Goal: Task Accomplishment & Management: Manage account settings

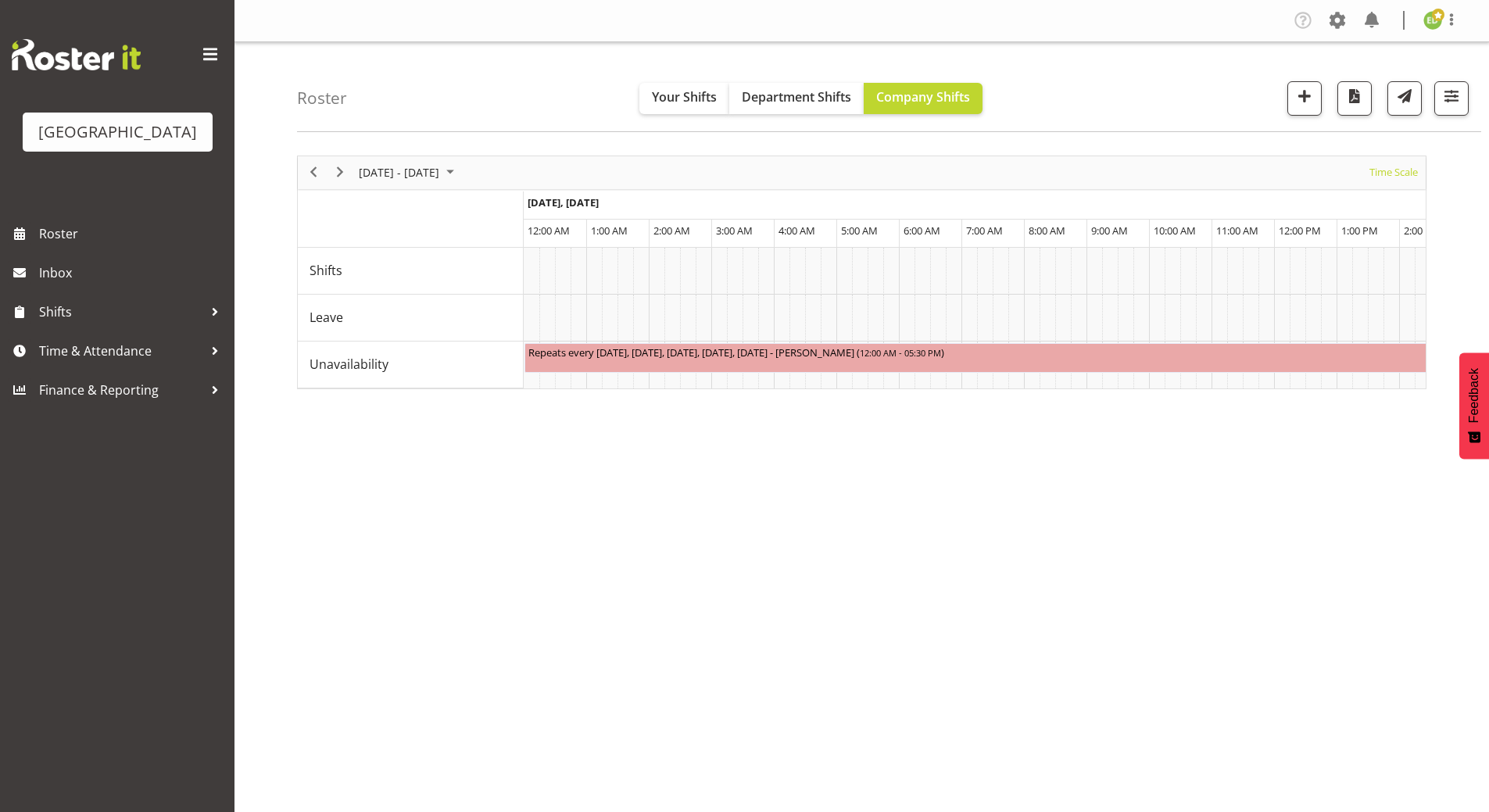
scroll to position [0, 7979]
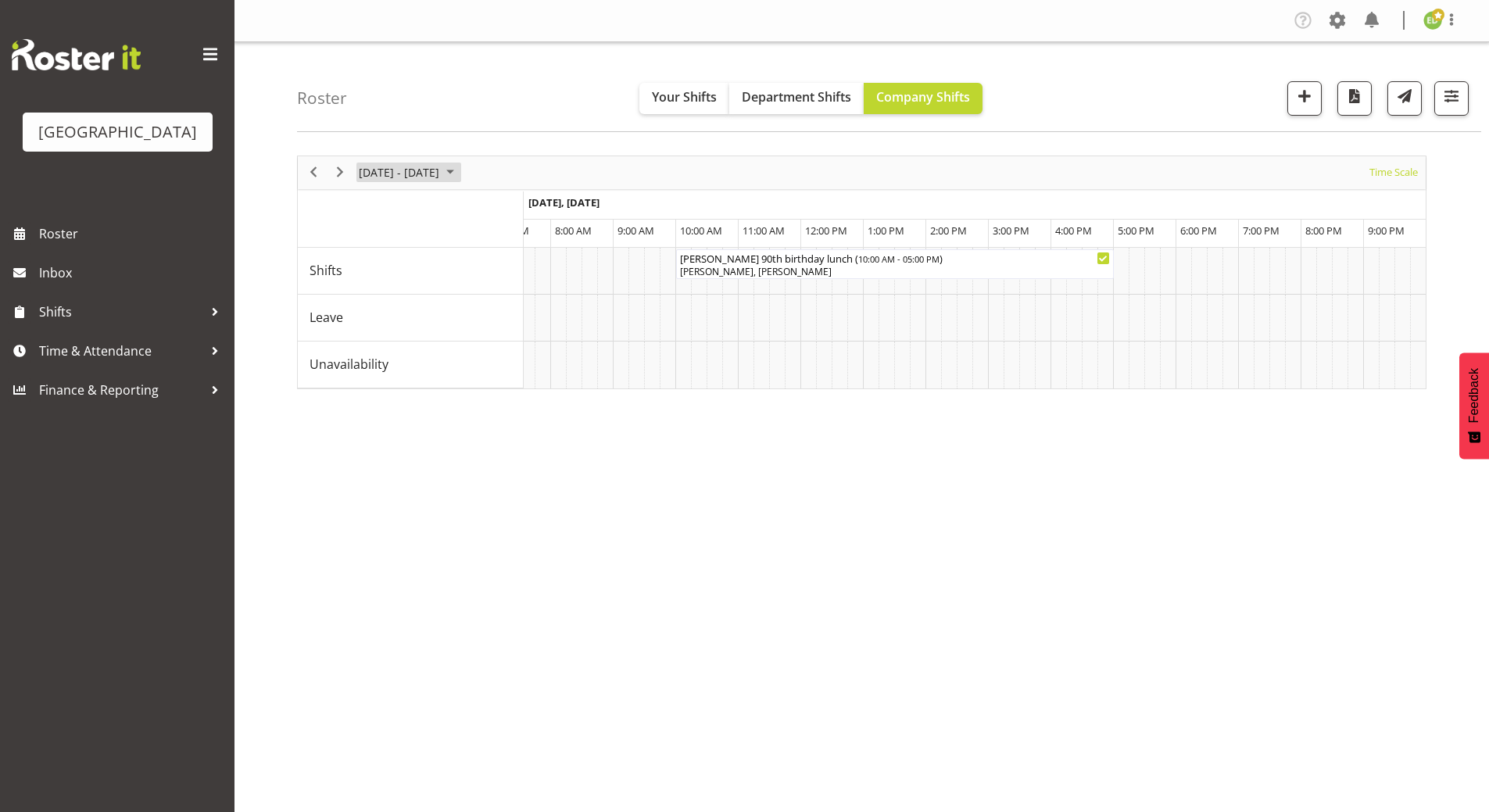
click at [459, 174] on span "August 2025" at bounding box center [451, 172] width 19 height 19
click at [377, 375] on span "25" at bounding box center [375, 372] width 23 height 23
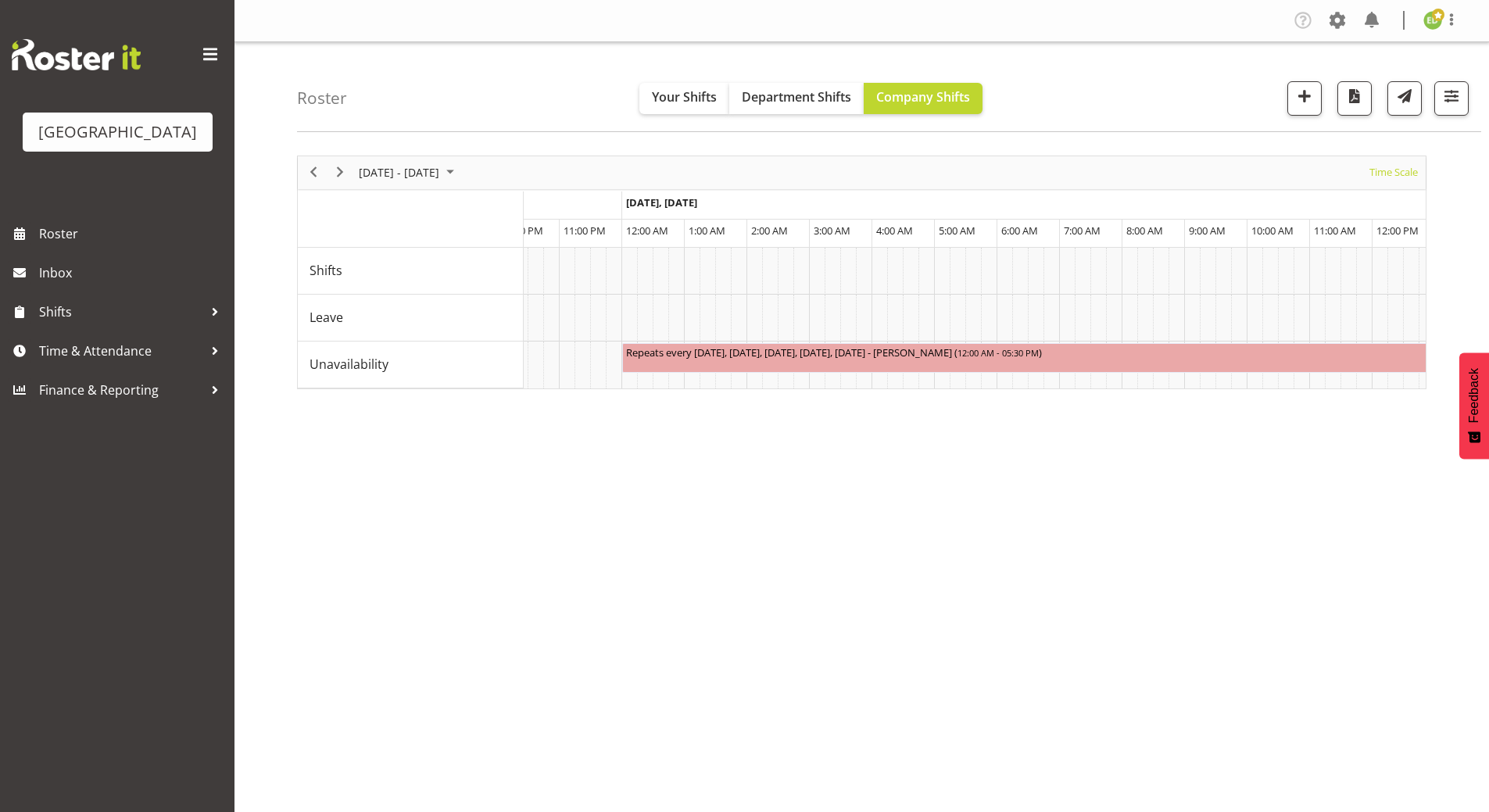
scroll to position [0, 0]
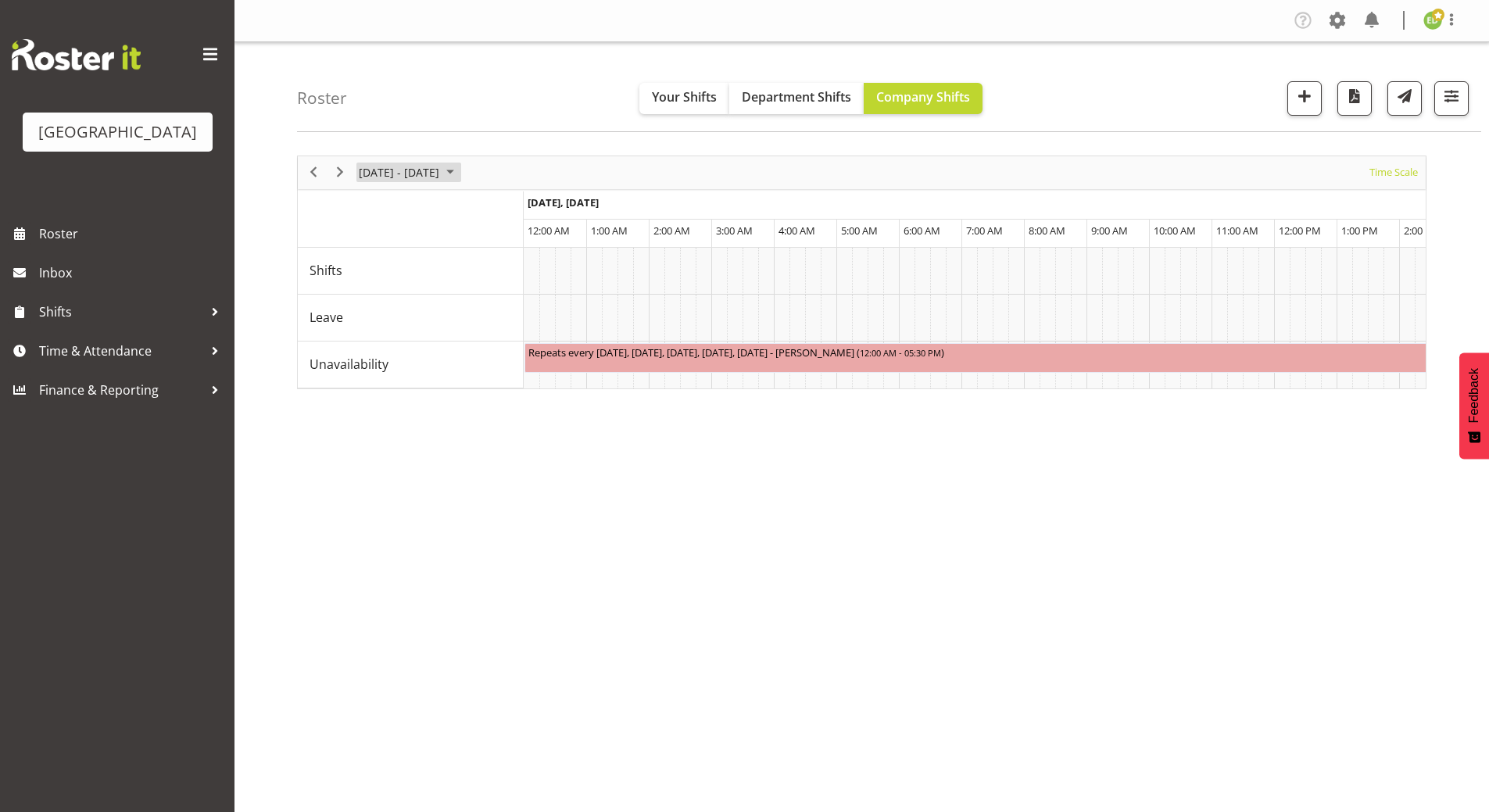
click at [459, 176] on span "August 2025" at bounding box center [451, 172] width 19 height 19
click at [515, 204] on span "next month" at bounding box center [523, 211] width 27 height 28
click at [374, 292] on span "8" at bounding box center [375, 292] width 23 height 23
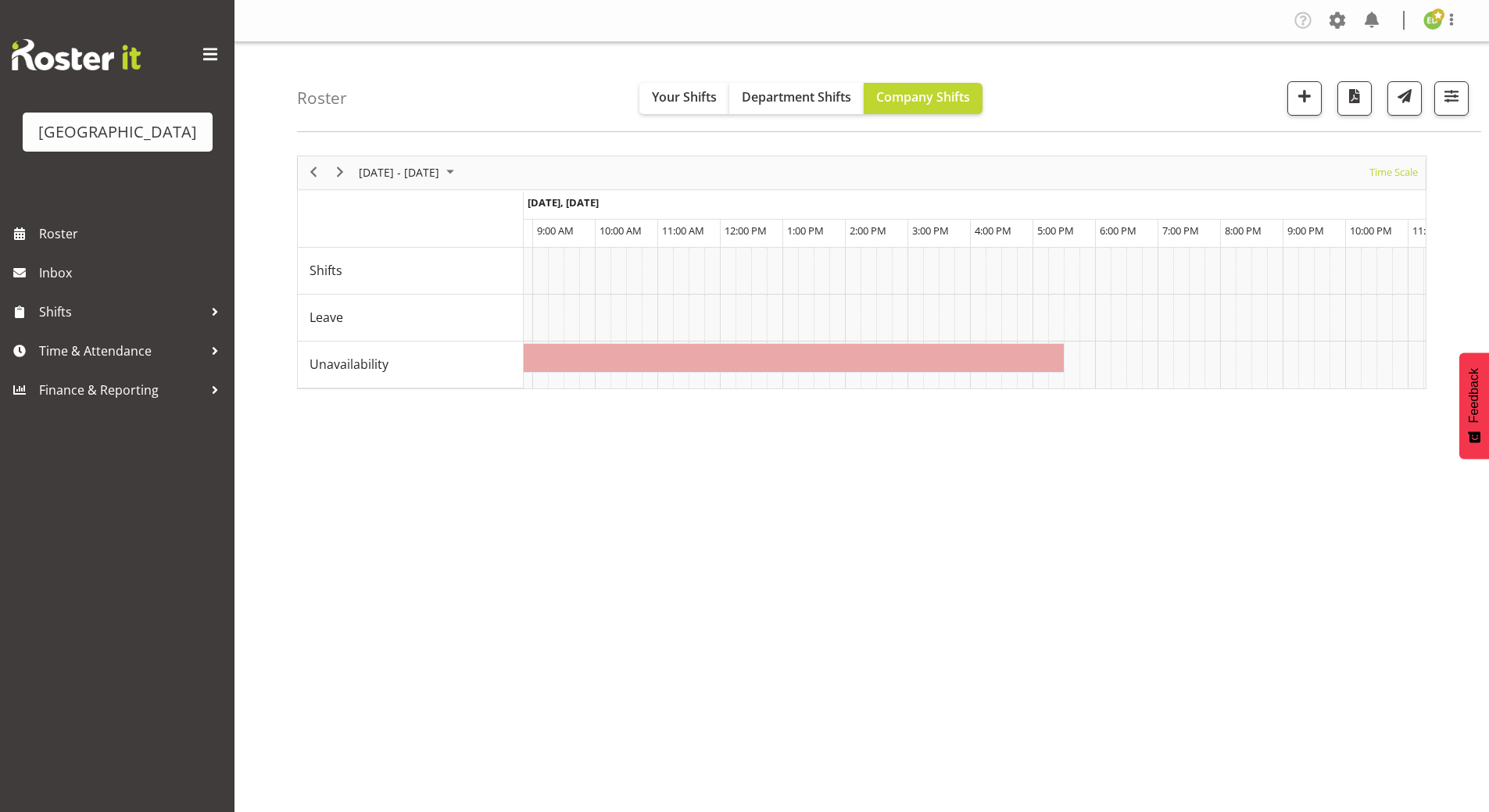
scroll to position [0, 592]
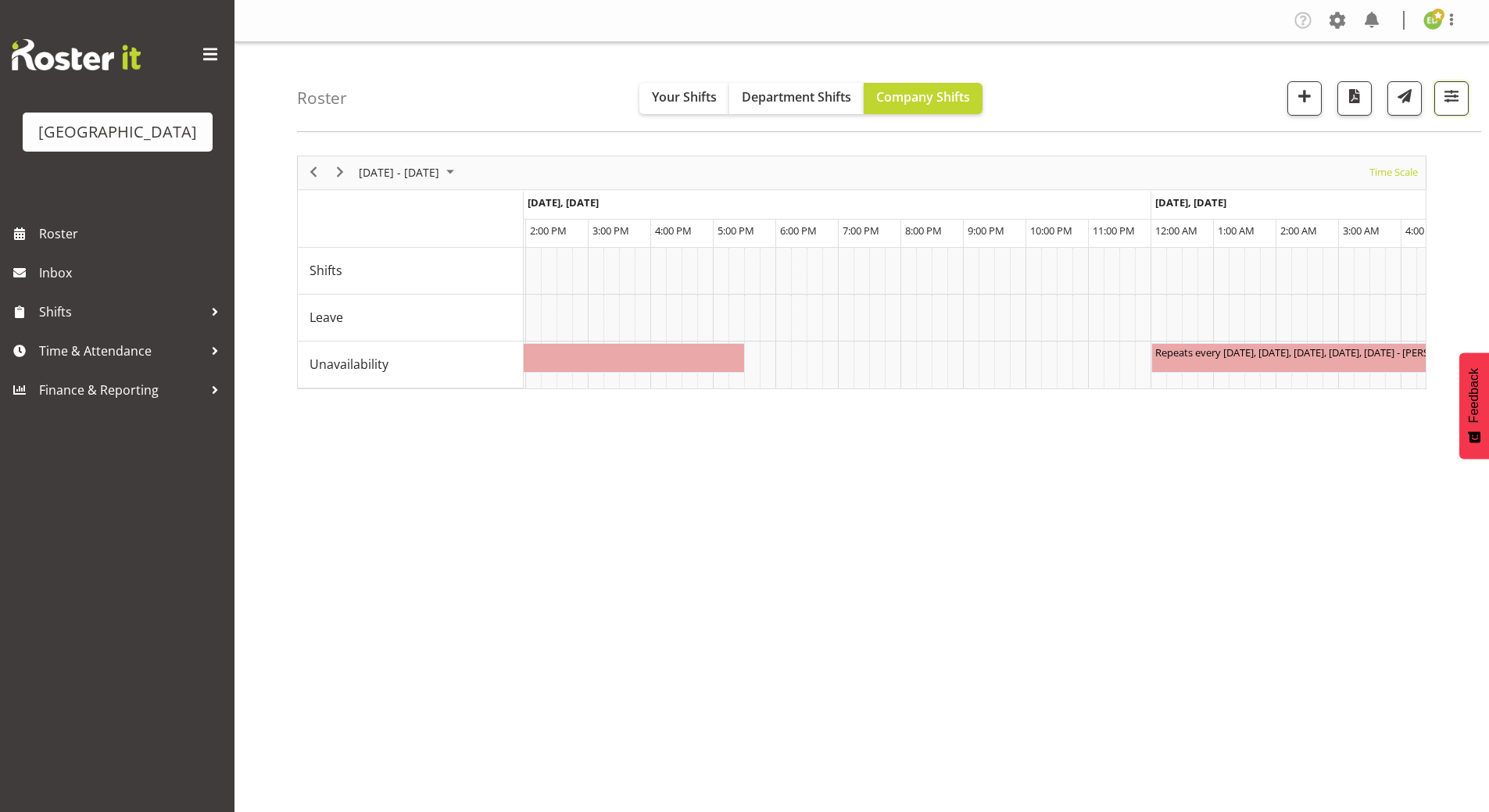
click at [1451, 91] on span "button" at bounding box center [1452, 95] width 20 height 20
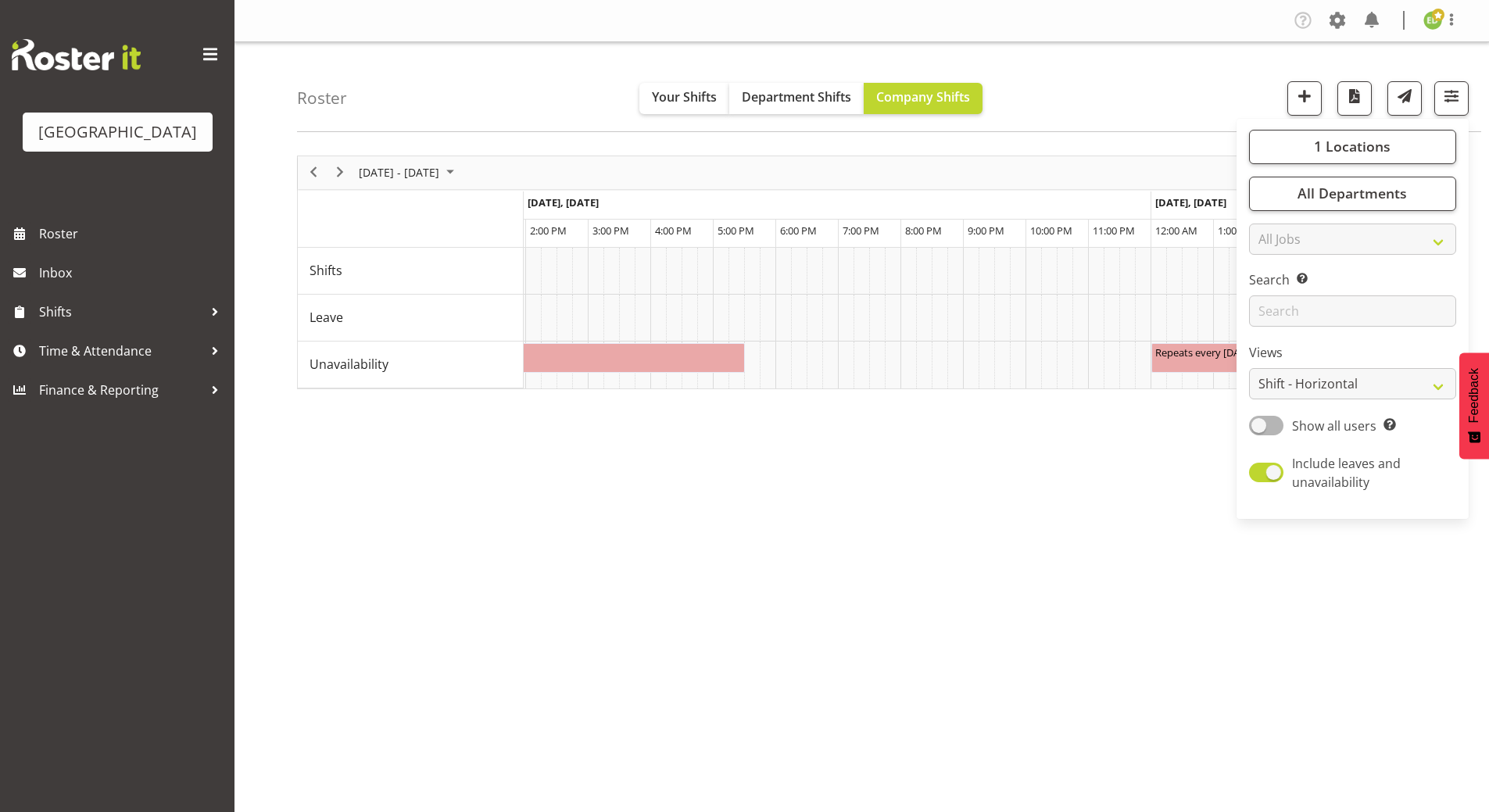
click at [1030, 576] on div "September 08 - 14, 2025 Today Timeline Day Timeline Week Timeline Fortnight Tim…" at bounding box center [893, 456] width 1192 height 626
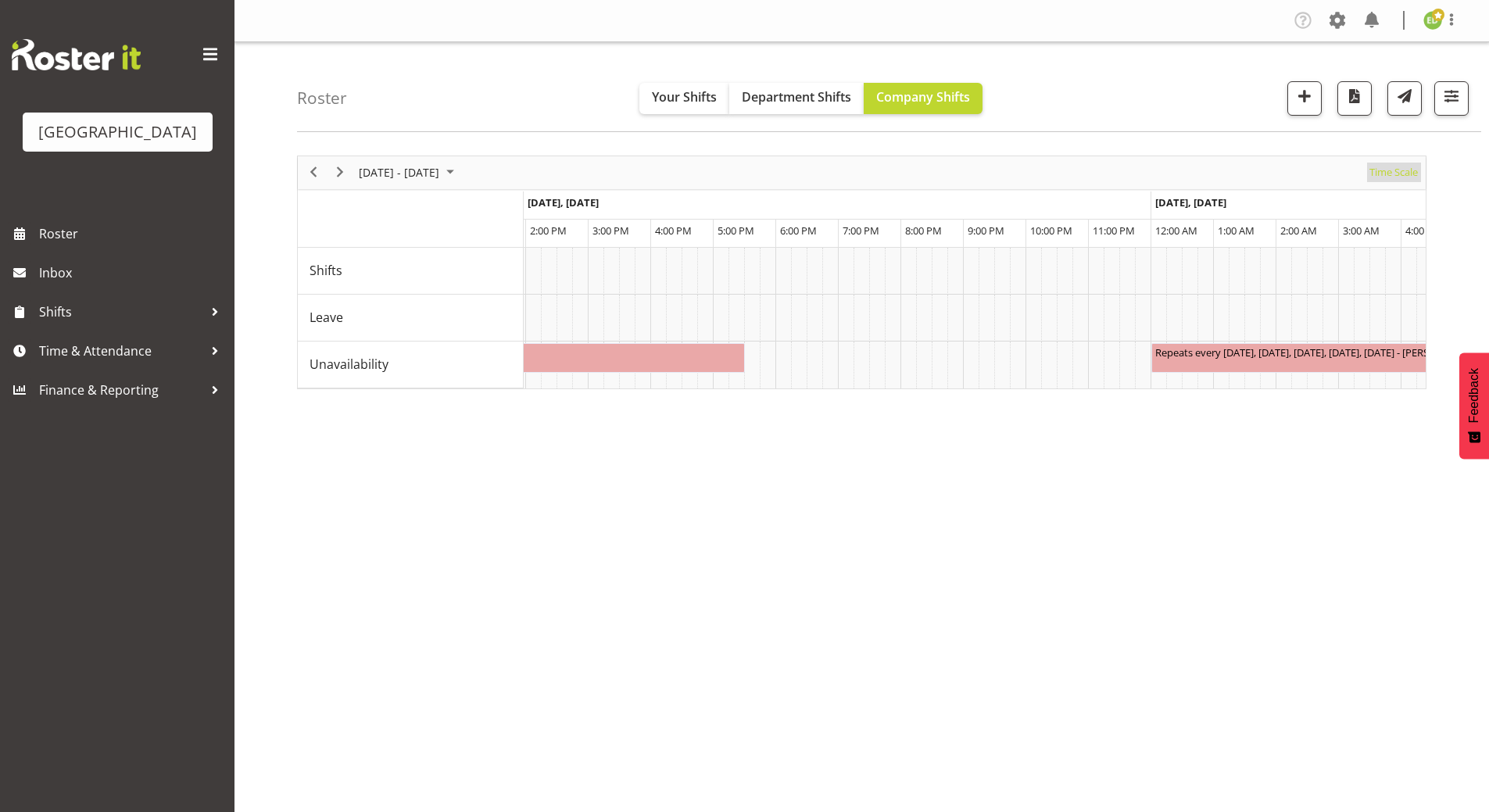
click at [1396, 173] on span "Time Scale" at bounding box center [1394, 172] width 52 height 19
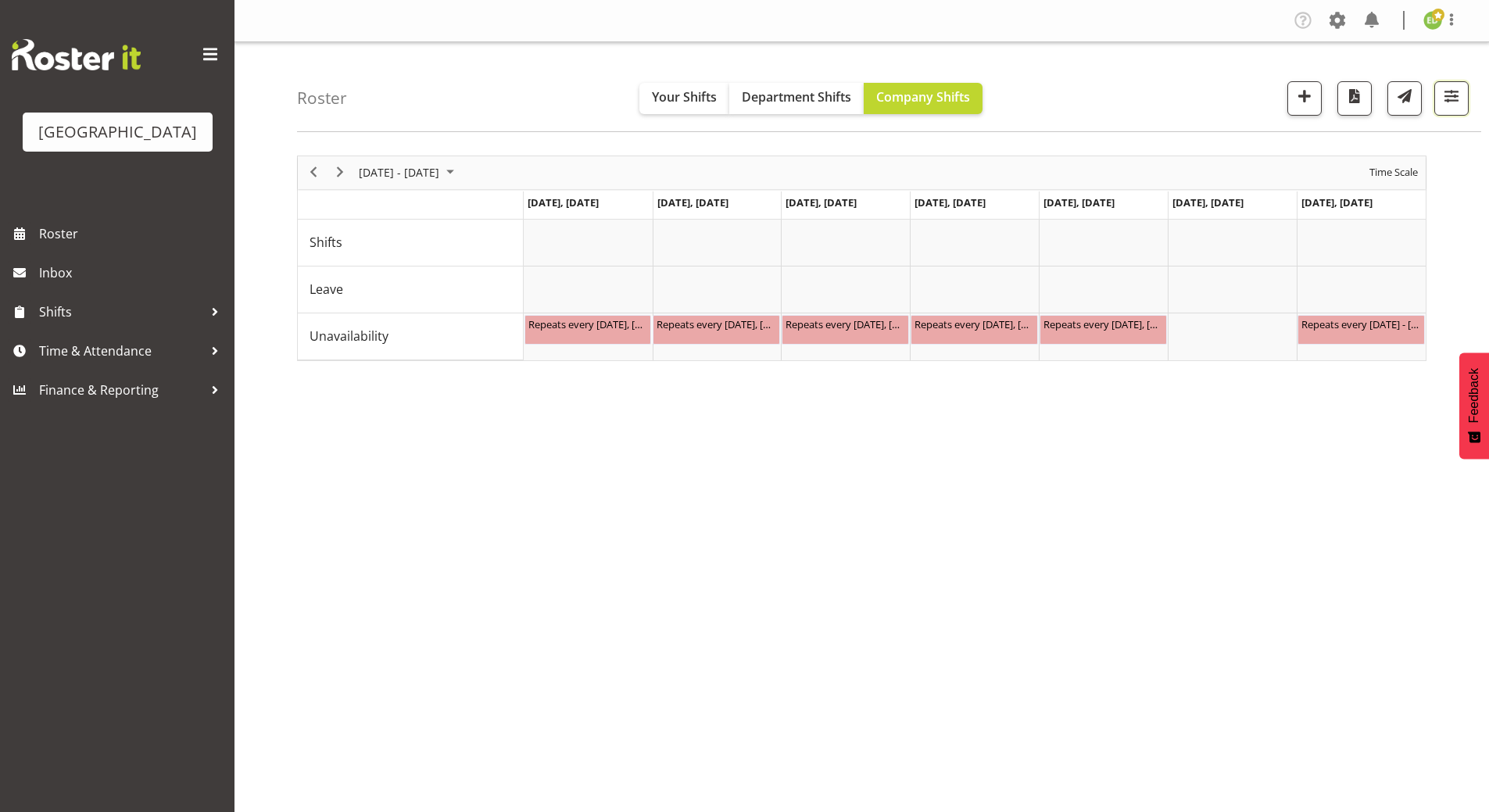
click at [1456, 95] on span "button" at bounding box center [1452, 95] width 20 height 20
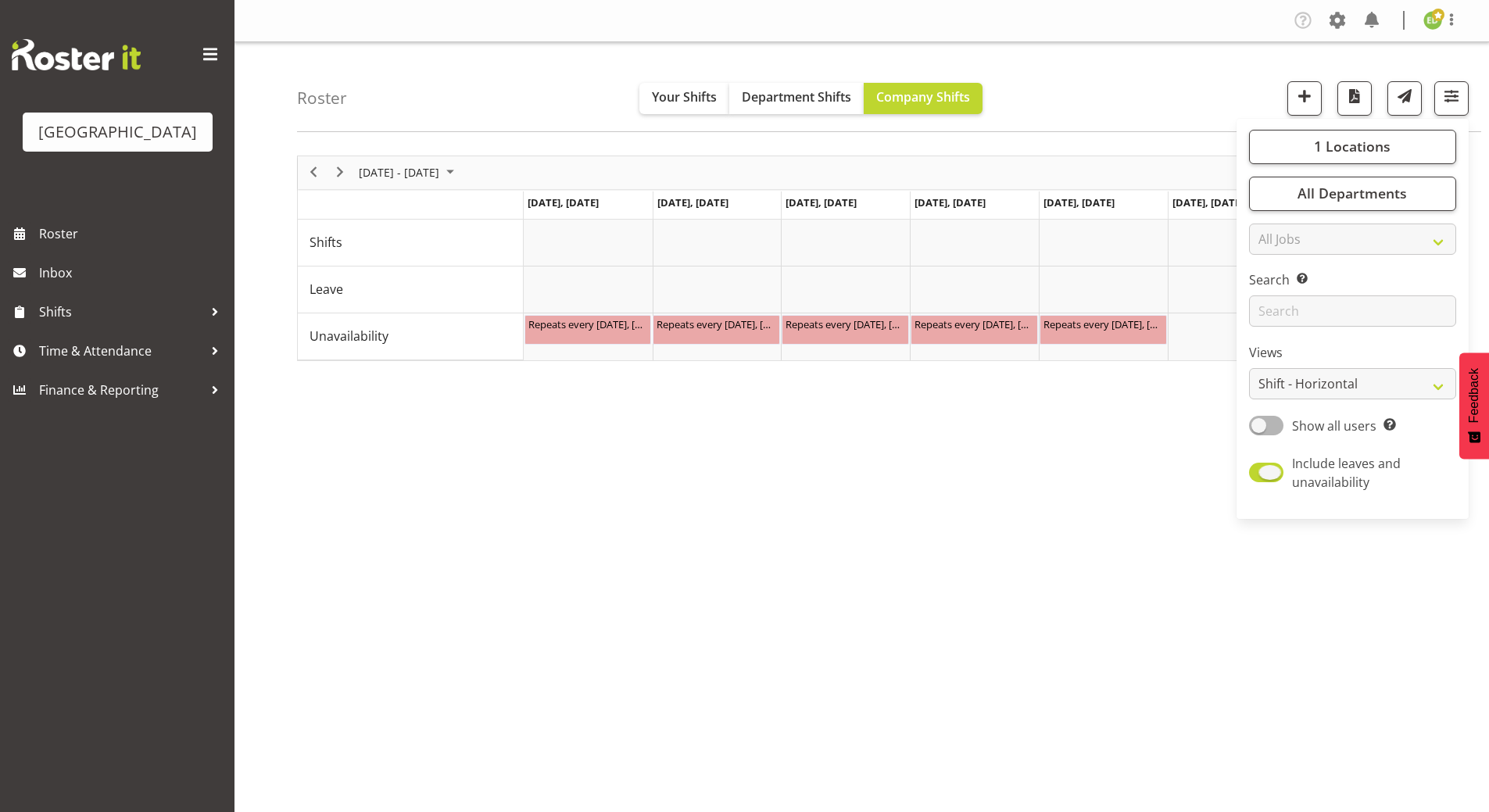
click at [1261, 476] on span at bounding box center [1267, 472] width 35 height 19
click at [1259, 476] on input "Include leaves and unavailability" at bounding box center [1254, 472] width 11 height 11
checkbox input "false"
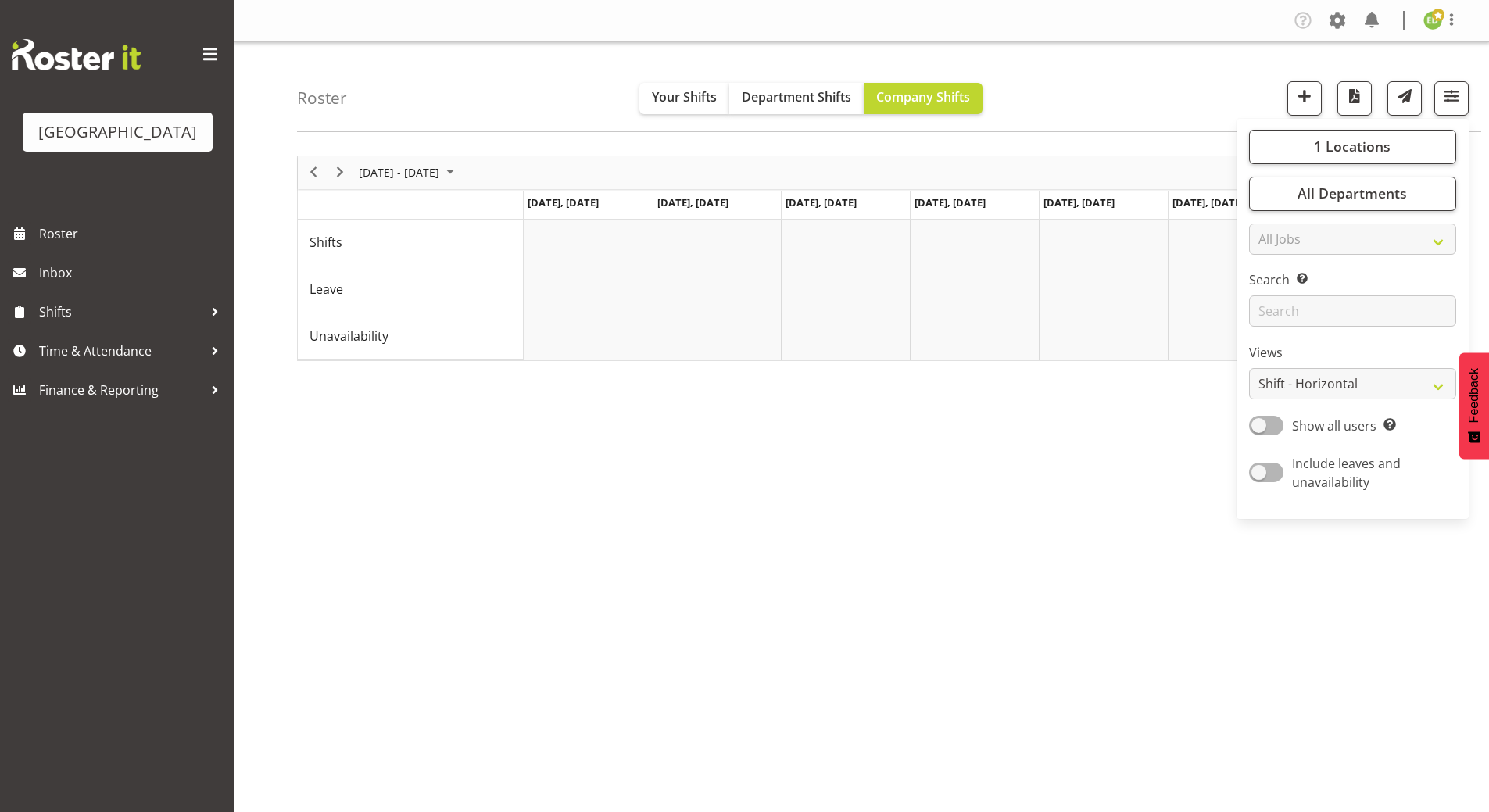
click at [880, 496] on div "September 08 - 14, 2025 Today Day Week Fortnight Month calendar Month Agenda Ti…" at bounding box center [893, 456] width 1192 height 626
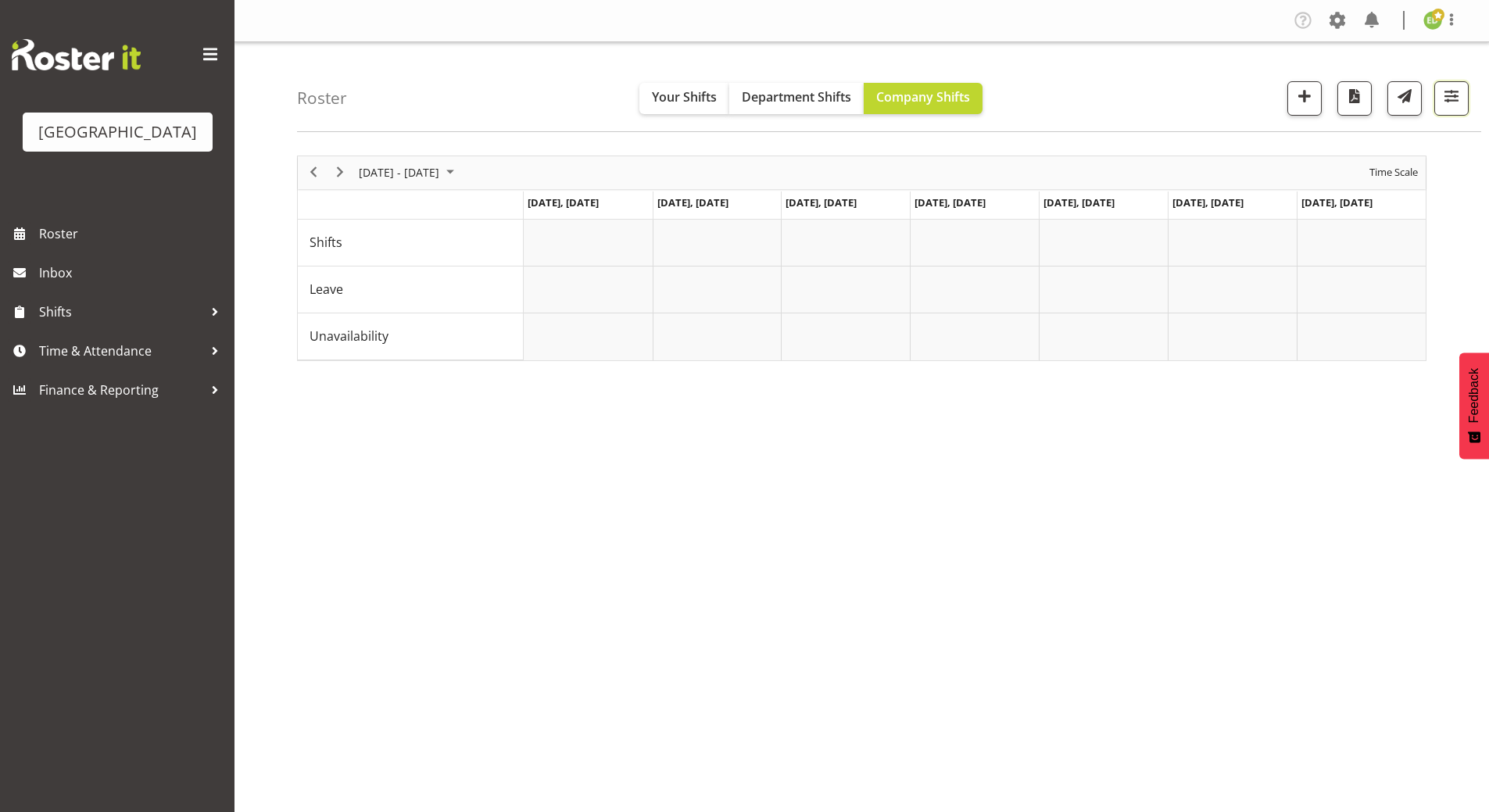
click at [1460, 110] on button "button" at bounding box center [1452, 99] width 35 height 35
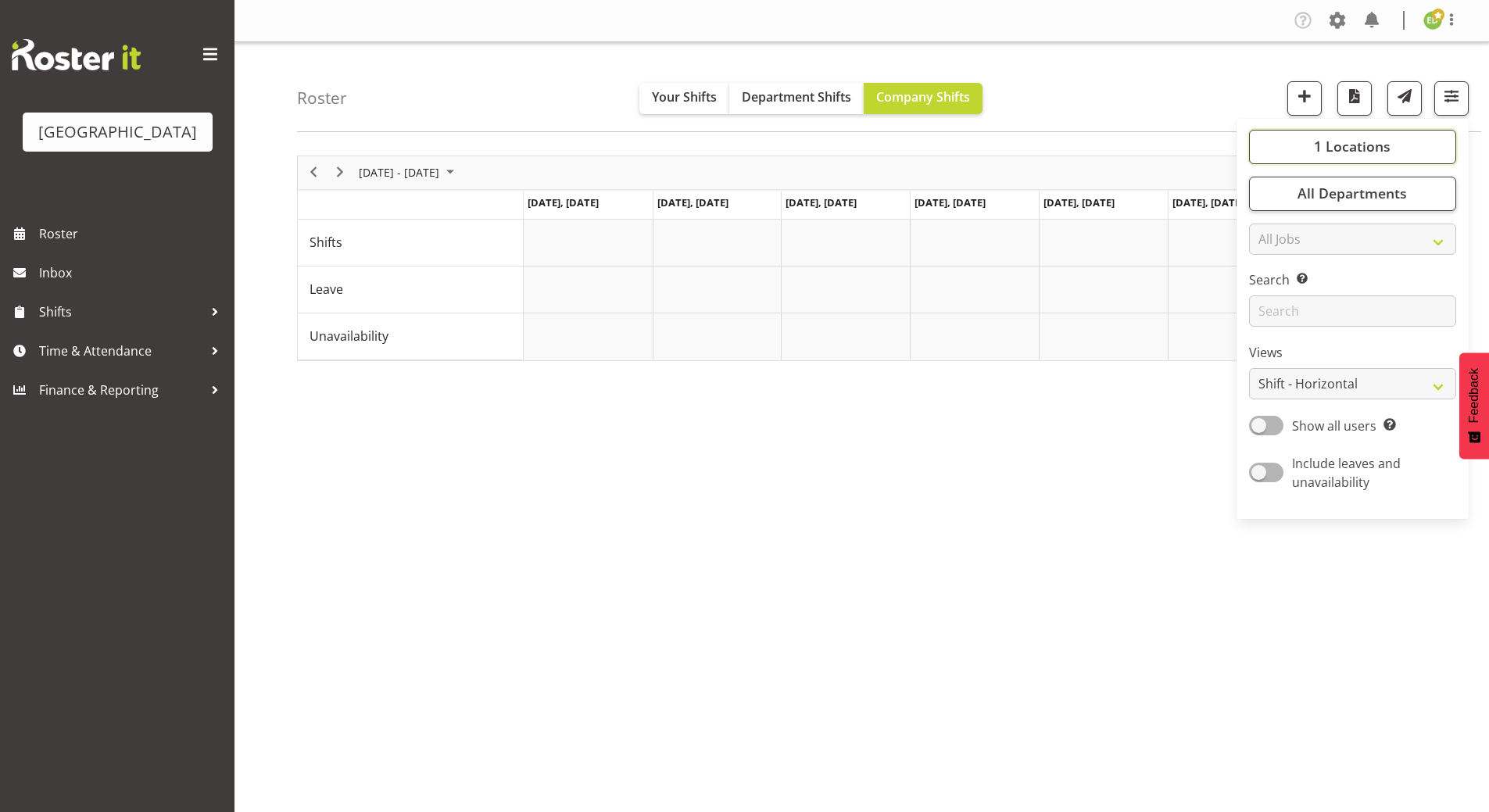
click at [1328, 151] on span "1 Locations" at bounding box center [1353, 146] width 77 height 19
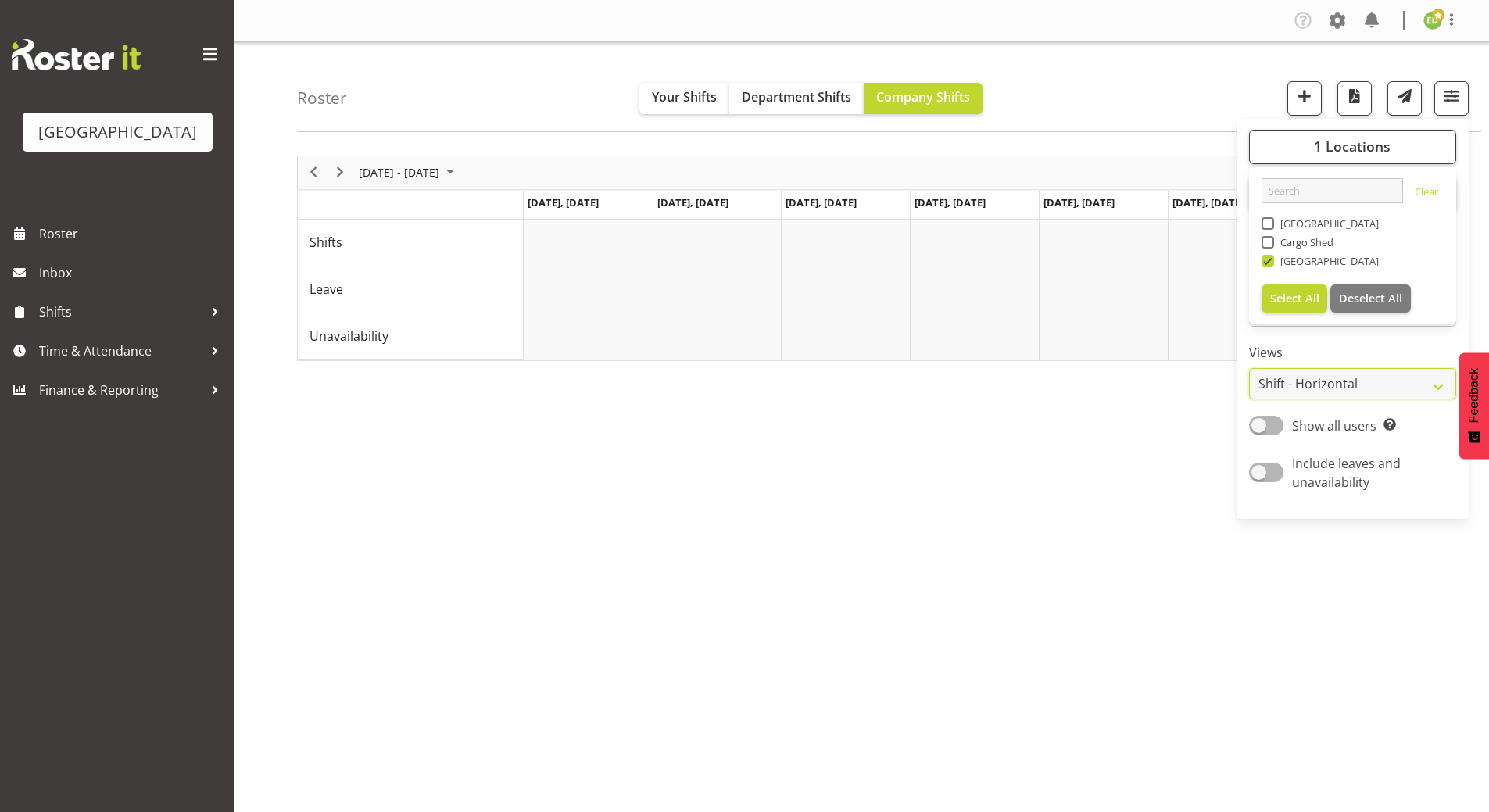
click at [1438, 385] on select "Staff Role Shift - Horizontal Shift - Vertical Staff - Location" at bounding box center [1353, 383] width 208 height 32
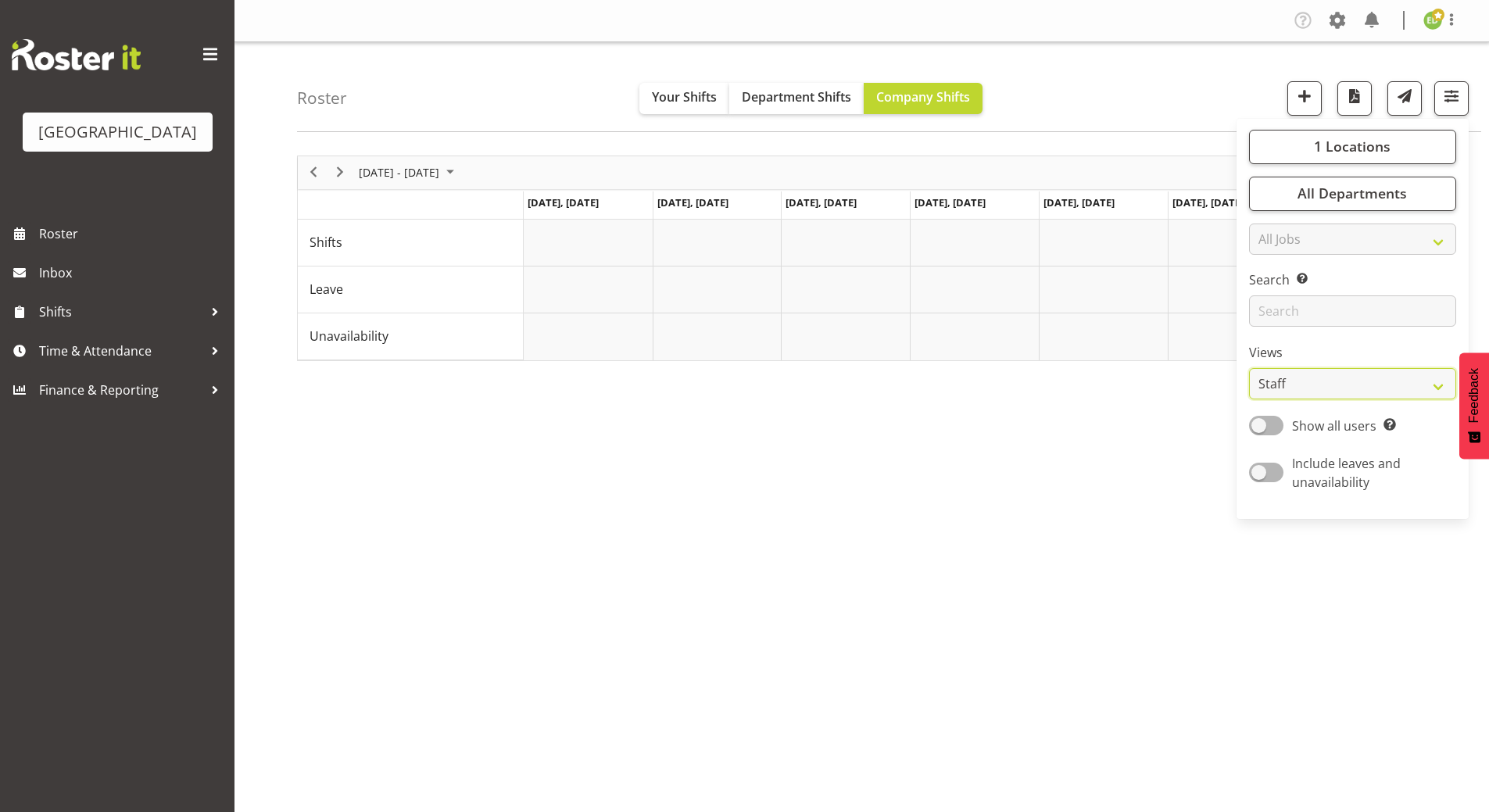
click at [1250, 368] on select "Staff Role Shift - Horizontal Shift - Vertical Staff - Location" at bounding box center [1353, 383] width 208 height 32
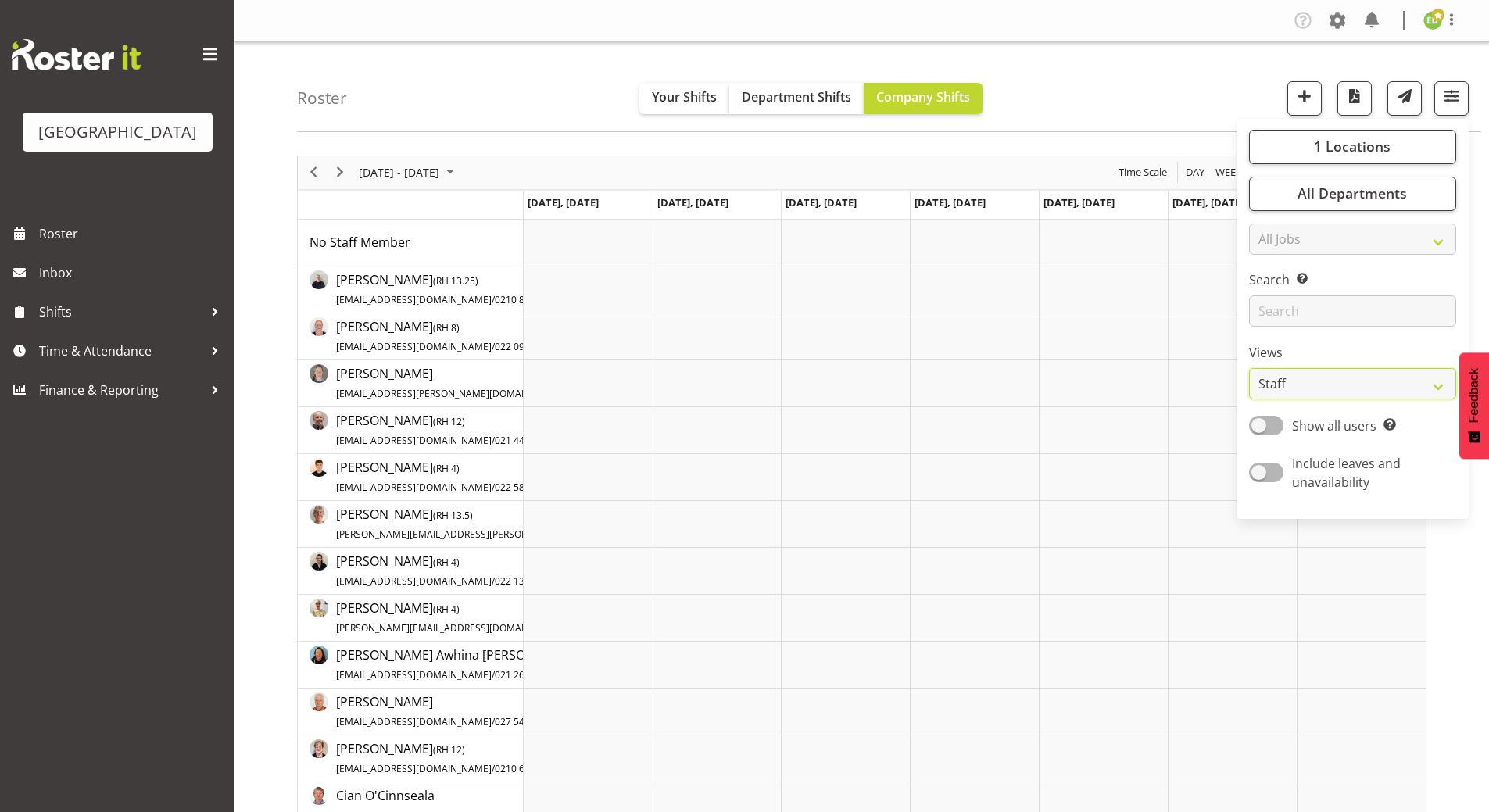
click at [1440, 387] on select "Staff Role Shift - Horizontal Shift - Vertical Staff - Location" at bounding box center [1353, 383] width 208 height 32
select select "shiftH"
click at [1250, 368] on select "Staff Role Shift - Horizontal Shift - Vertical Staff - Location" at bounding box center [1353, 383] width 208 height 32
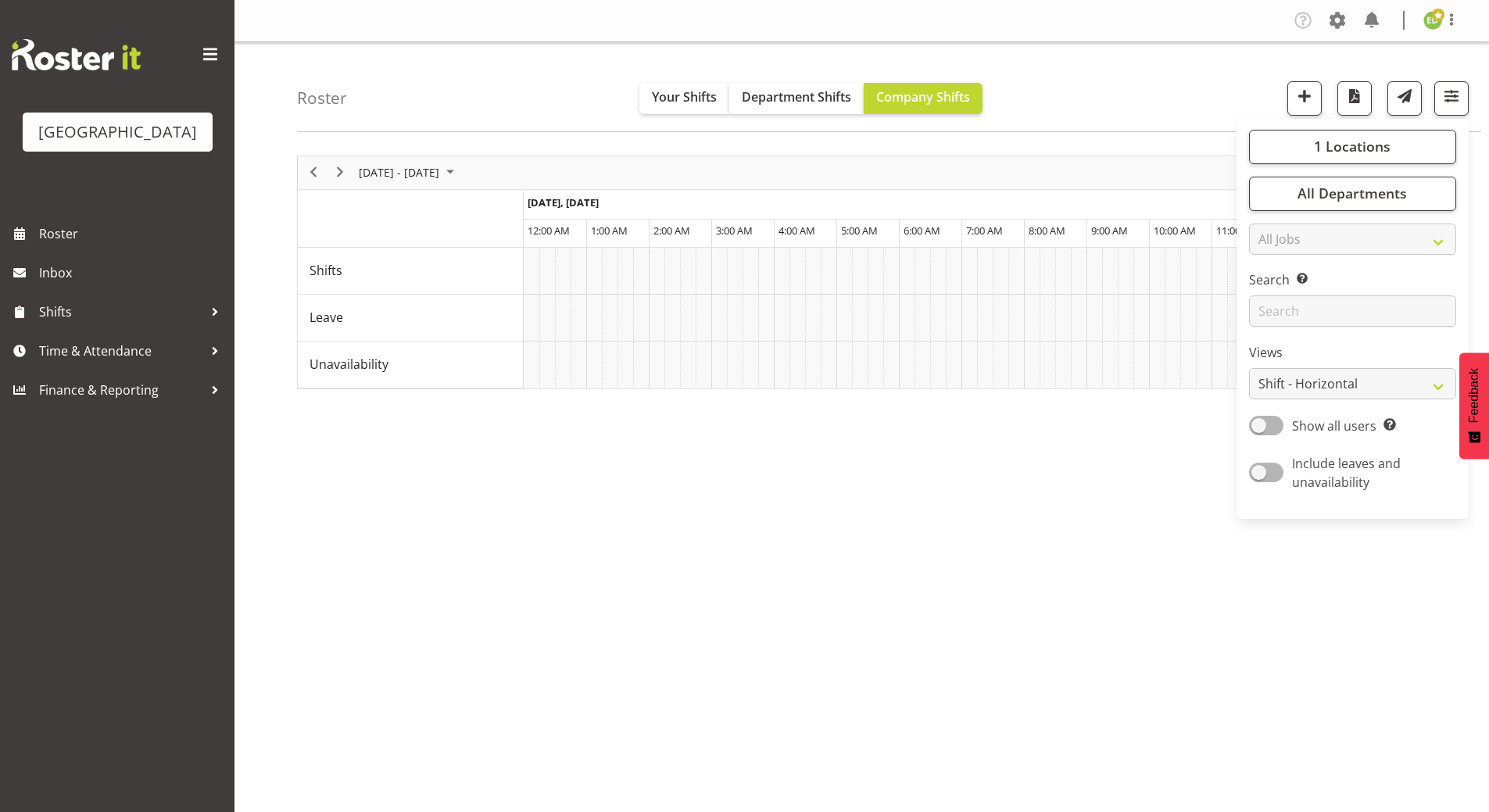
click at [1109, 489] on div "September 08 - 14, 2025 Today Timeline Day Timeline Week Timeline Fortnight Tim…" at bounding box center [893, 456] width 1192 height 626
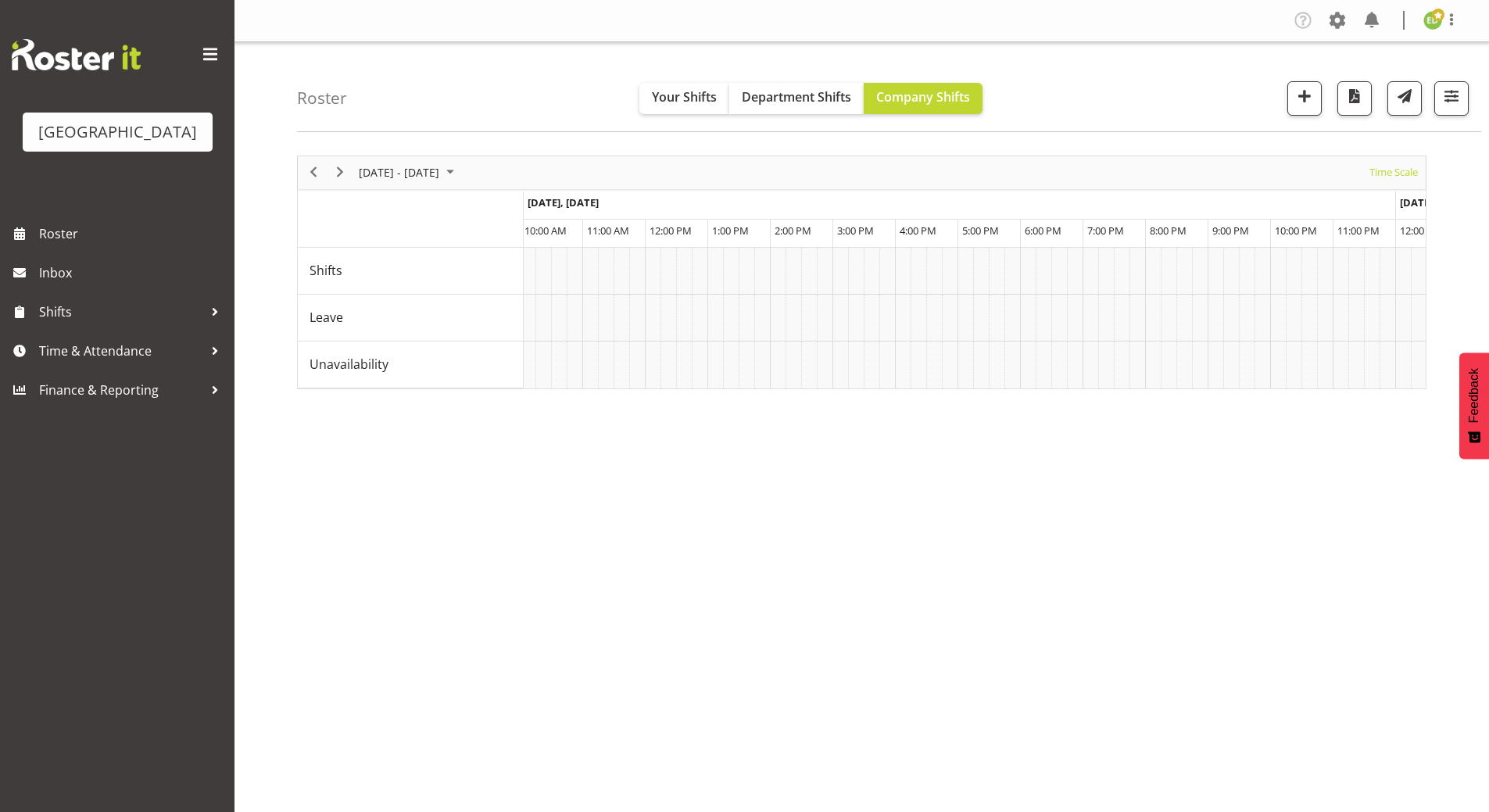
scroll to position [0, 592]
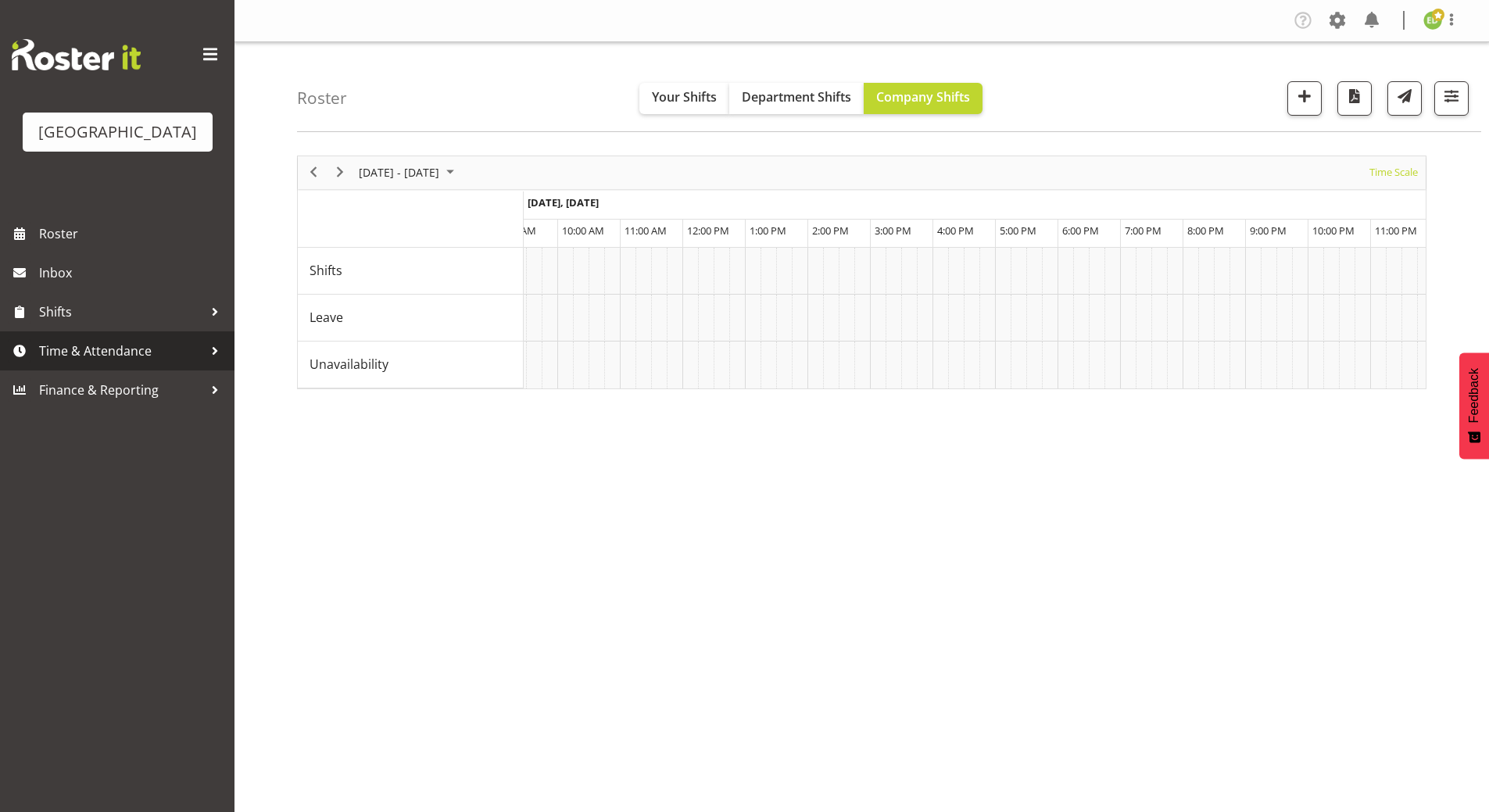
click at [209, 362] on div at bounding box center [214, 351] width 23 height 23
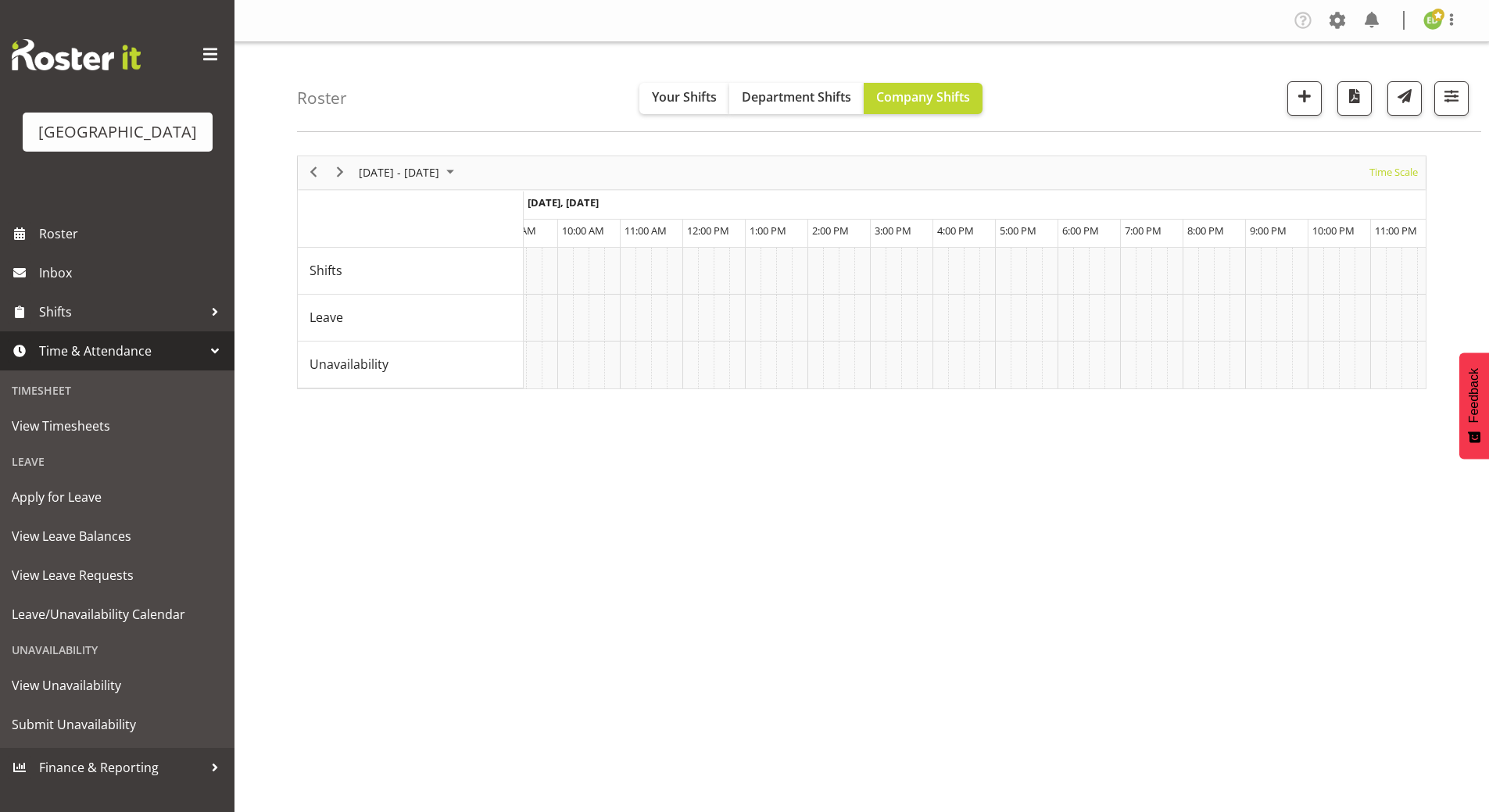
click at [208, 362] on div at bounding box center [214, 351] width 23 height 23
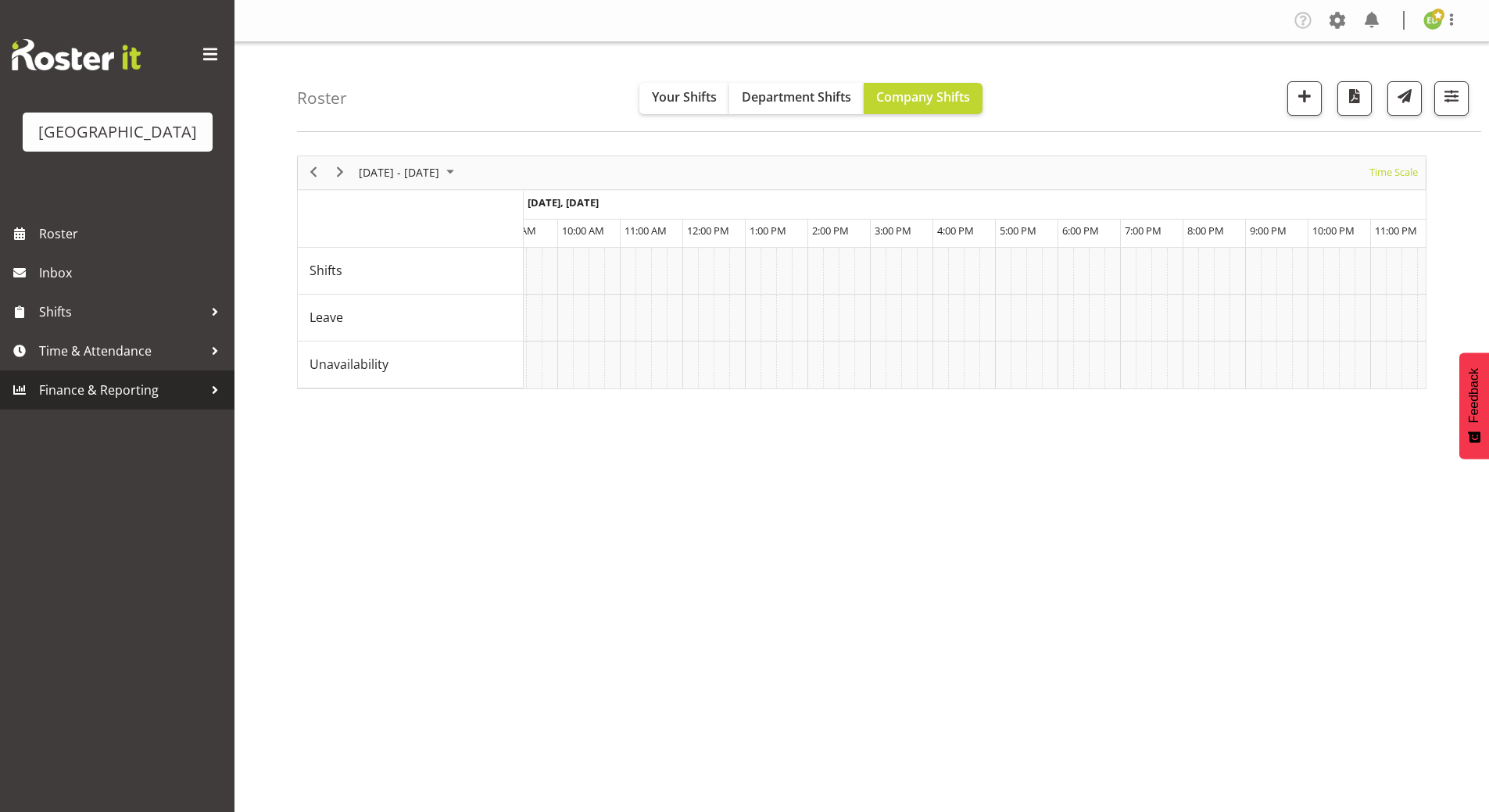
click at [215, 402] on div at bounding box center [214, 390] width 23 height 23
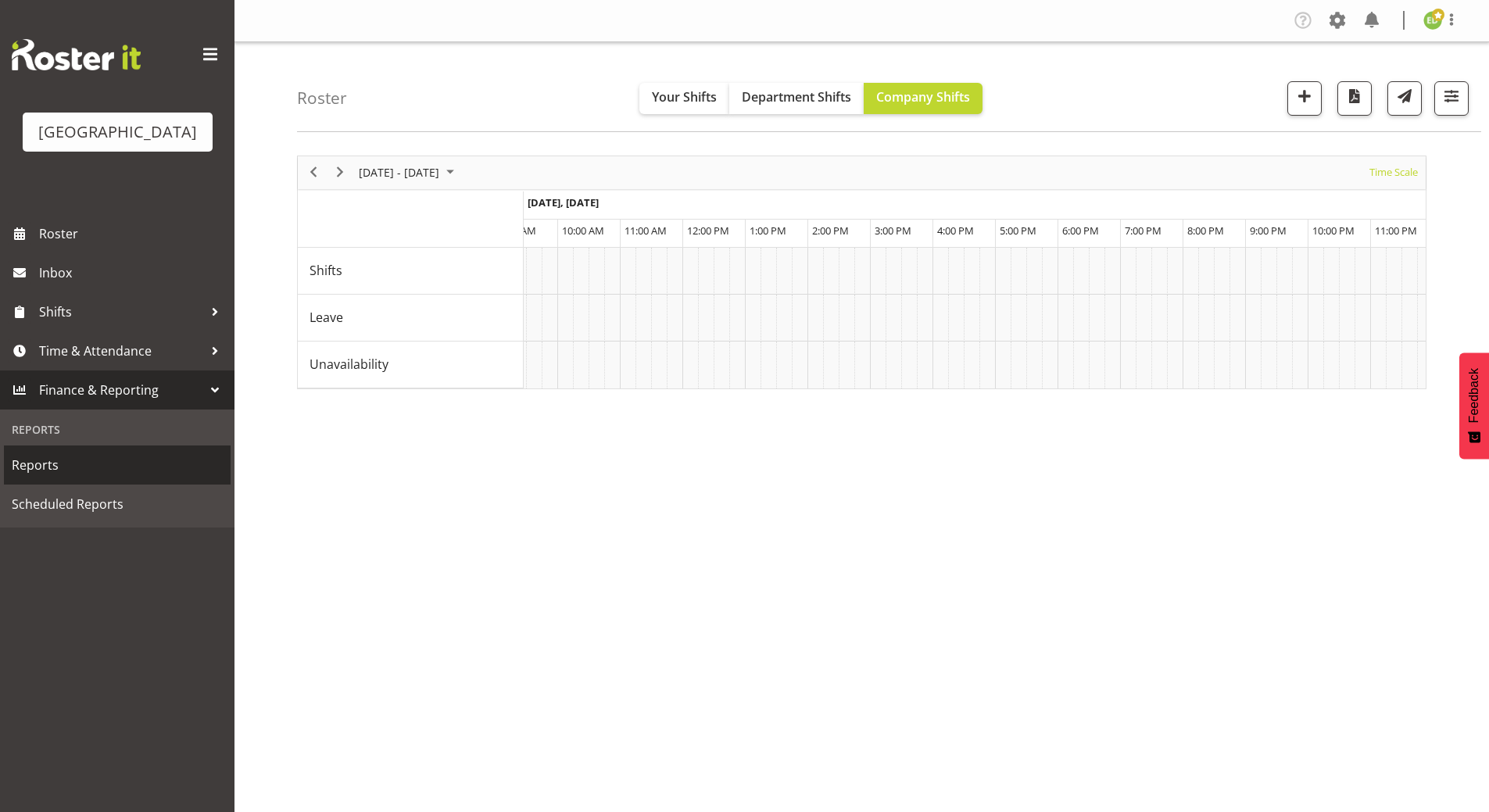
click at [37, 477] on span "Reports" at bounding box center [117, 465] width 211 height 23
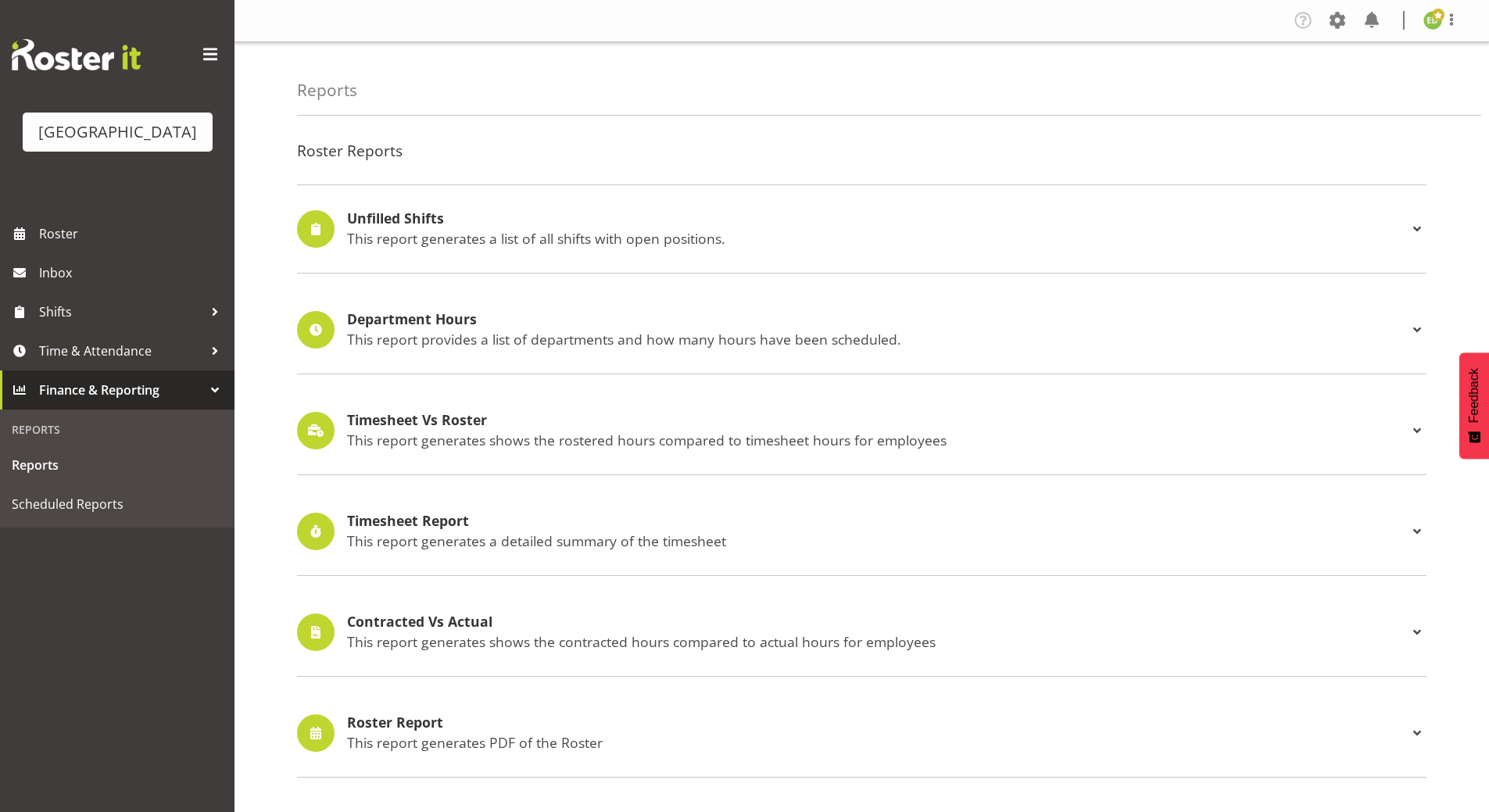
click at [421, 731] on div "Roster Report This report generates PDF of the Roster" at bounding box center [878, 732] width 1061 height 36
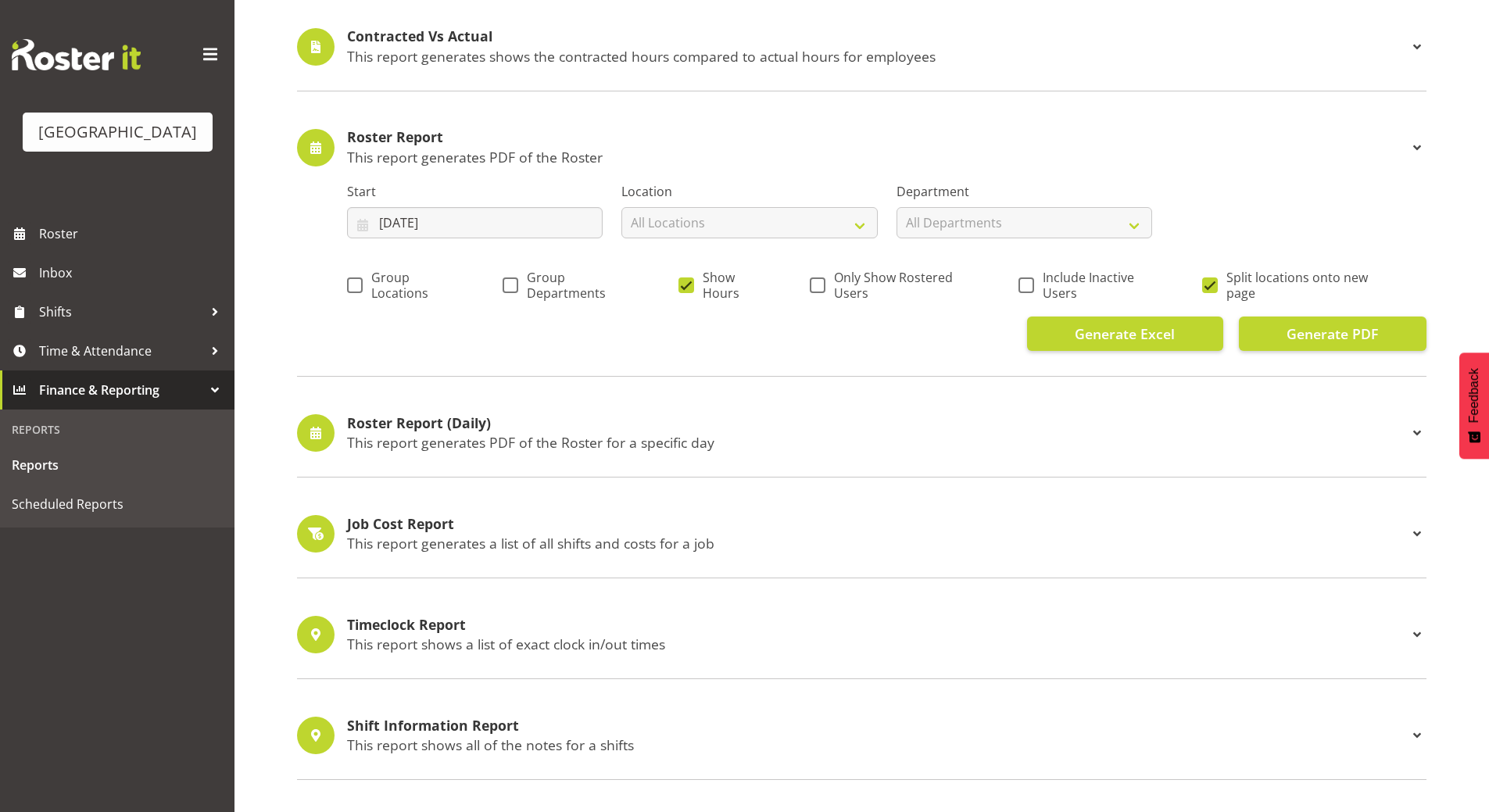
scroll to position [626, 0]
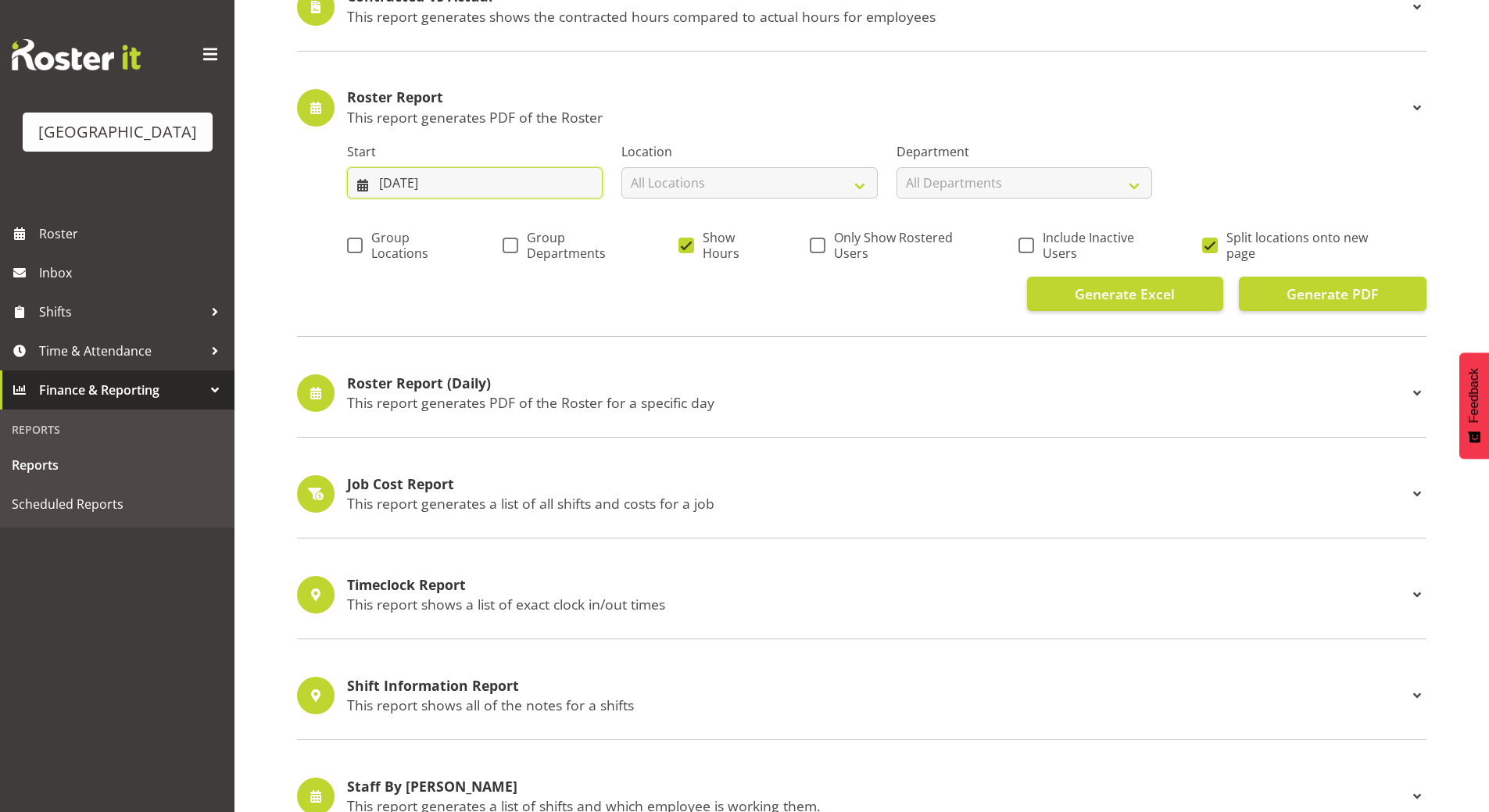
click at [359, 188] on input "13/08/2025" at bounding box center [475, 183] width 256 height 32
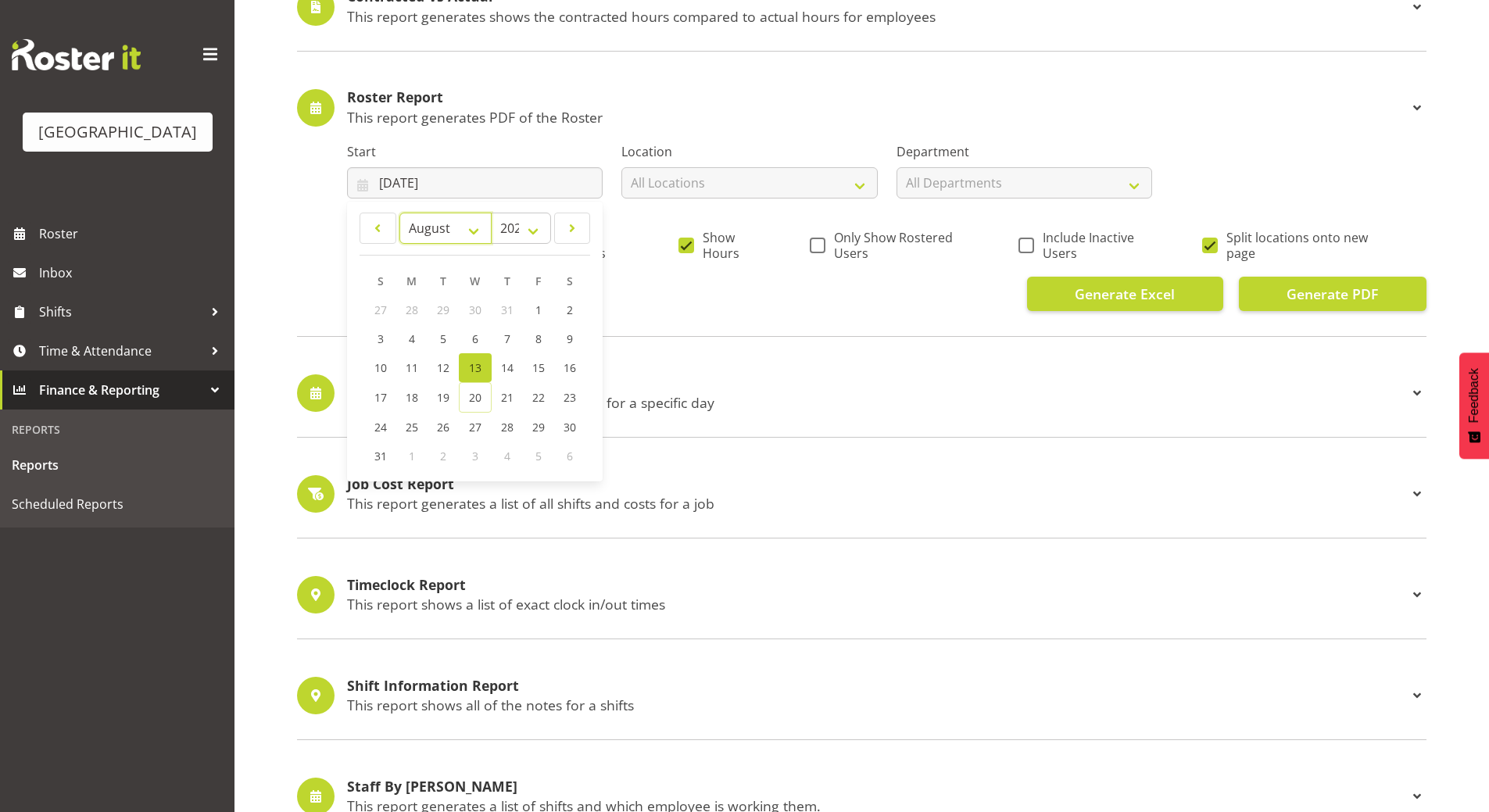
click at [474, 225] on select "January February March April May June July August September October November De…" at bounding box center [446, 228] width 92 height 32
select select "8"
click at [400, 212] on select "January February March April May June July August September October November De…" at bounding box center [446, 228] width 92 height 32
click at [409, 337] on link "8" at bounding box center [412, 339] width 32 height 29
type input "[DATE]"
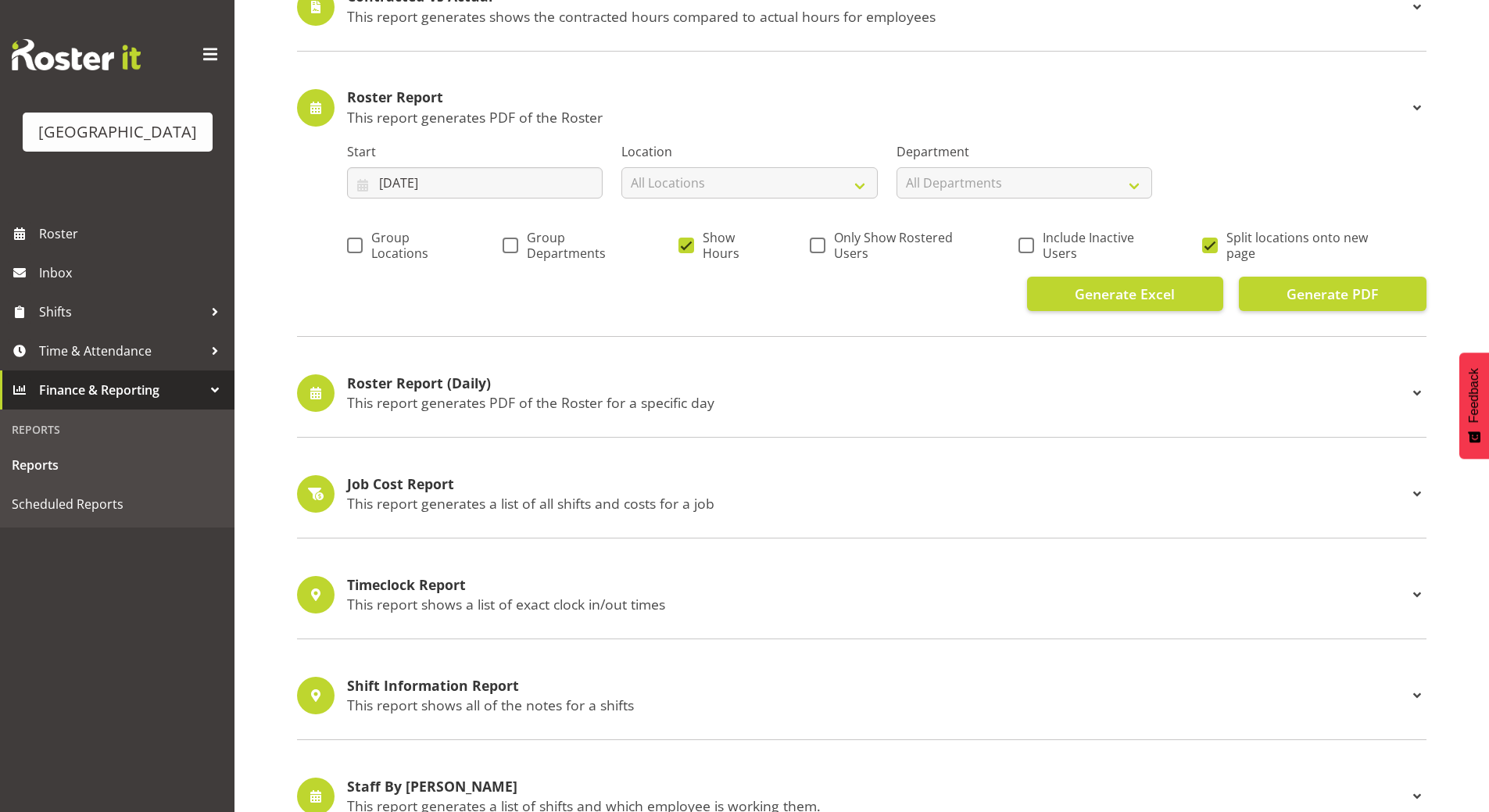
click at [819, 246] on span at bounding box center [818, 245] width 15 height 15
click at [819, 246] on input "Only Show Rostered Users" at bounding box center [815, 245] width 11 height 11
checkbox input "true"
click at [1205, 243] on span at bounding box center [1210, 245] width 15 height 15
click at [1205, 243] on input "Split locations onto new page" at bounding box center [1207, 245] width 11 height 11
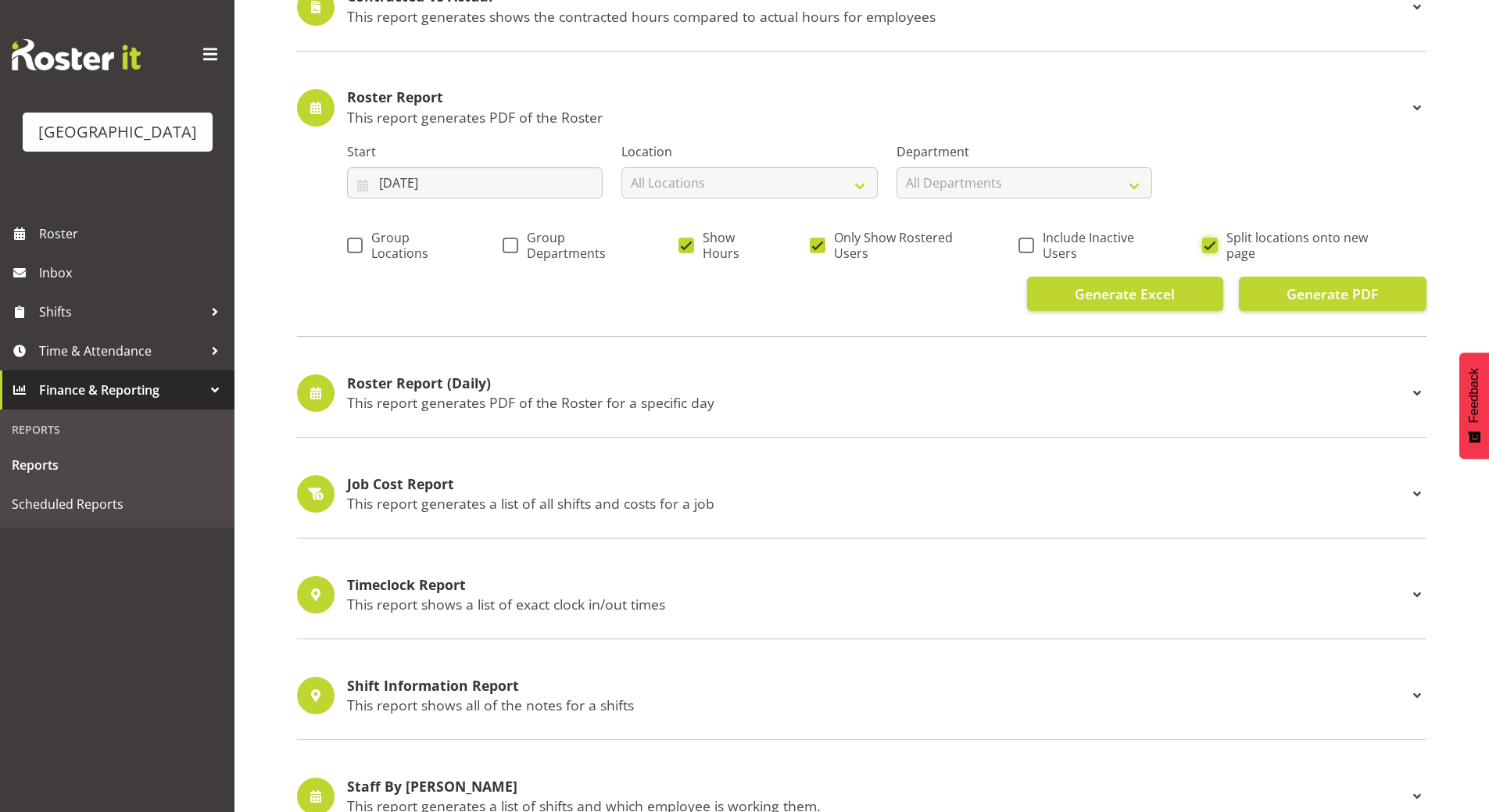
checkbox input "false"
click at [1289, 286] on span "Generate PDF" at bounding box center [1332, 293] width 91 height 20
click at [112, 324] on span "Shifts" at bounding box center [121, 311] width 164 height 23
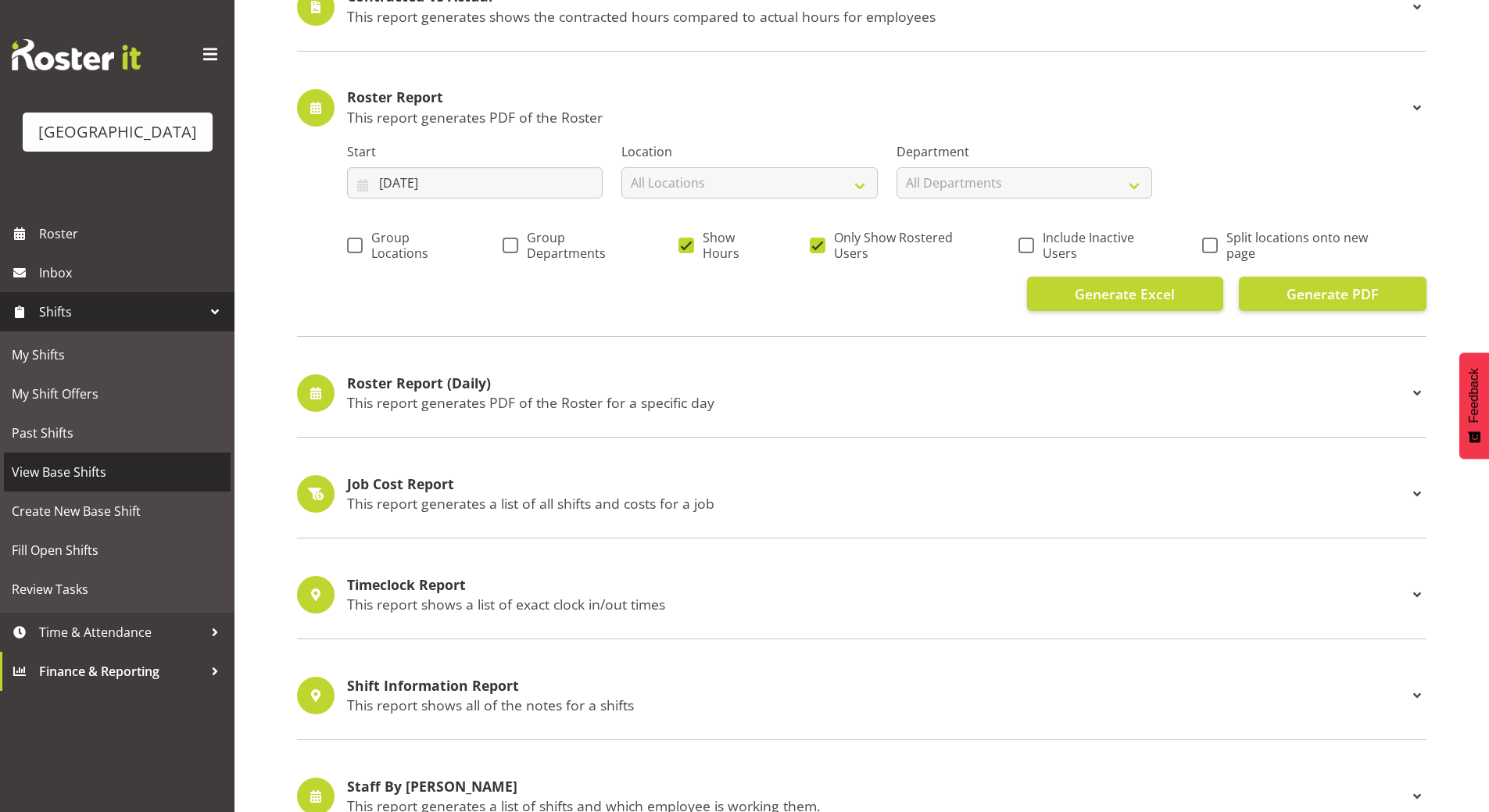
click at [111, 483] on span "View Base Shifts" at bounding box center [117, 472] width 211 height 23
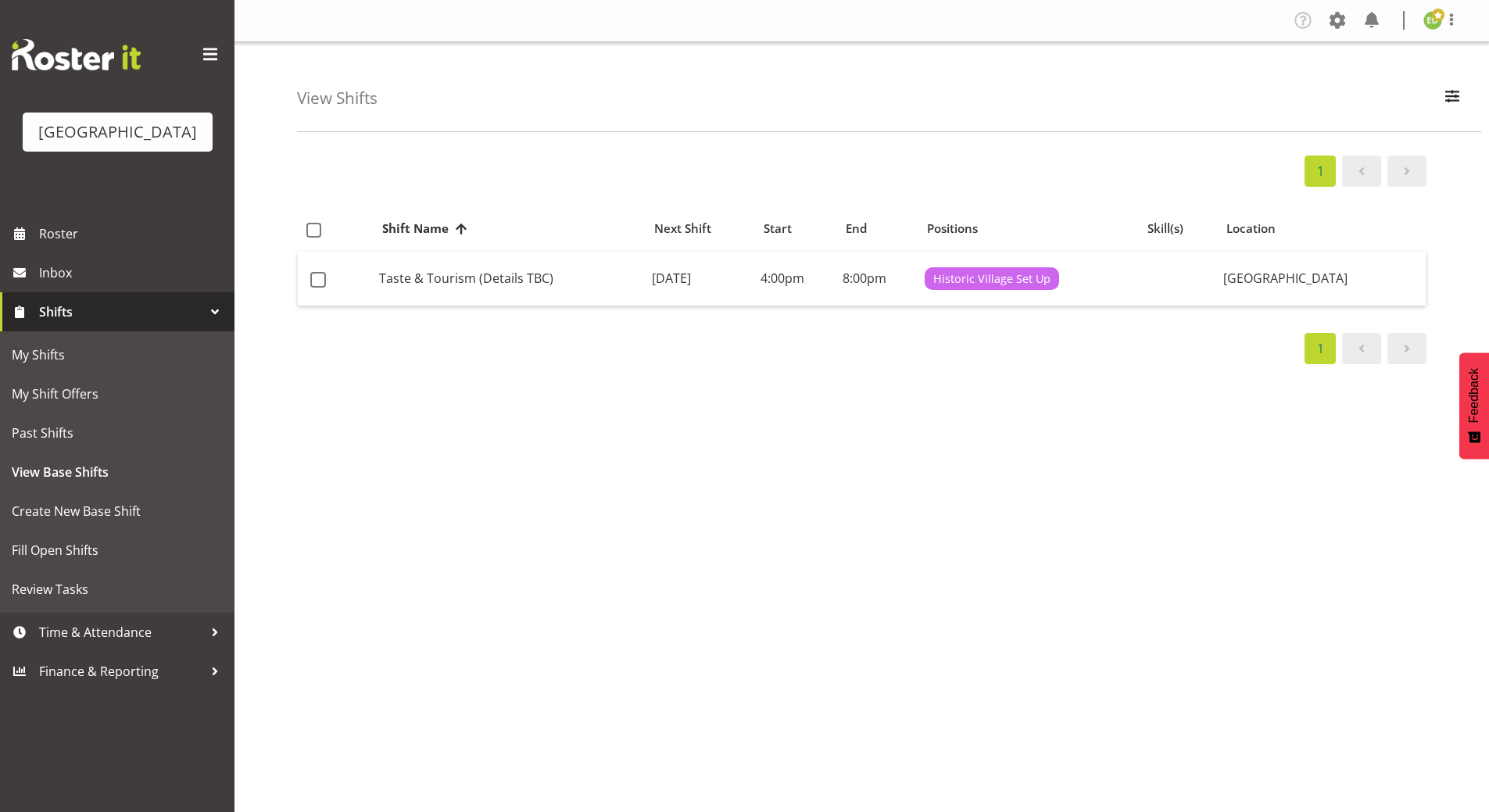
click at [424, 279] on td "Taste & Tourism (Details TBC)" at bounding box center [509, 279] width 272 height 55
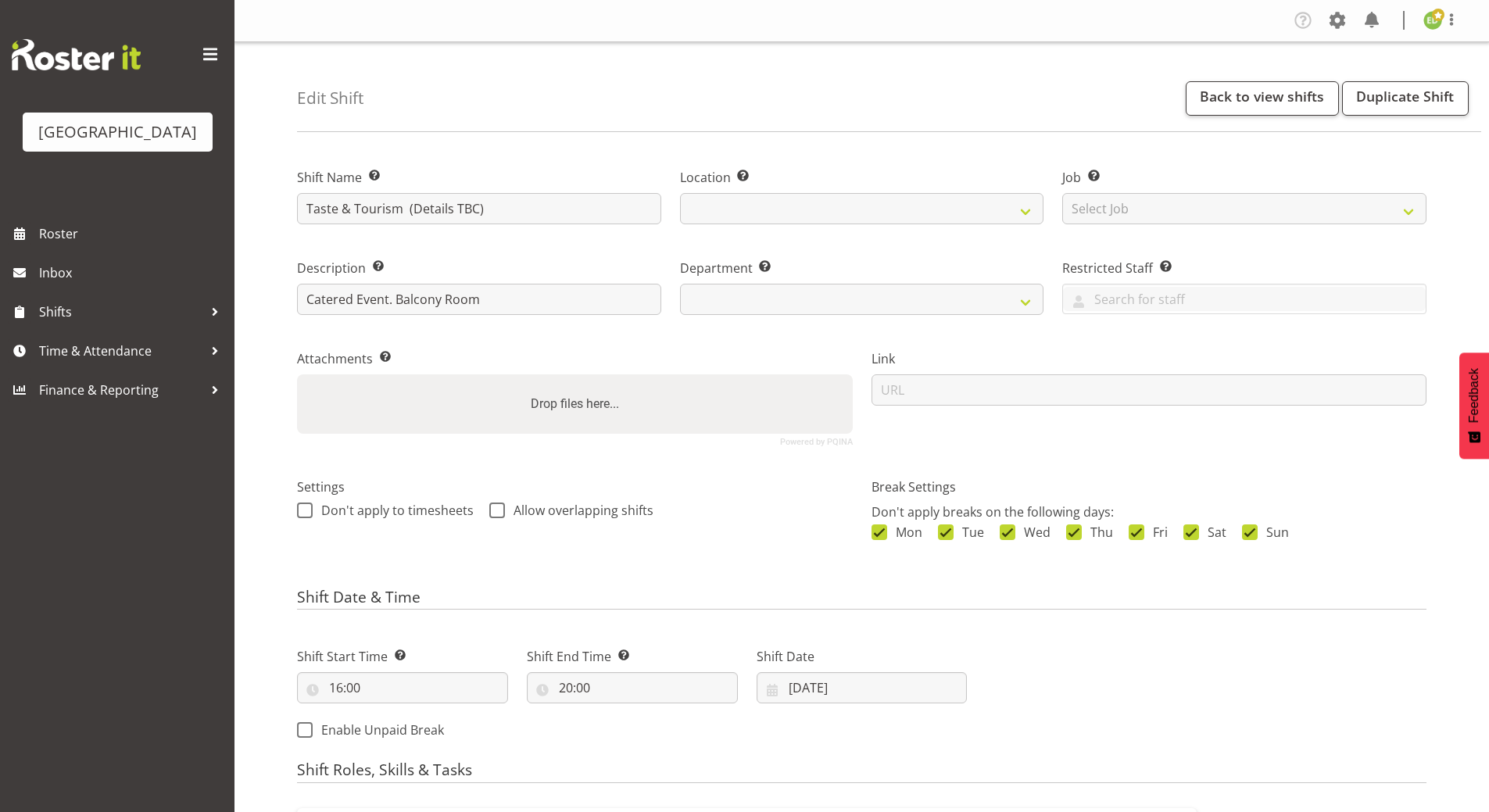
select select
select select "791"
click at [142, 324] on span "Shifts" at bounding box center [121, 311] width 164 height 23
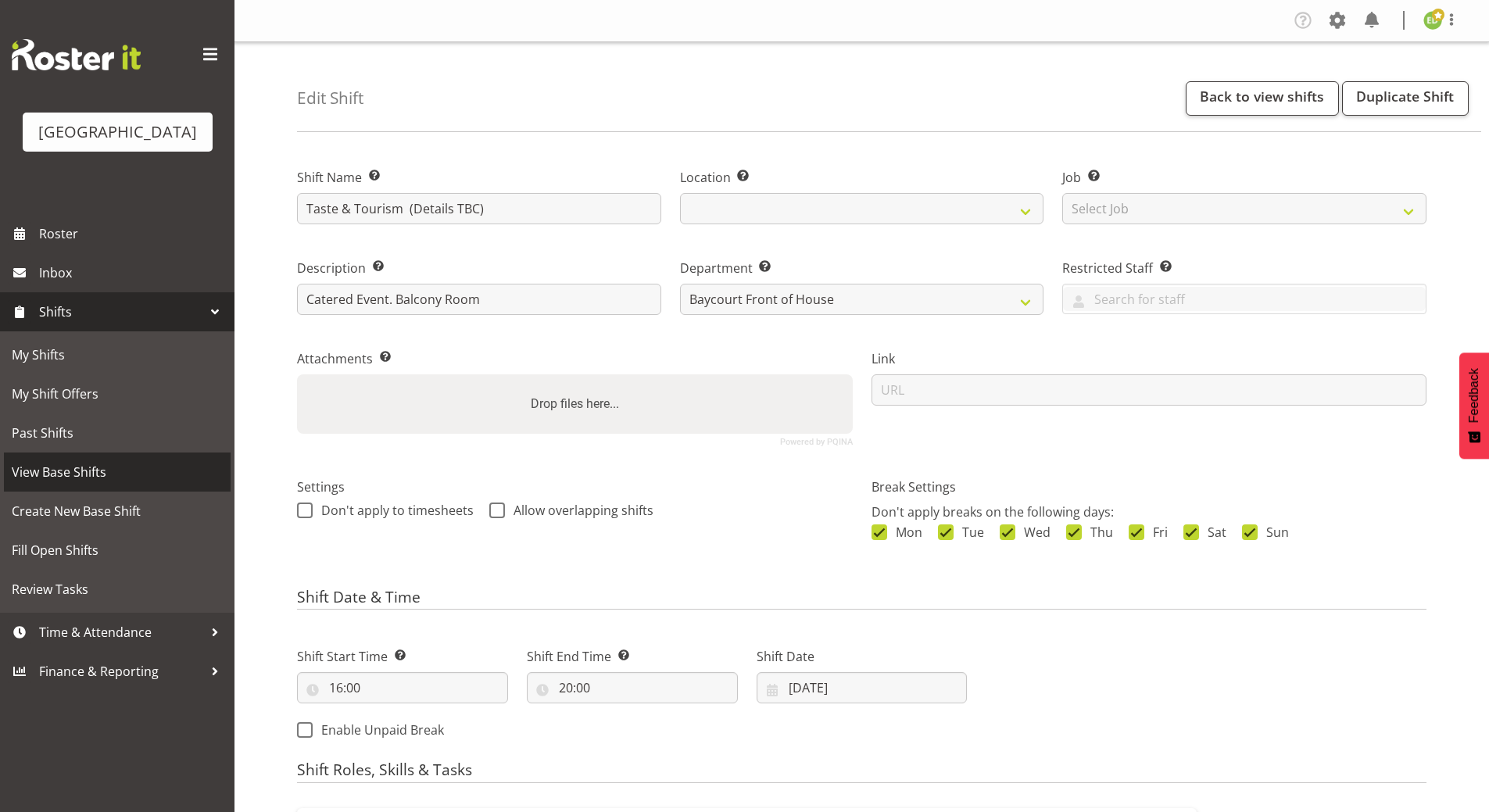
click at [85, 483] on span "View Base Shifts" at bounding box center [117, 472] width 211 height 23
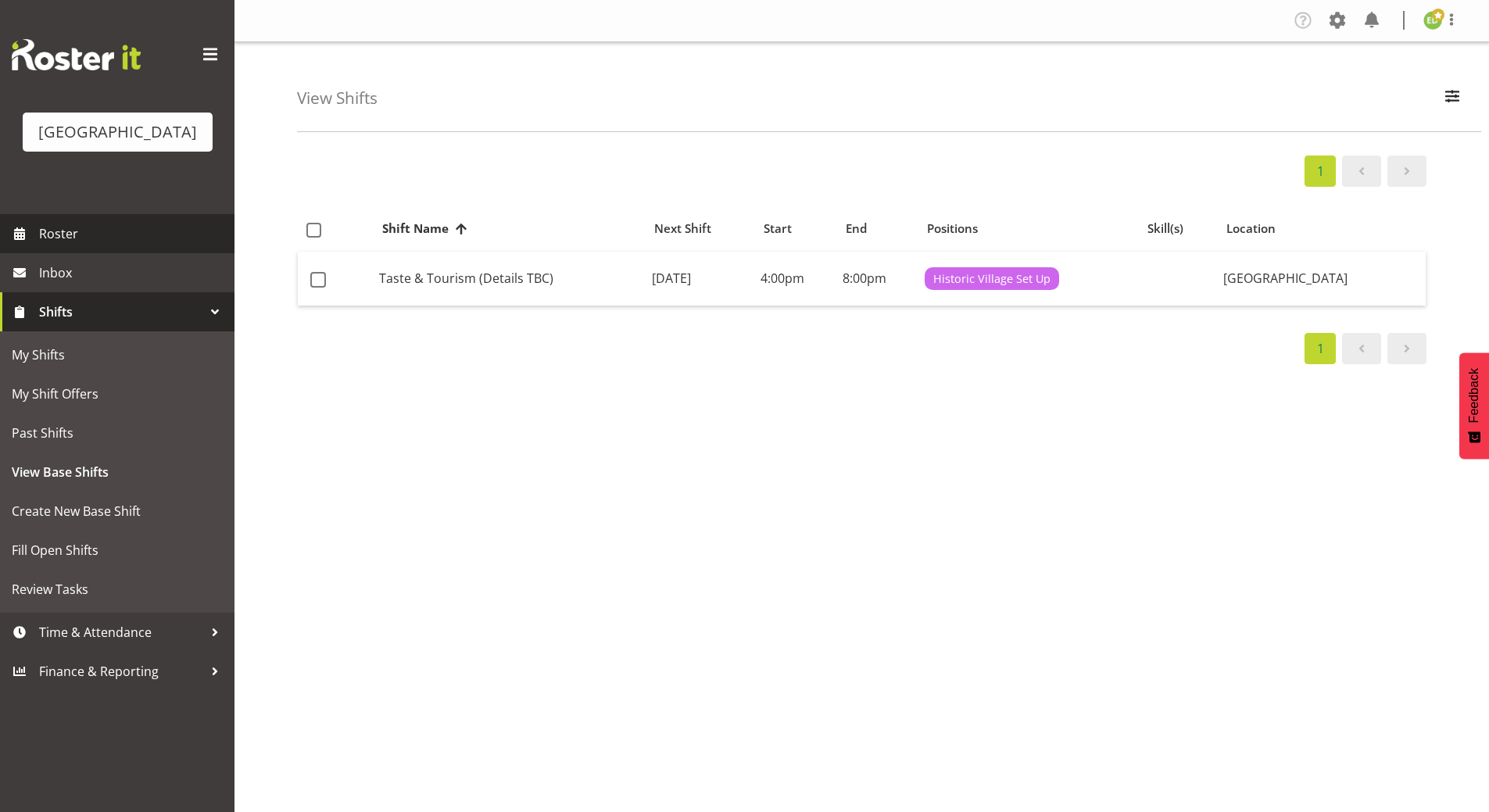
click at [103, 245] on span "Roster" at bounding box center [133, 234] width 187 height 23
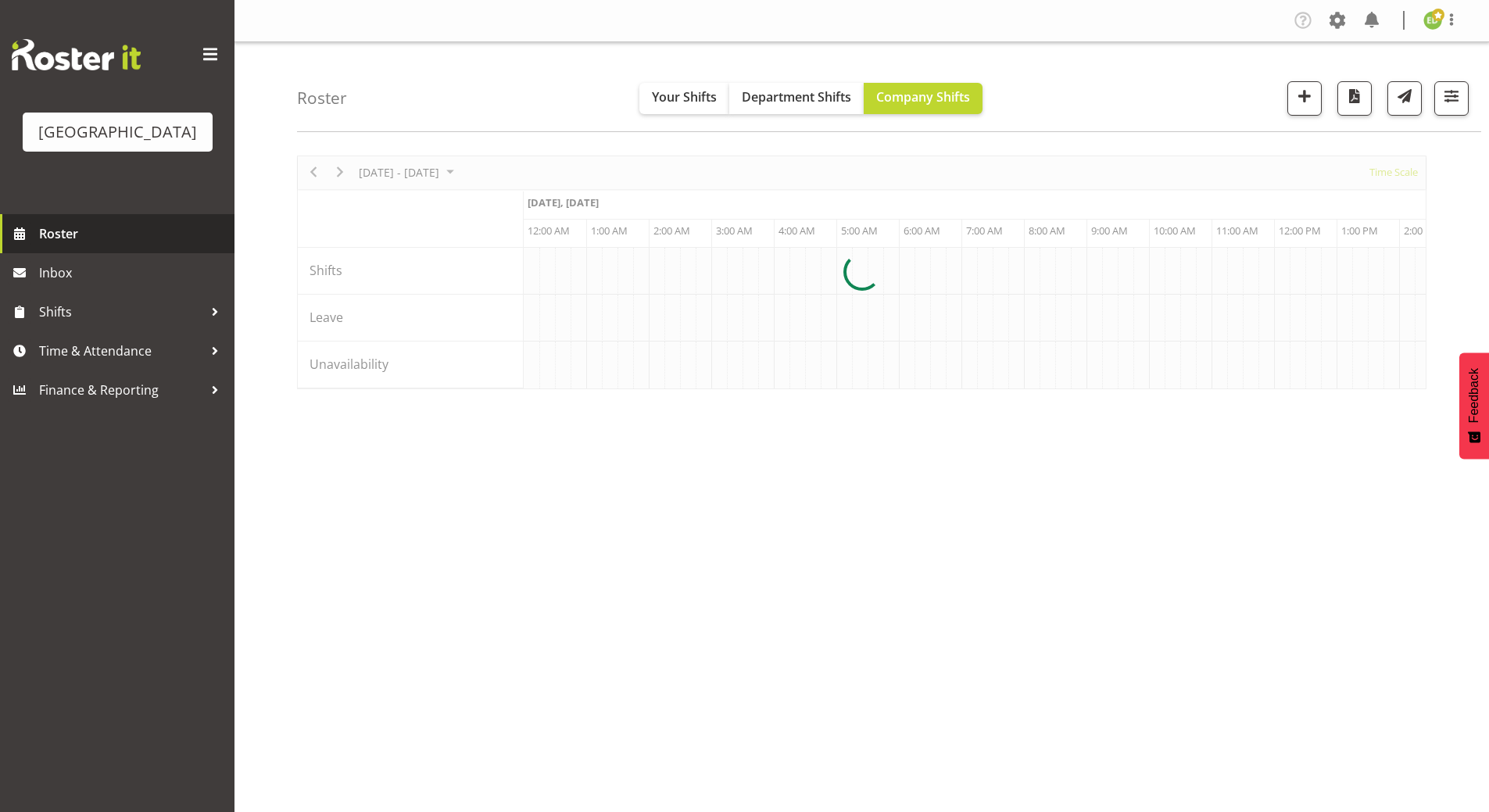
scroll to position [0, 3002]
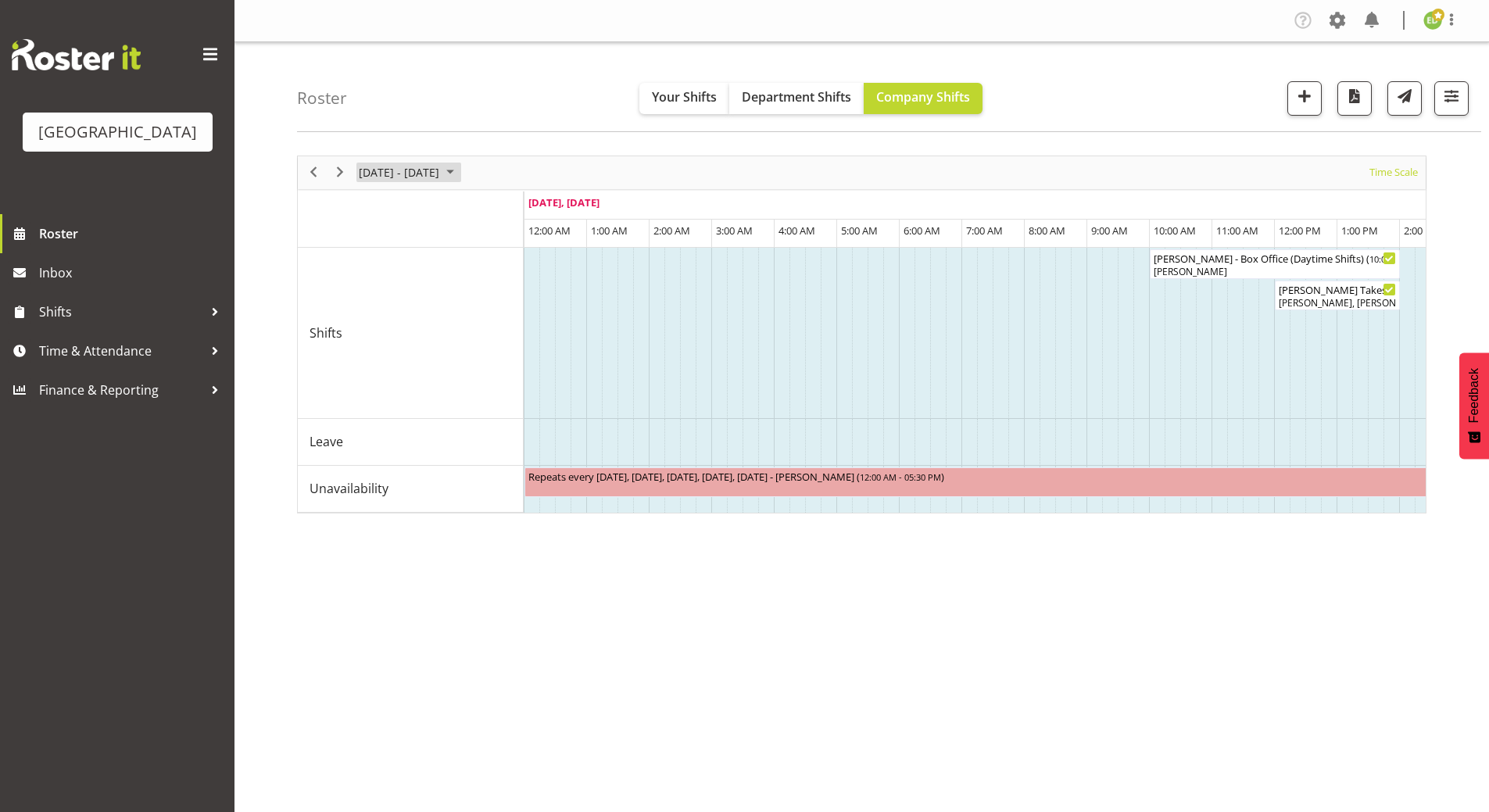
click at [459, 171] on span "August 2025" at bounding box center [451, 172] width 19 height 19
click at [524, 211] on span "next month" at bounding box center [523, 211] width 27 height 28
click at [373, 292] on span "8" at bounding box center [375, 292] width 23 height 23
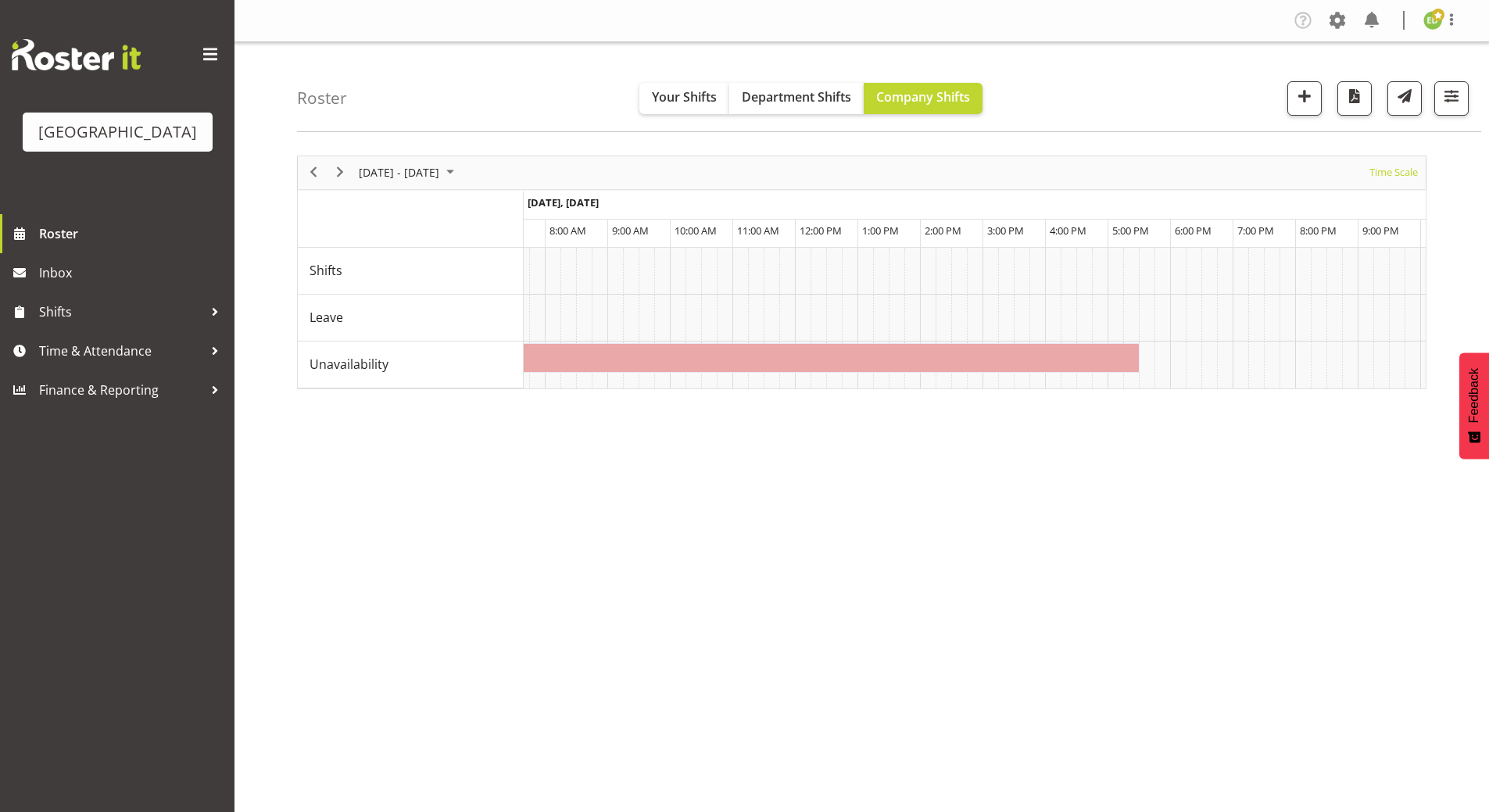
scroll to position [0, 508]
click at [905, 614] on div "September 08 - 14, 2025 Today Timeline Day Timeline Week Timeline Fortnight Tim…" at bounding box center [893, 456] width 1192 height 626
click at [797, 96] on span "Department Shifts" at bounding box center [797, 97] width 110 height 17
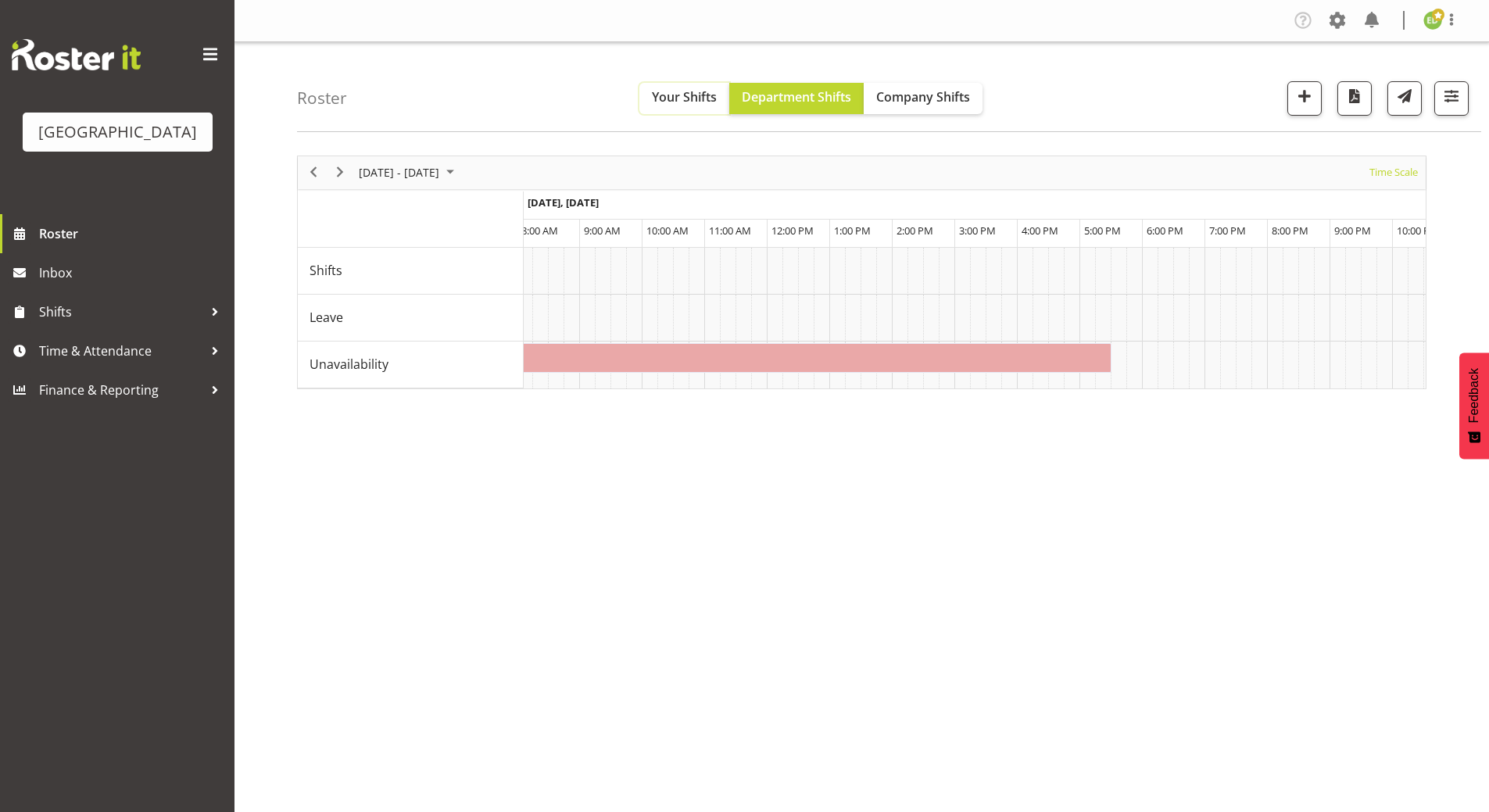
click at [693, 95] on span "Your Shifts" at bounding box center [684, 97] width 65 height 17
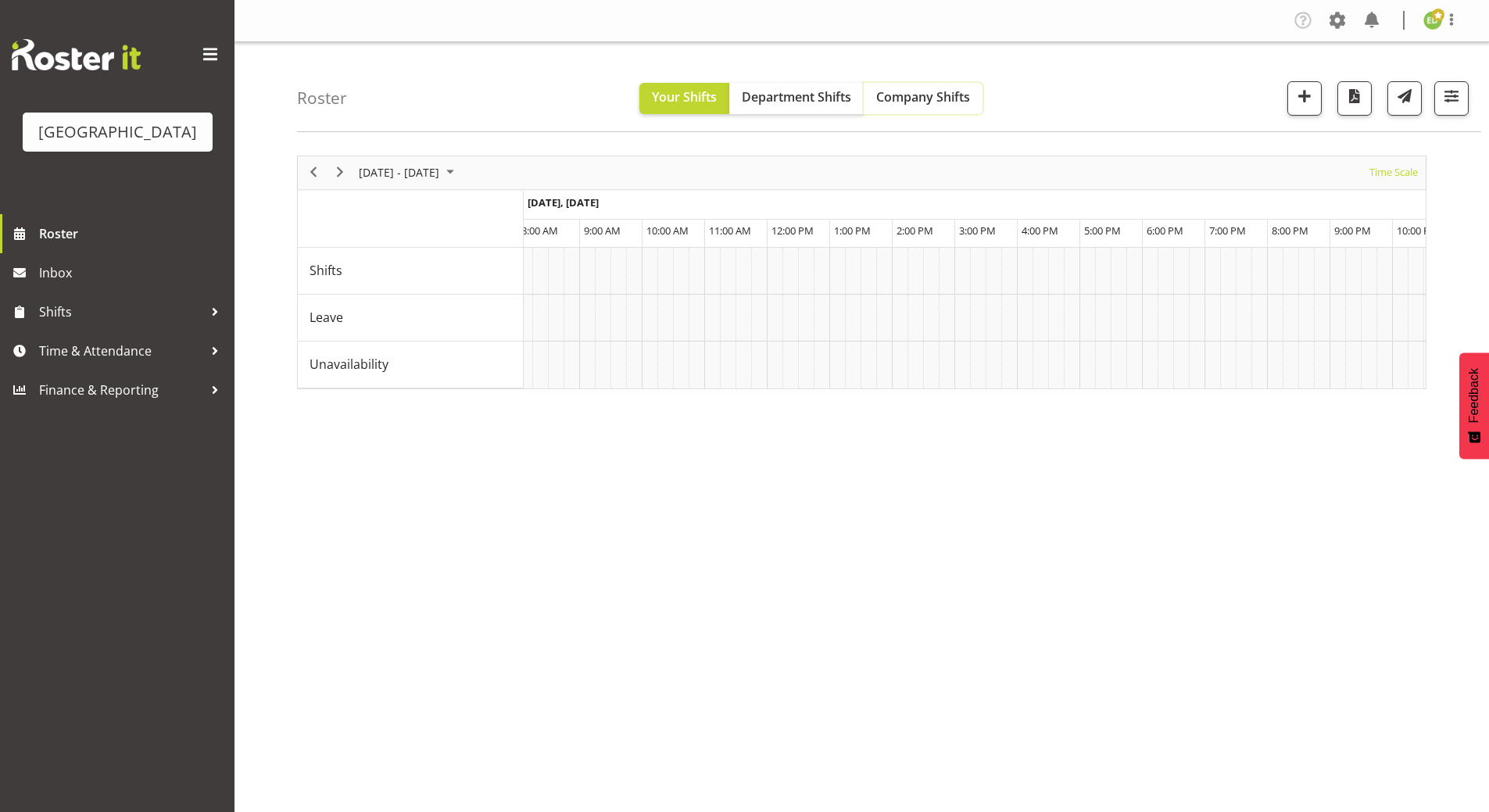
click at [906, 98] on span "Company Shifts" at bounding box center [924, 97] width 94 height 17
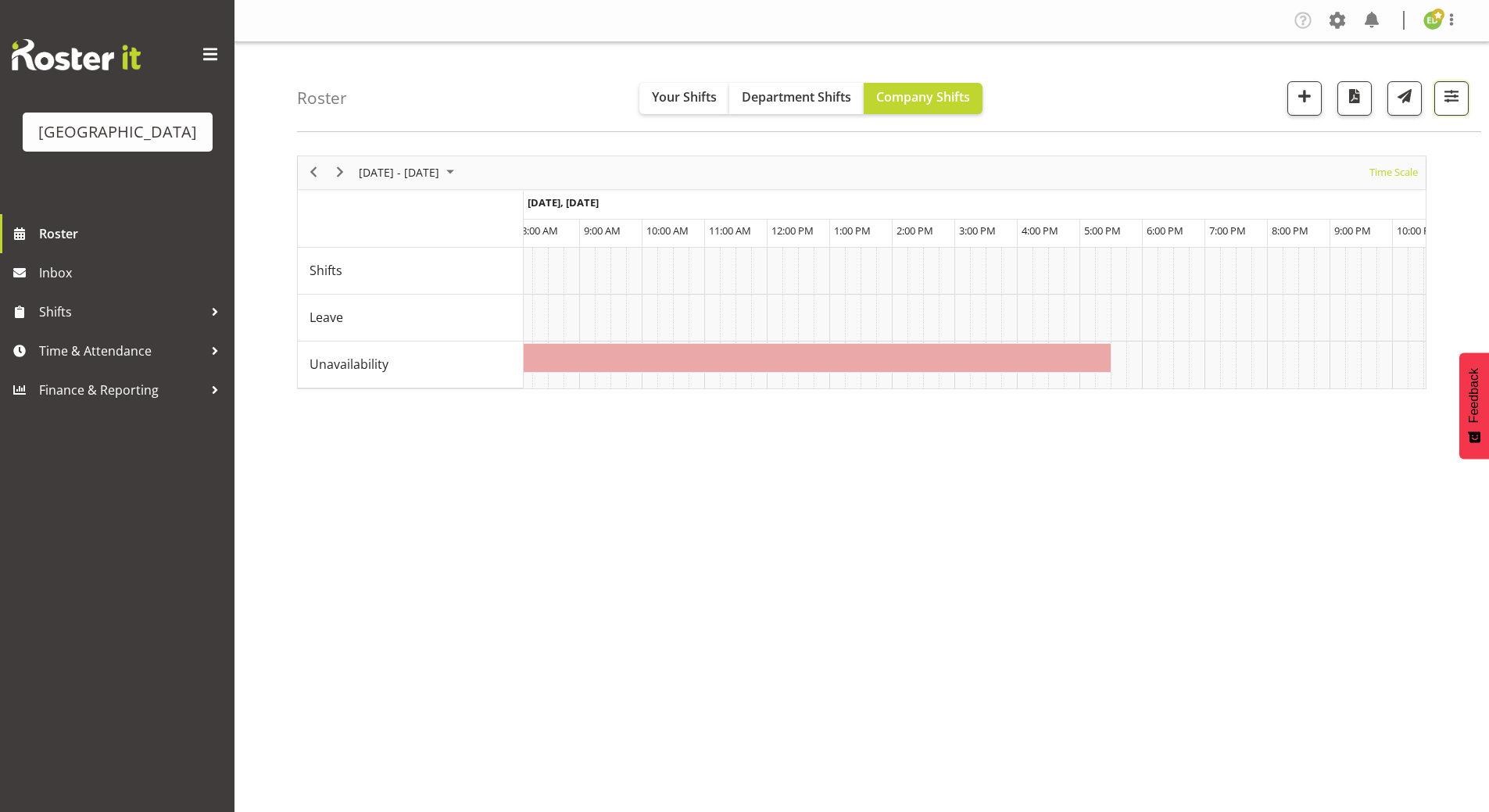
click at [1464, 98] on button "button" at bounding box center [1452, 99] width 35 height 35
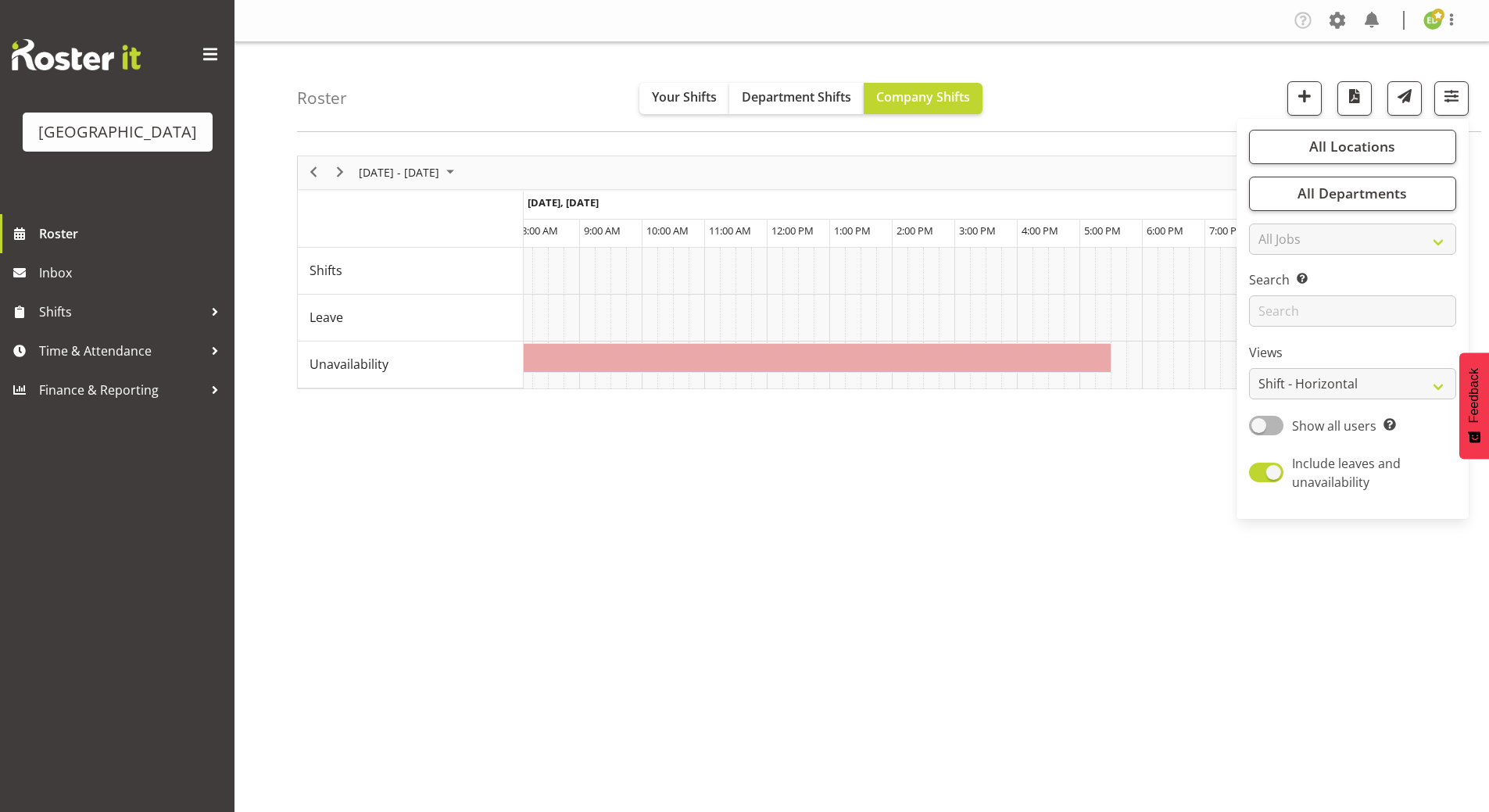
click at [1261, 473] on span at bounding box center [1267, 472] width 35 height 19
click at [1259, 473] on input "Include leaves and unavailability" at bounding box center [1254, 472] width 11 height 11
checkbox input "false"
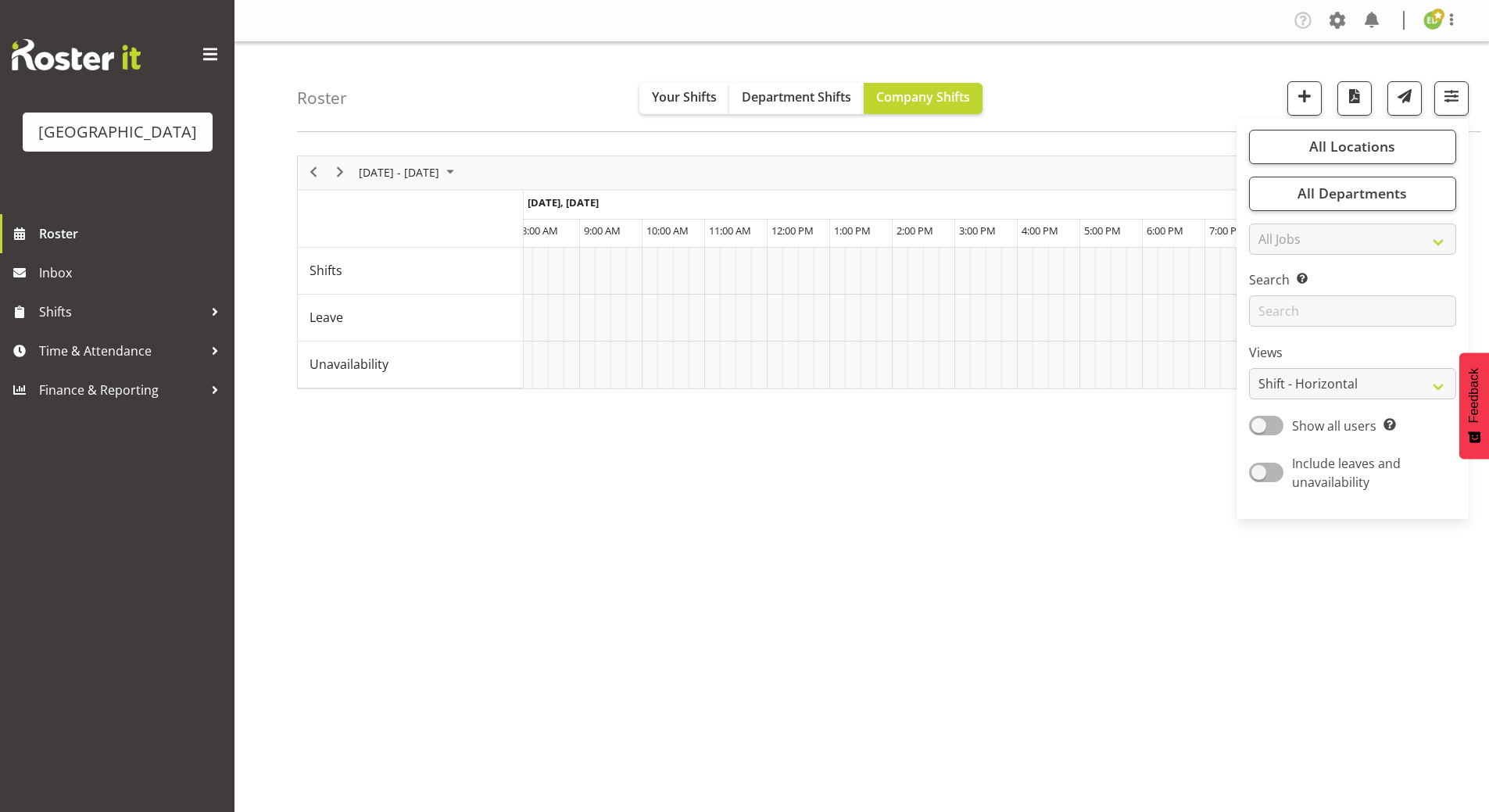
click at [919, 526] on div "September 08 - 14, 2025 Today Timeline Day Timeline Week Timeline Fortnight Tim…" at bounding box center [893, 456] width 1192 height 626
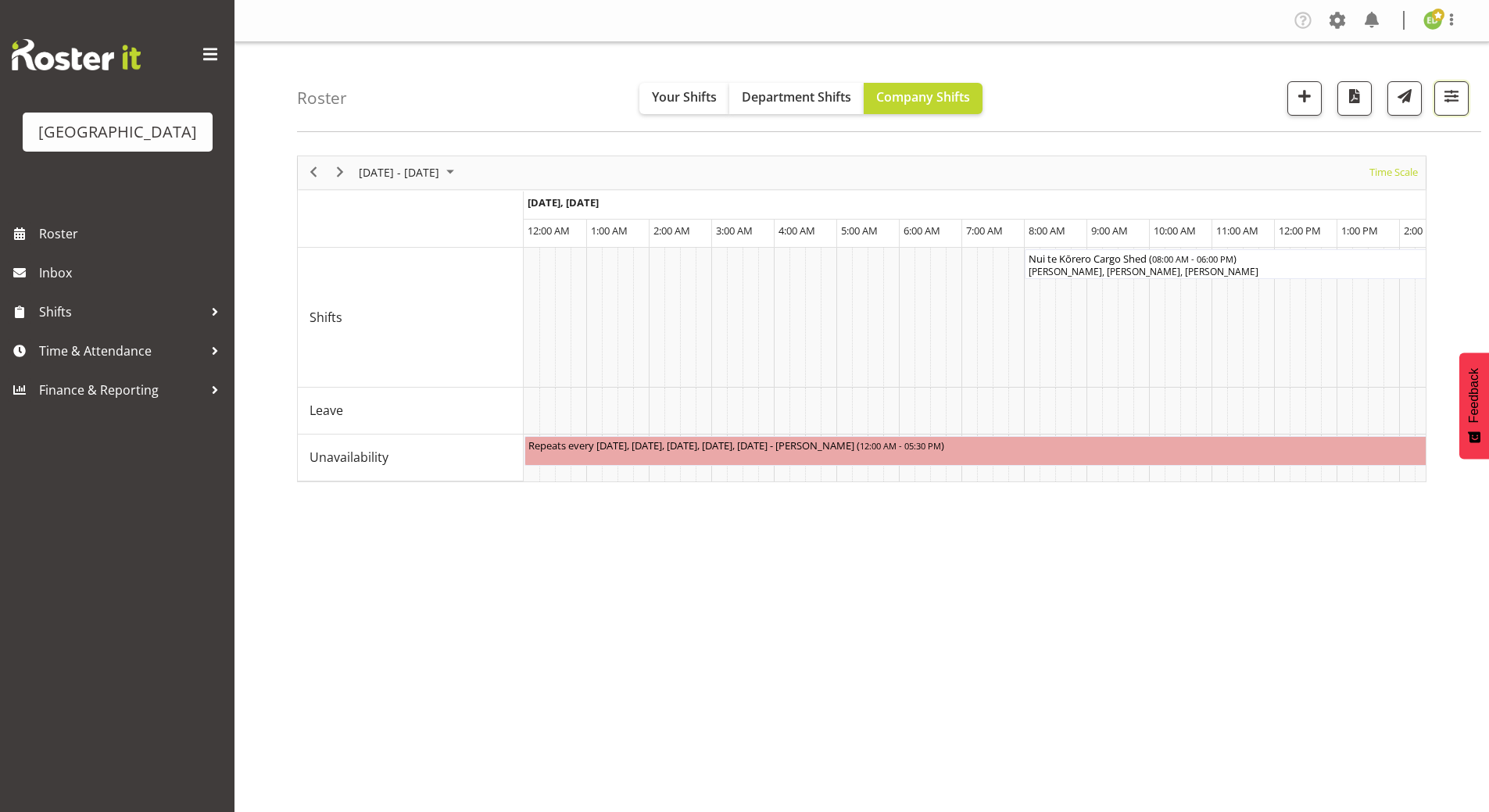
click at [1456, 103] on span "button" at bounding box center [1452, 95] width 20 height 20
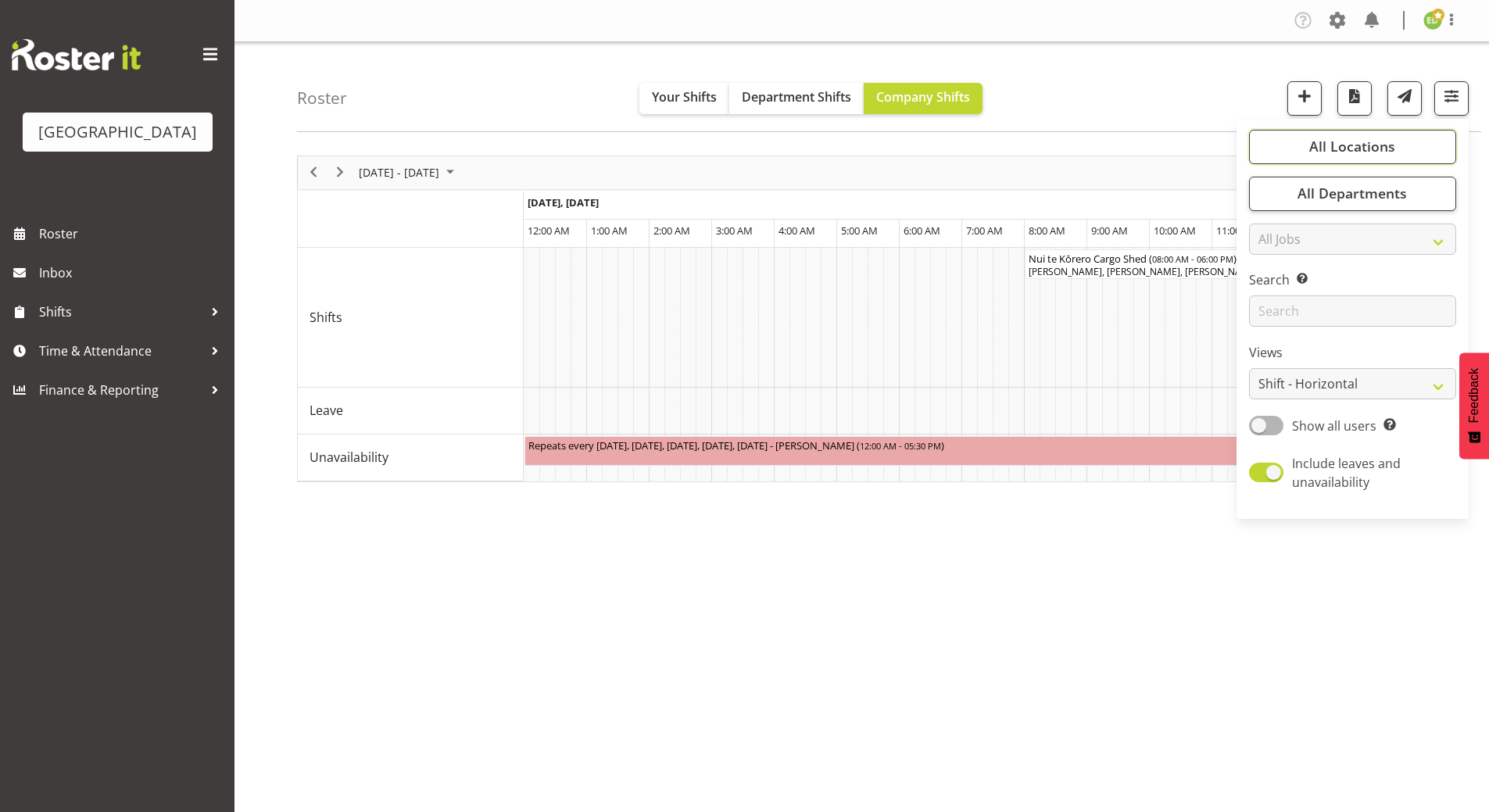
click at [1341, 141] on span "All Locations" at bounding box center [1352, 146] width 86 height 19
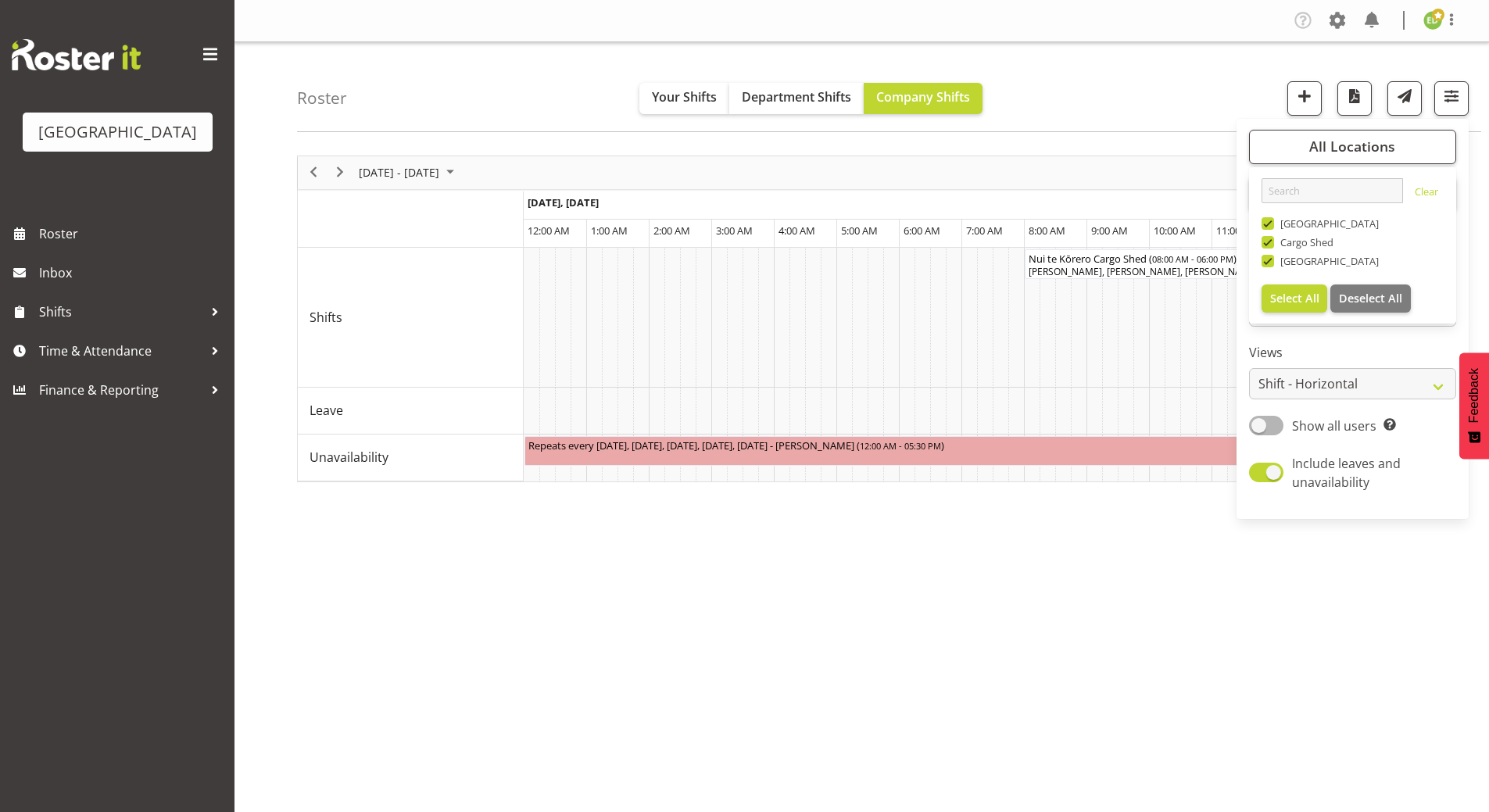
click at [1271, 243] on span at bounding box center [1268, 242] width 12 height 12
click at [1271, 243] on input "Cargo Shed" at bounding box center [1267, 241] width 11 height 11
checkbox input "false"
click at [1271, 224] on span at bounding box center [1268, 223] width 12 height 12
click at [1271, 224] on input "[GEOGRAPHIC_DATA]" at bounding box center [1267, 223] width 11 height 11
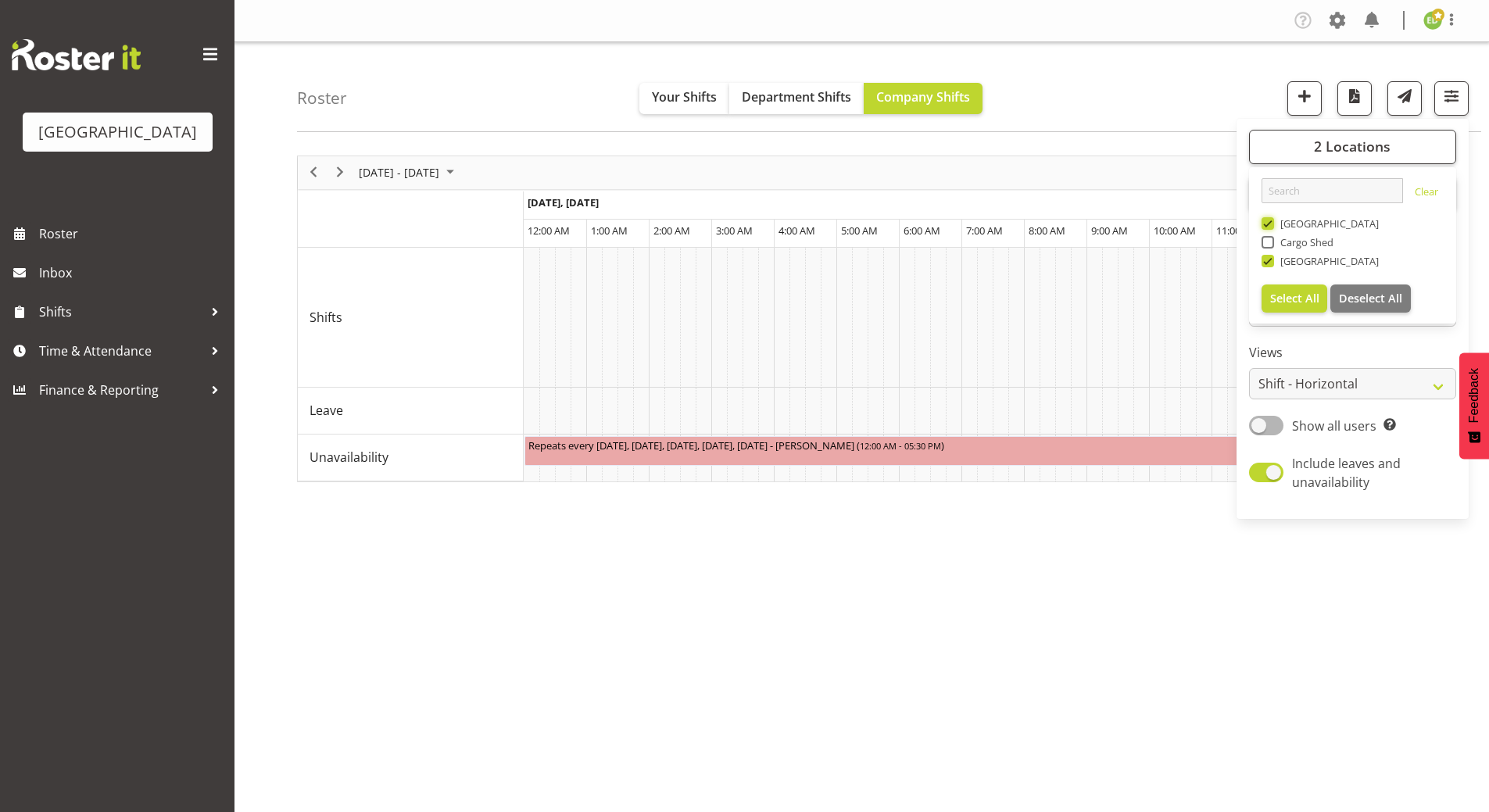
checkbox input "false"
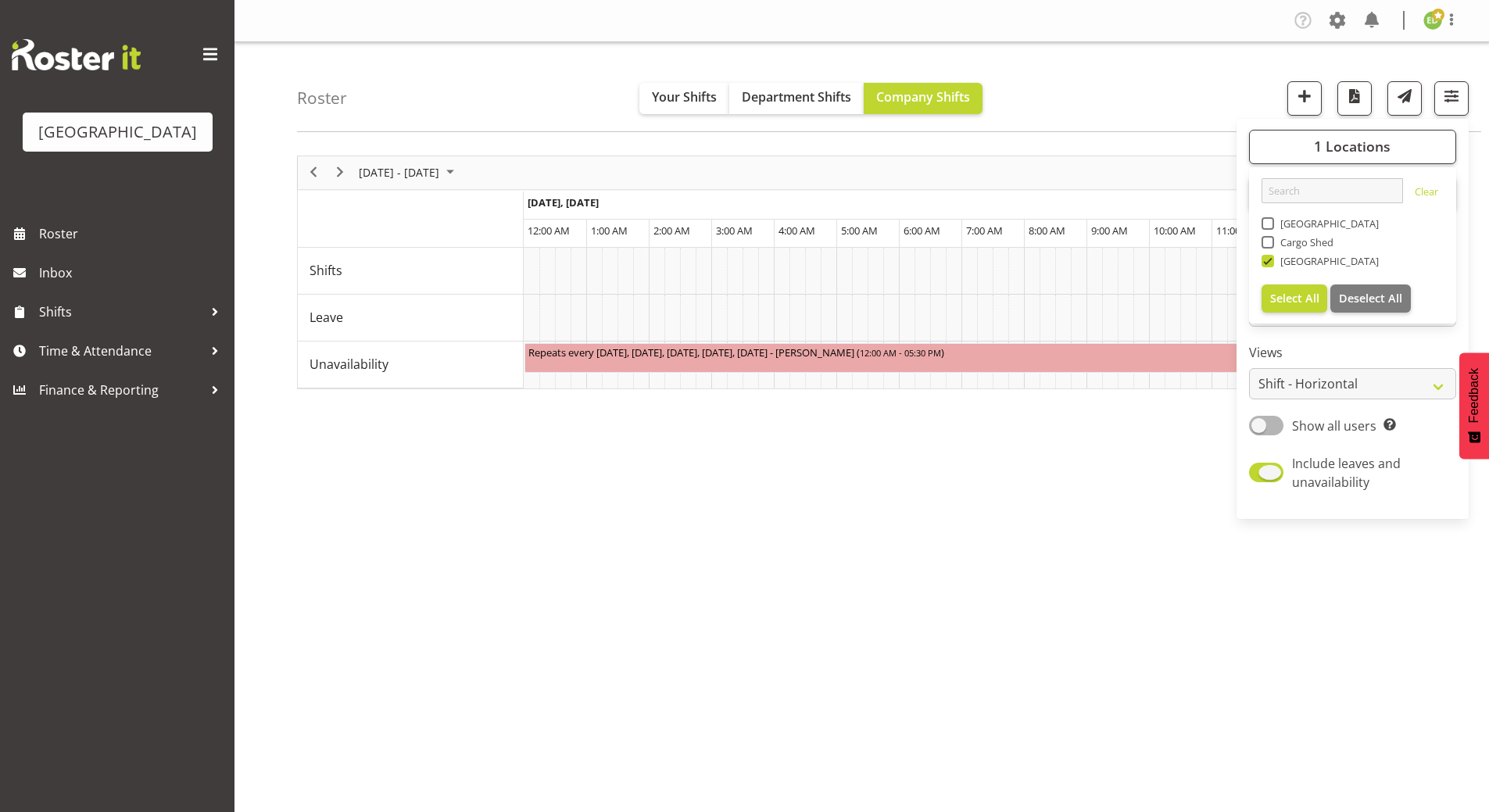
click at [1259, 467] on span at bounding box center [1267, 472] width 35 height 19
click at [1259, 467] on input "Include leaves and unavailability" at bounding box center [1254, 472] width 11 height 11
checkbox input "false"
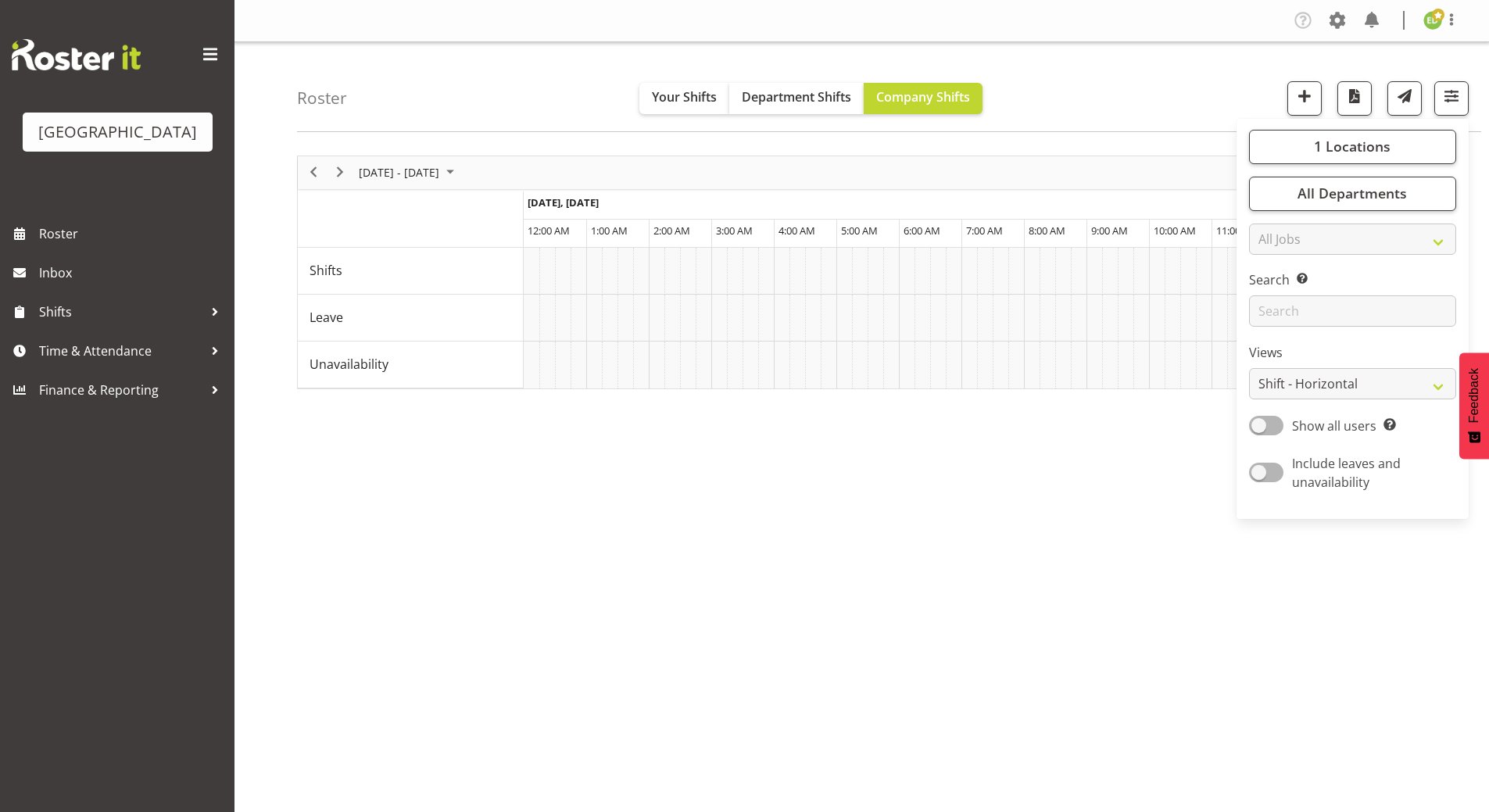
click at [919, 652] on div "September 08 - 14, 2025 Today Timeline Day Timeline Week Timeline Fortnight Tim…" at bounding box center [893, 456] width 1192 height 626
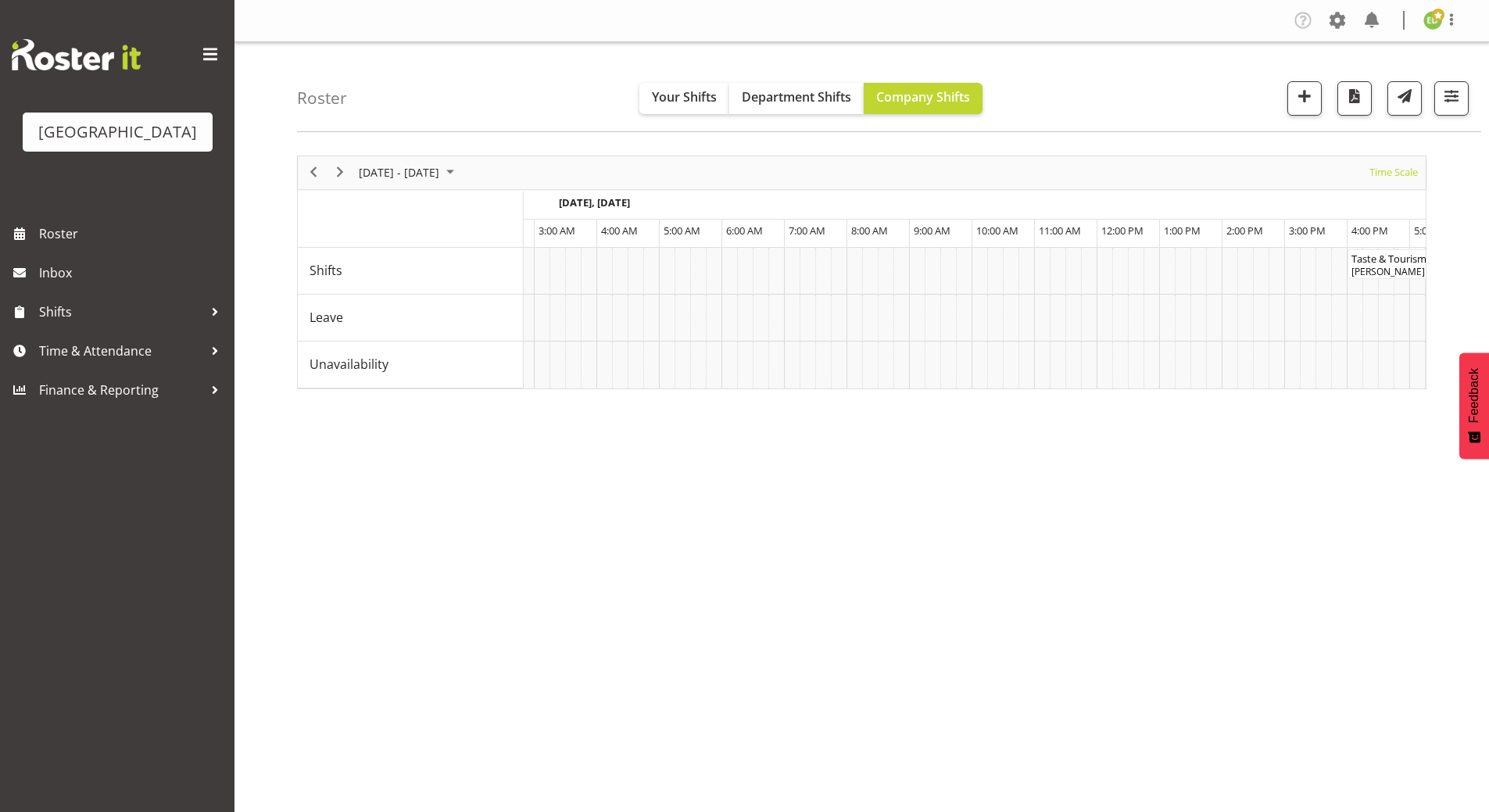
scroll to position [0, 282]
click at [1381, 168] on span "Time Scale" at bounding box center [1394, 172] width 52 height 19
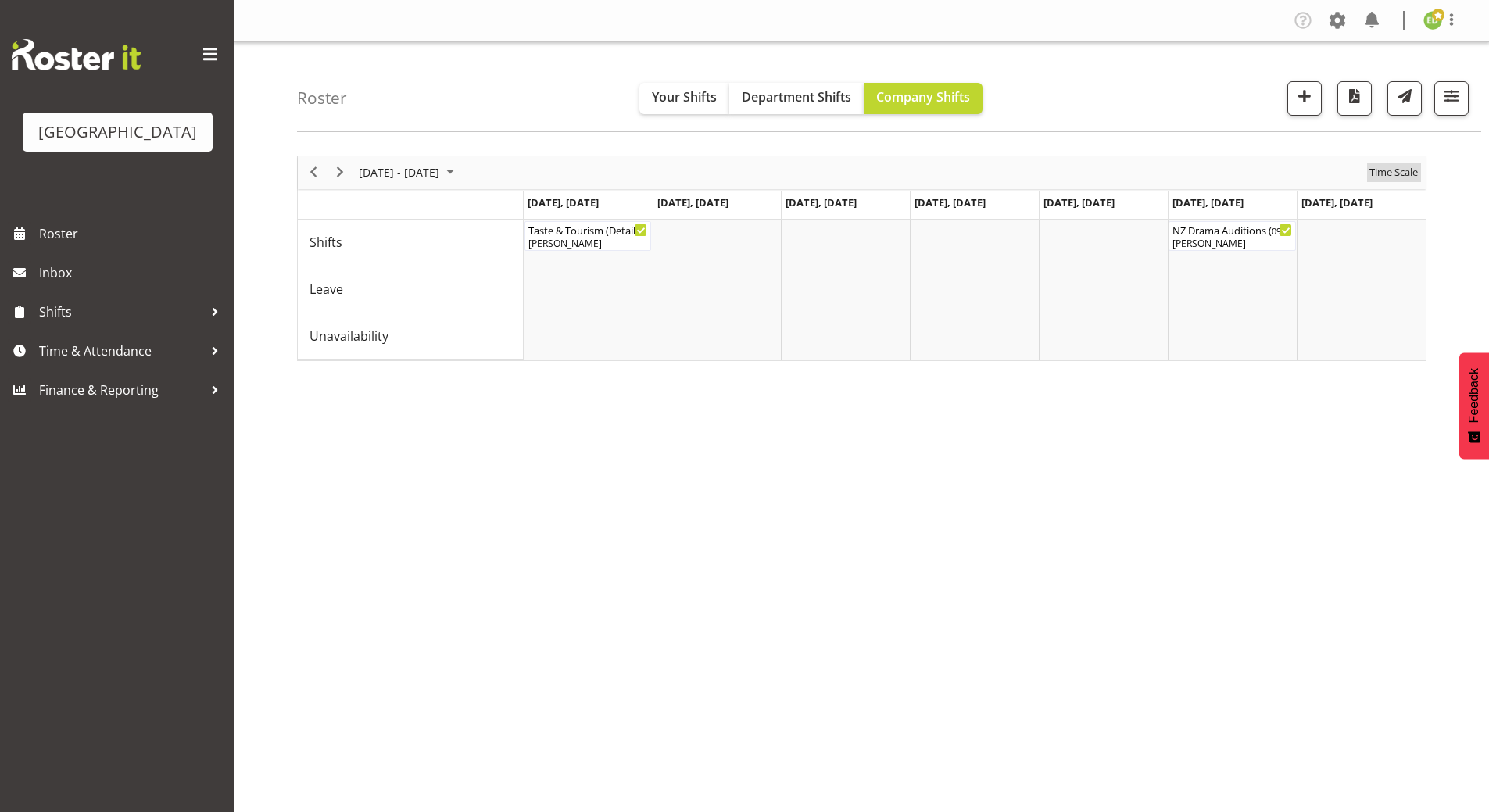
click at [1400, 166] on span "Time Scale" at bounding box center [1394, 172] width 52 height 19
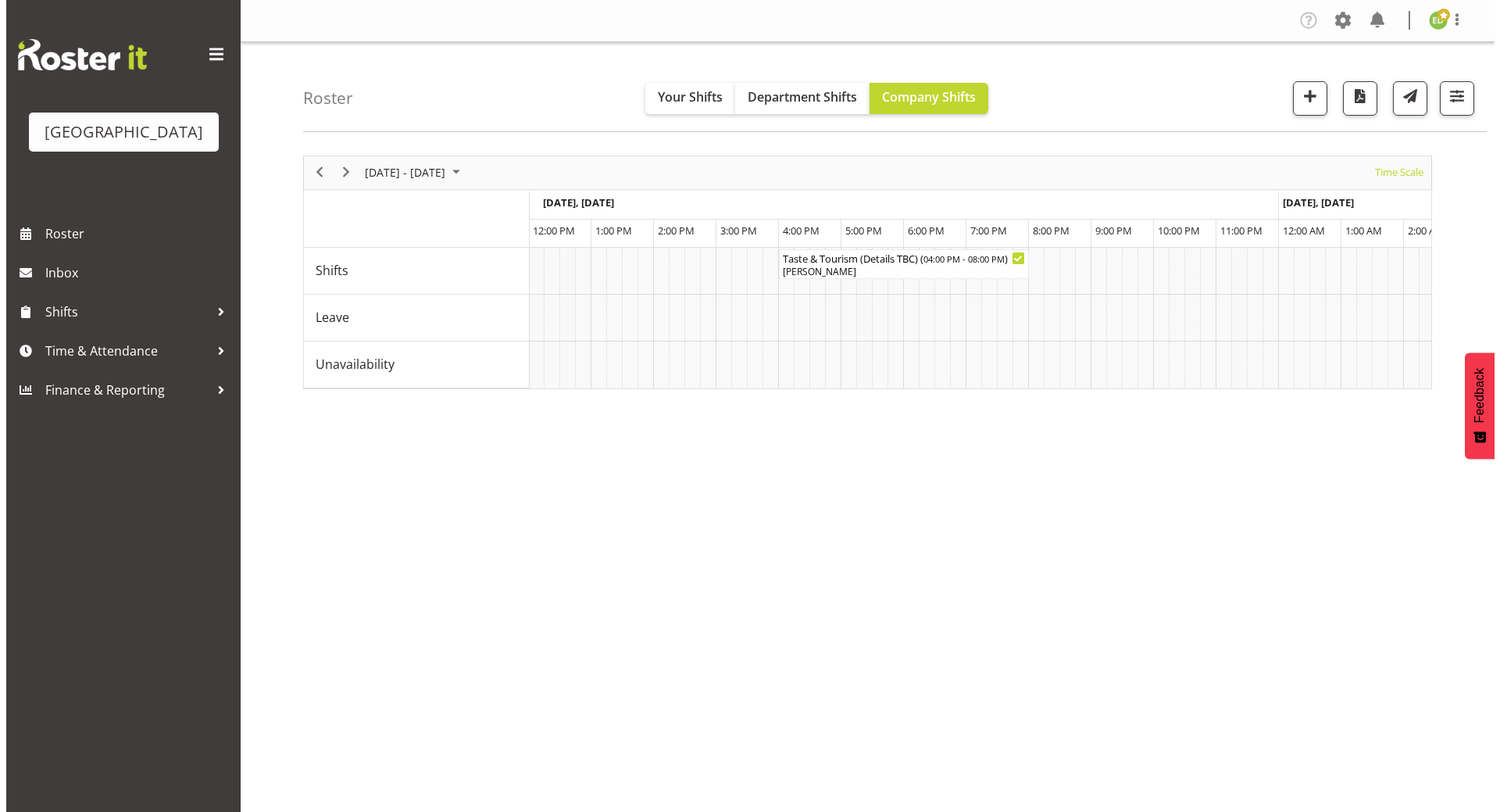
scroll to position [0, 761]
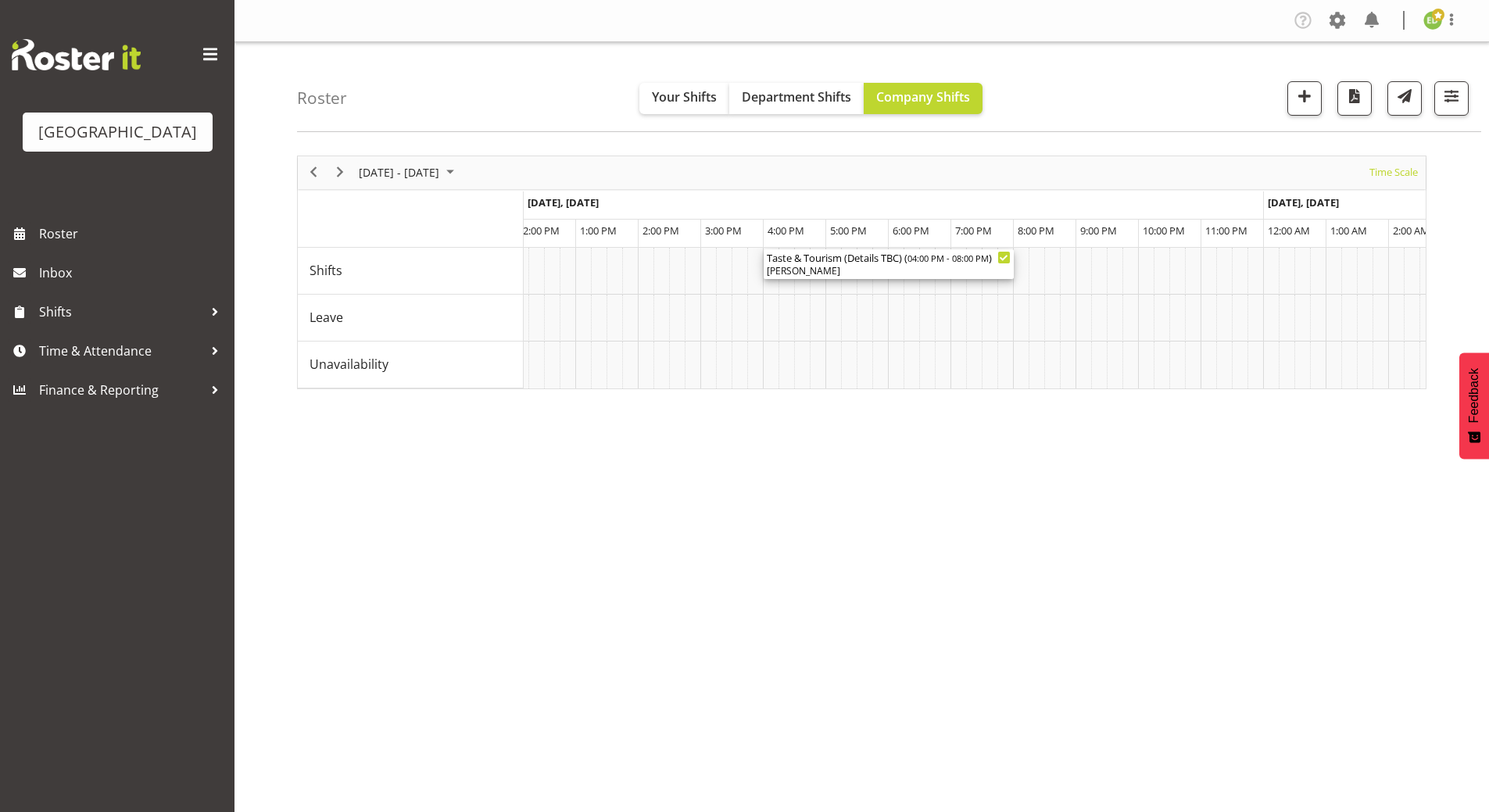
click at [915, 259] on span "04:00 PM - 08:00 PM" at bounding box center [948, 258] width 82 height 12
click at [0, 0] on div at bounding box center [0, 0] width 0 height 0
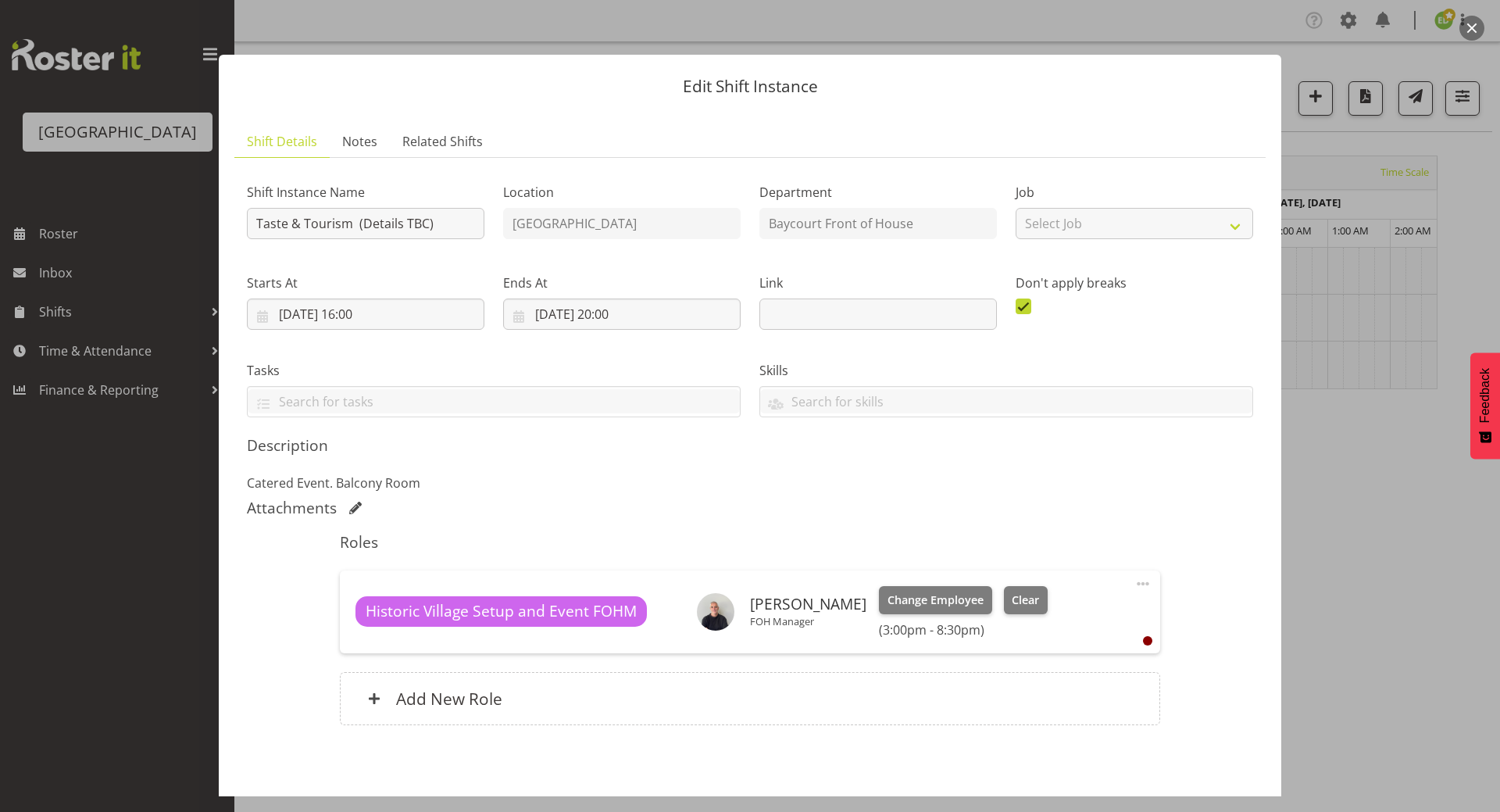
click at [782, 507] on div "Attachments" at bounding box center [750, 508] width 1007 height 19
click at [431, 224] on input "Taste & Tourism (Details TBC)" at bounding box center [365, 223] width 237 height 32
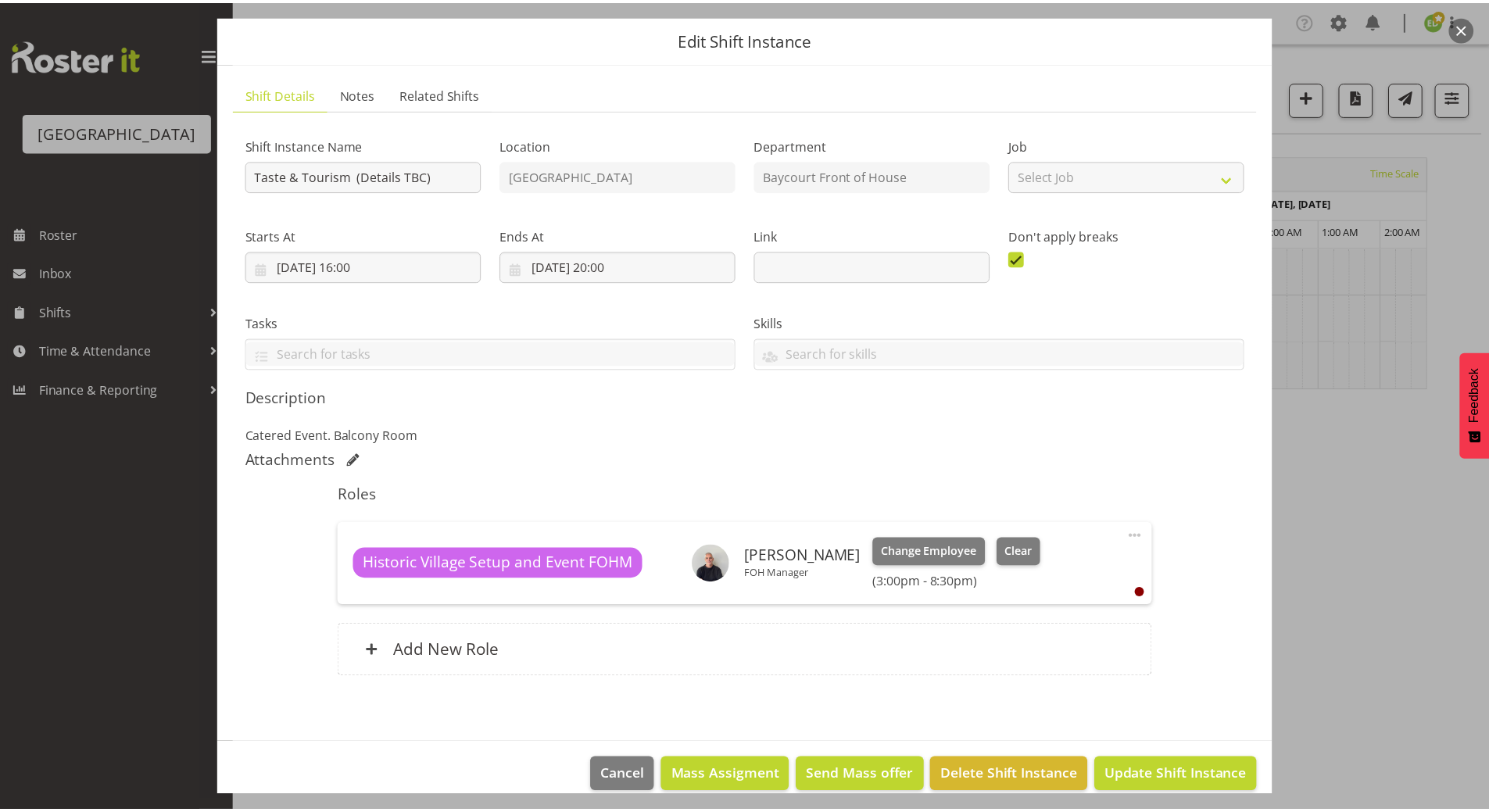
scroll to position [68, 0]
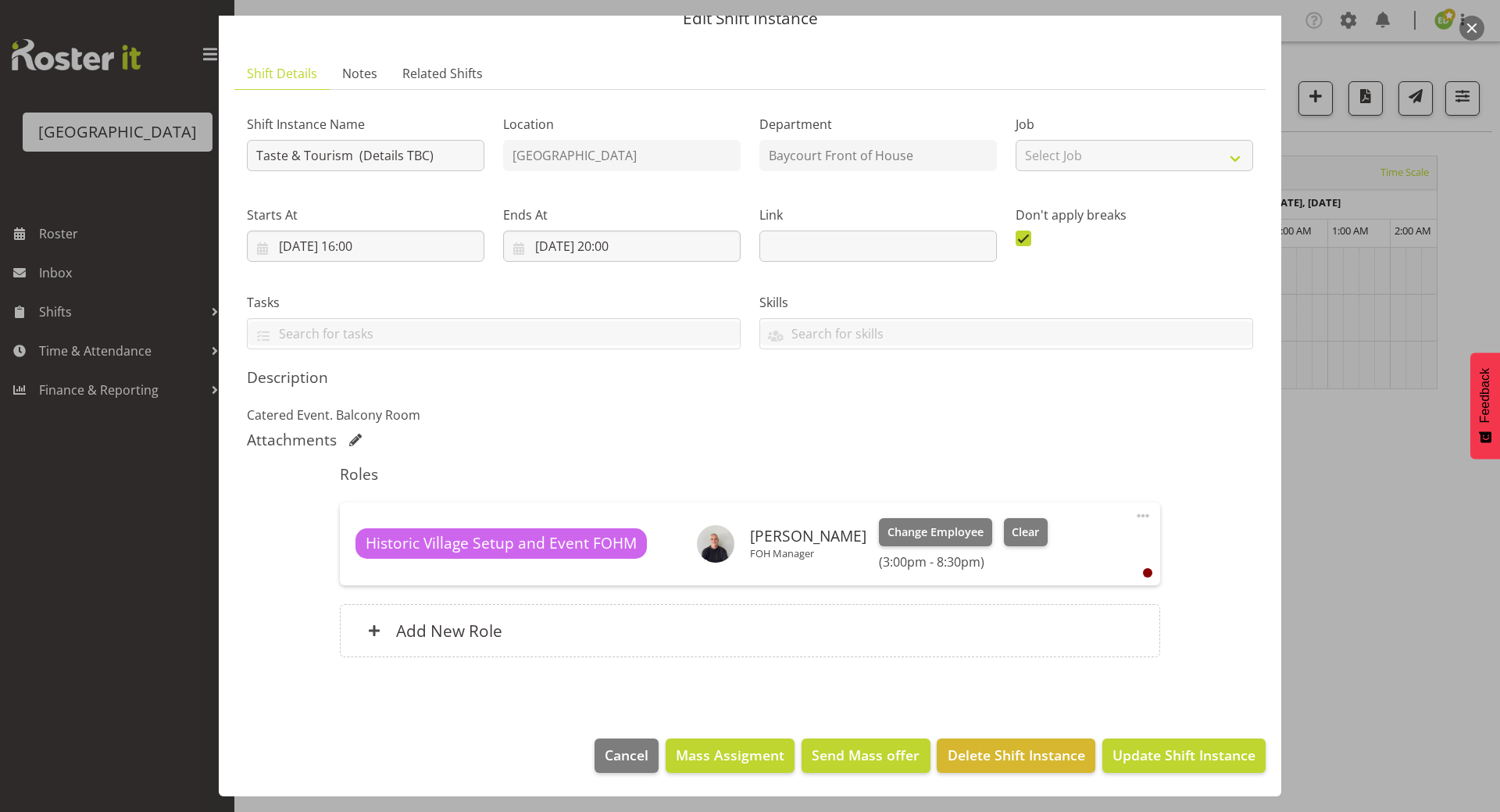
click at [60, 296] on div at bounding box center [750, 406] width 1500 height 812
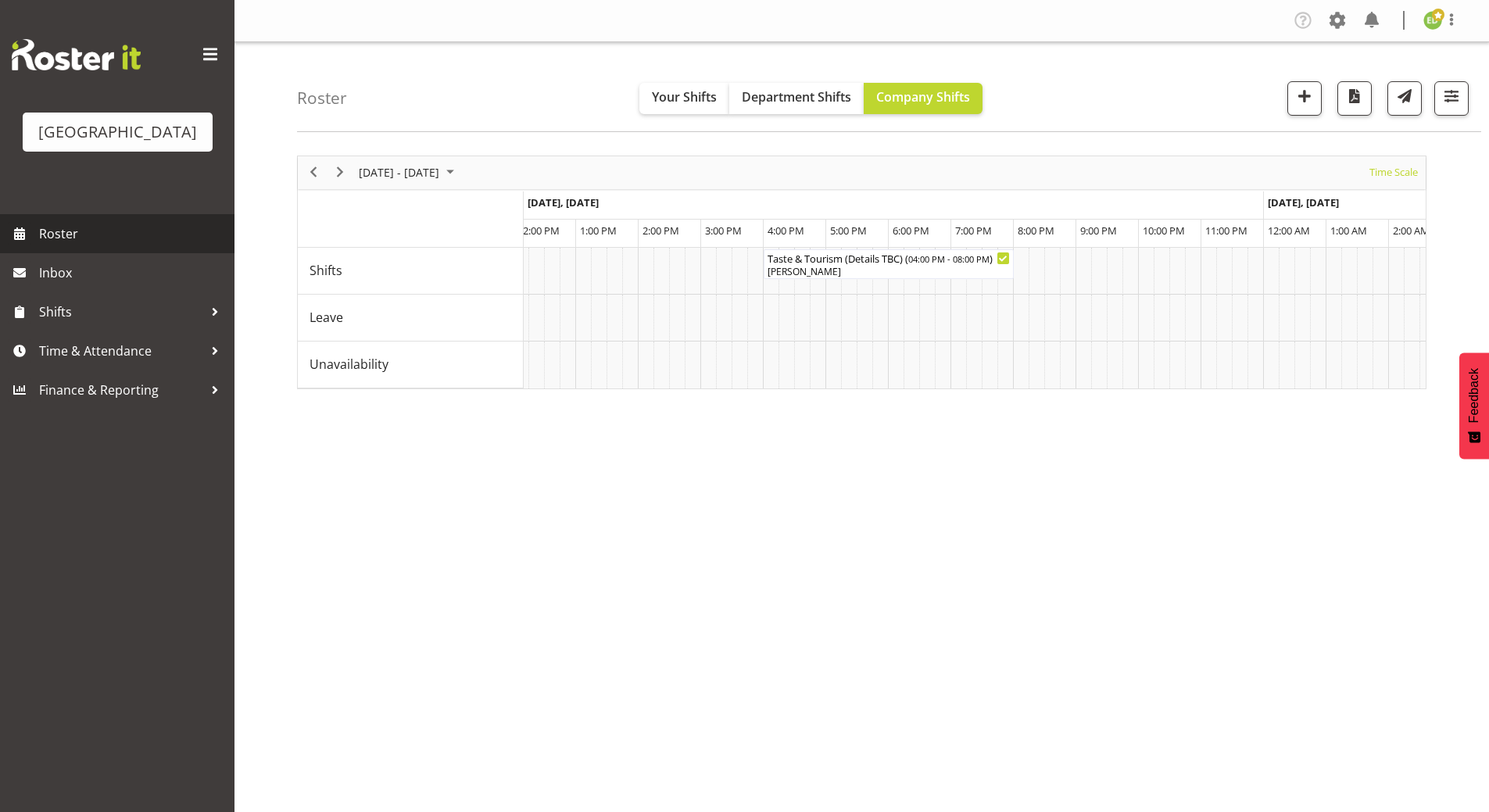
click at [95, 245] on span "Roster" at bounding box center [133, 234] width 187 height 23
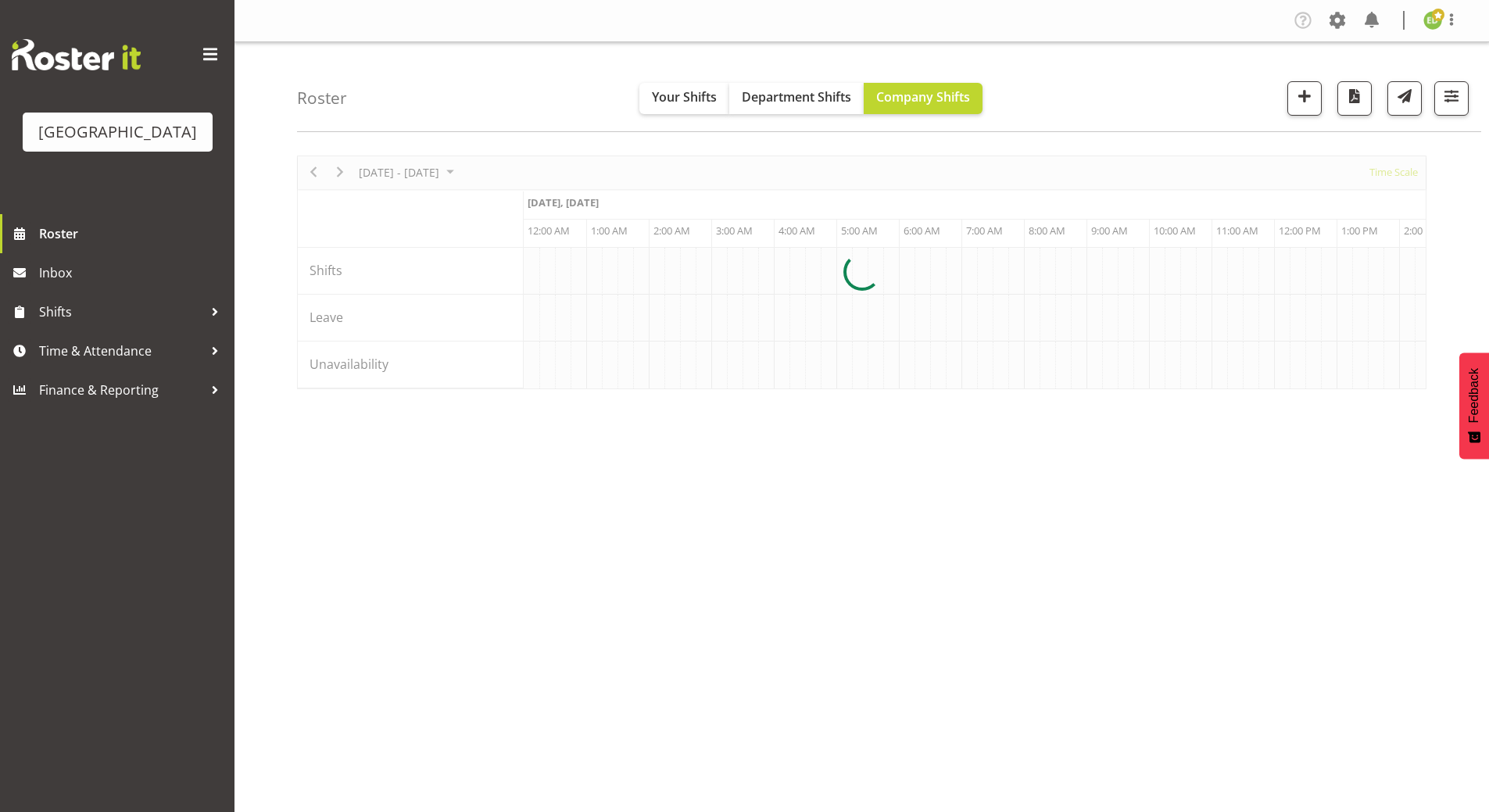
scroll to position [0, 3002]
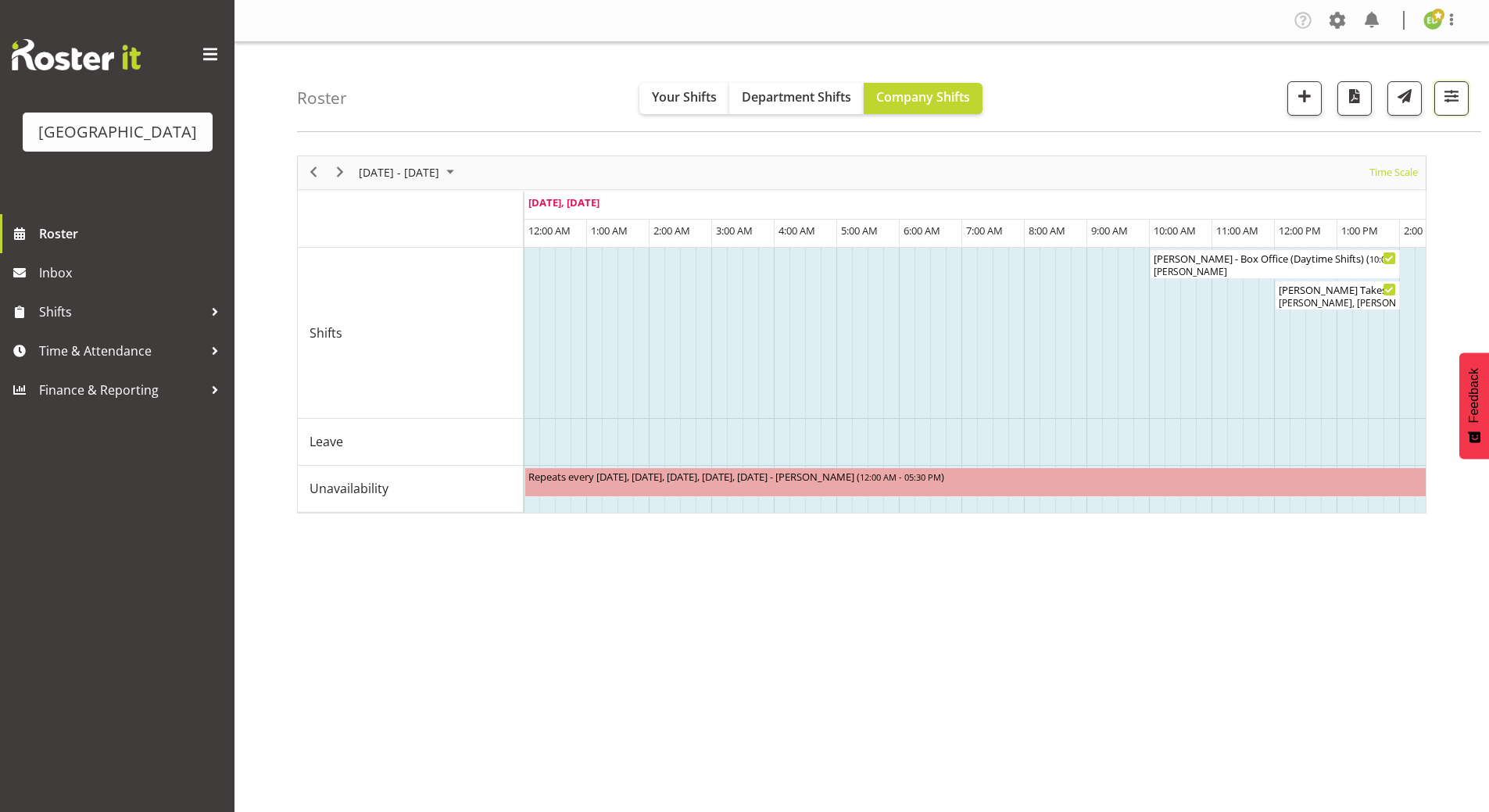
click at [1452, 98] on span "button" at bounding box center [1452, 95] width 20 height 20
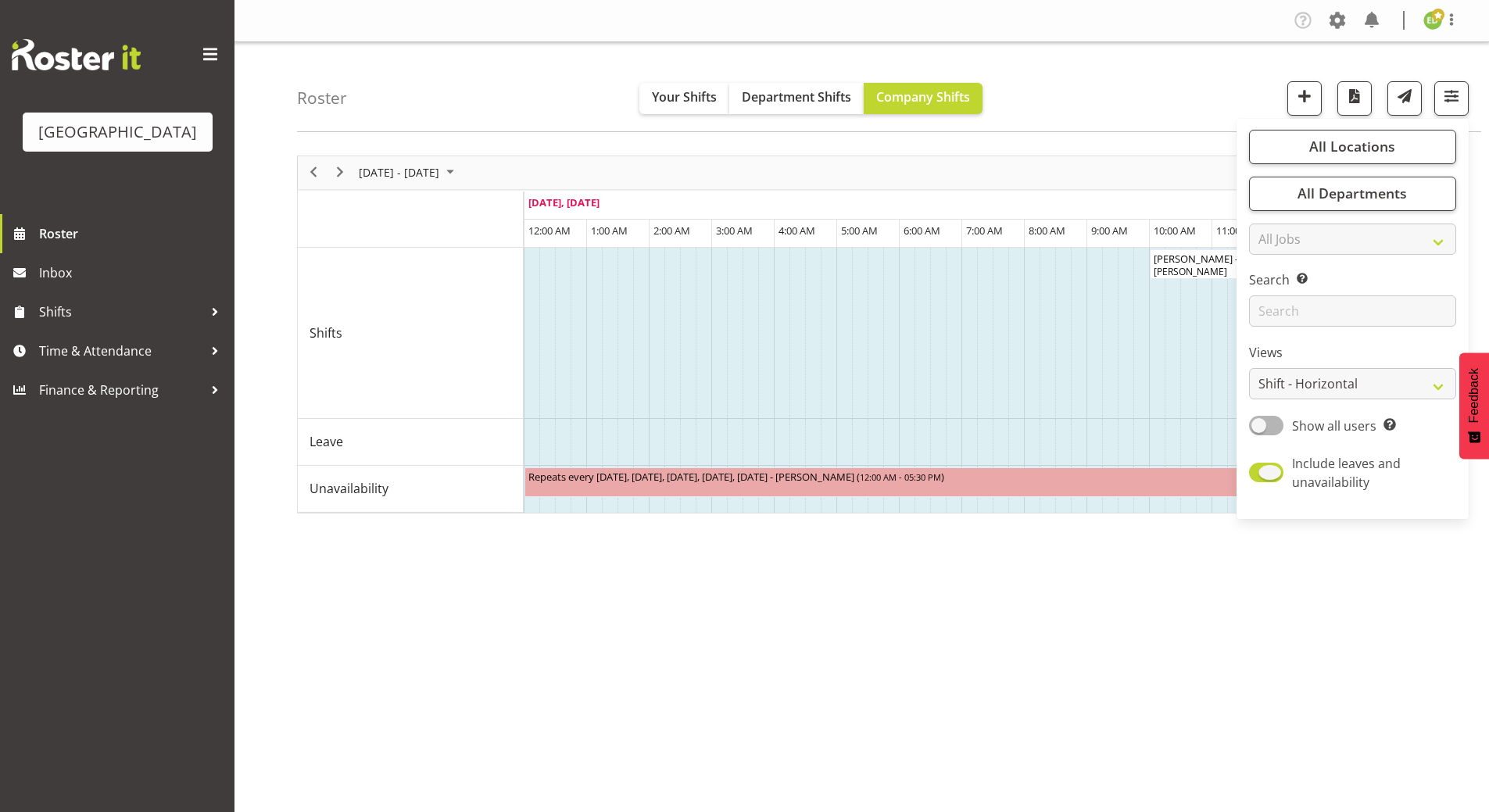
click at [1262, 475] on span at bounding box center [1267, 472] width 35 height 19
click at [1259, 475] on input "Include leaves and unavailability" at bounding box center [1254, 472] width 11 height 11
checkbox input "false"
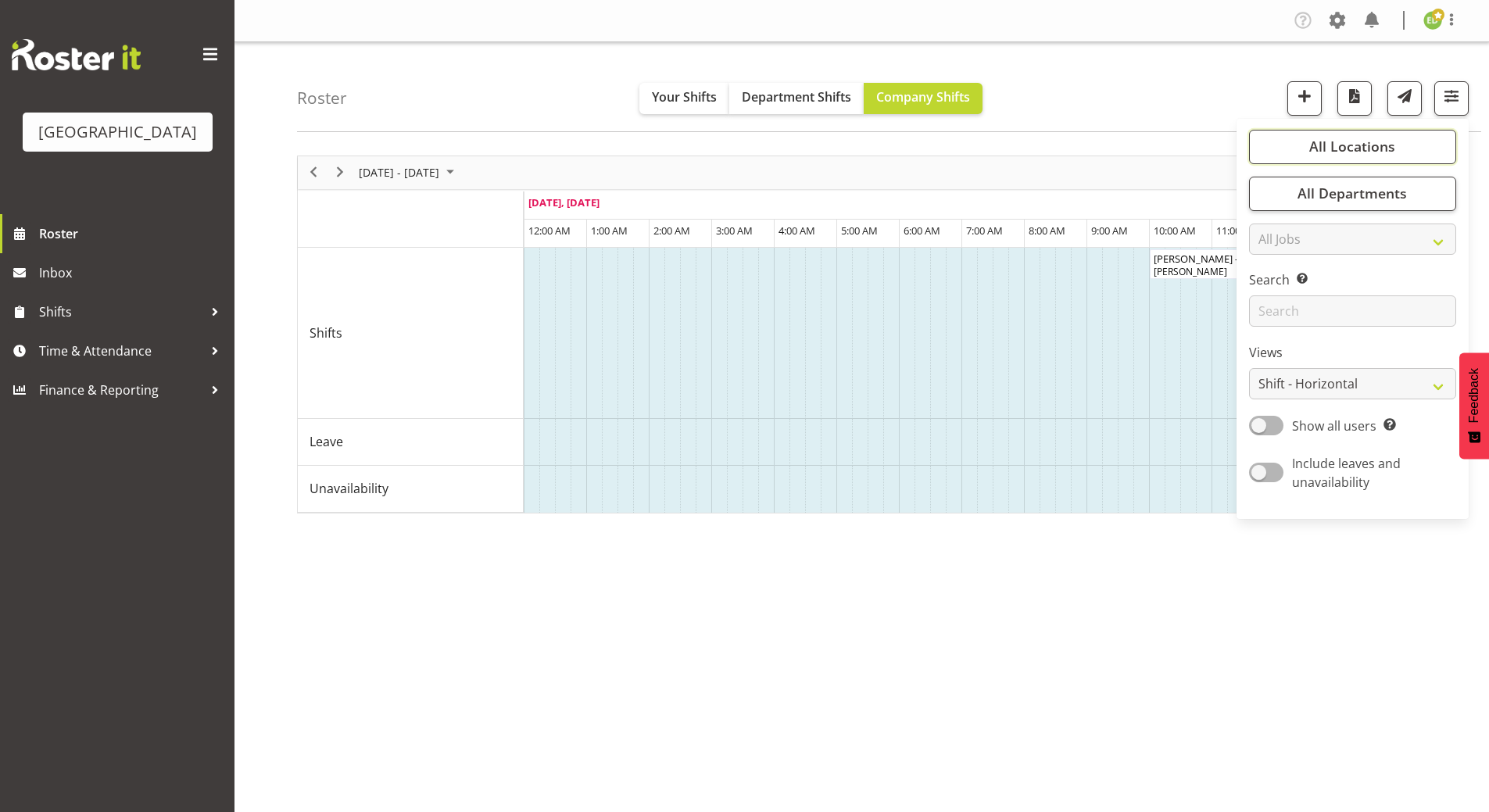
click at [1405, 139] on button "All Locations" at bounding box center [1353, 147] width 208 height 35
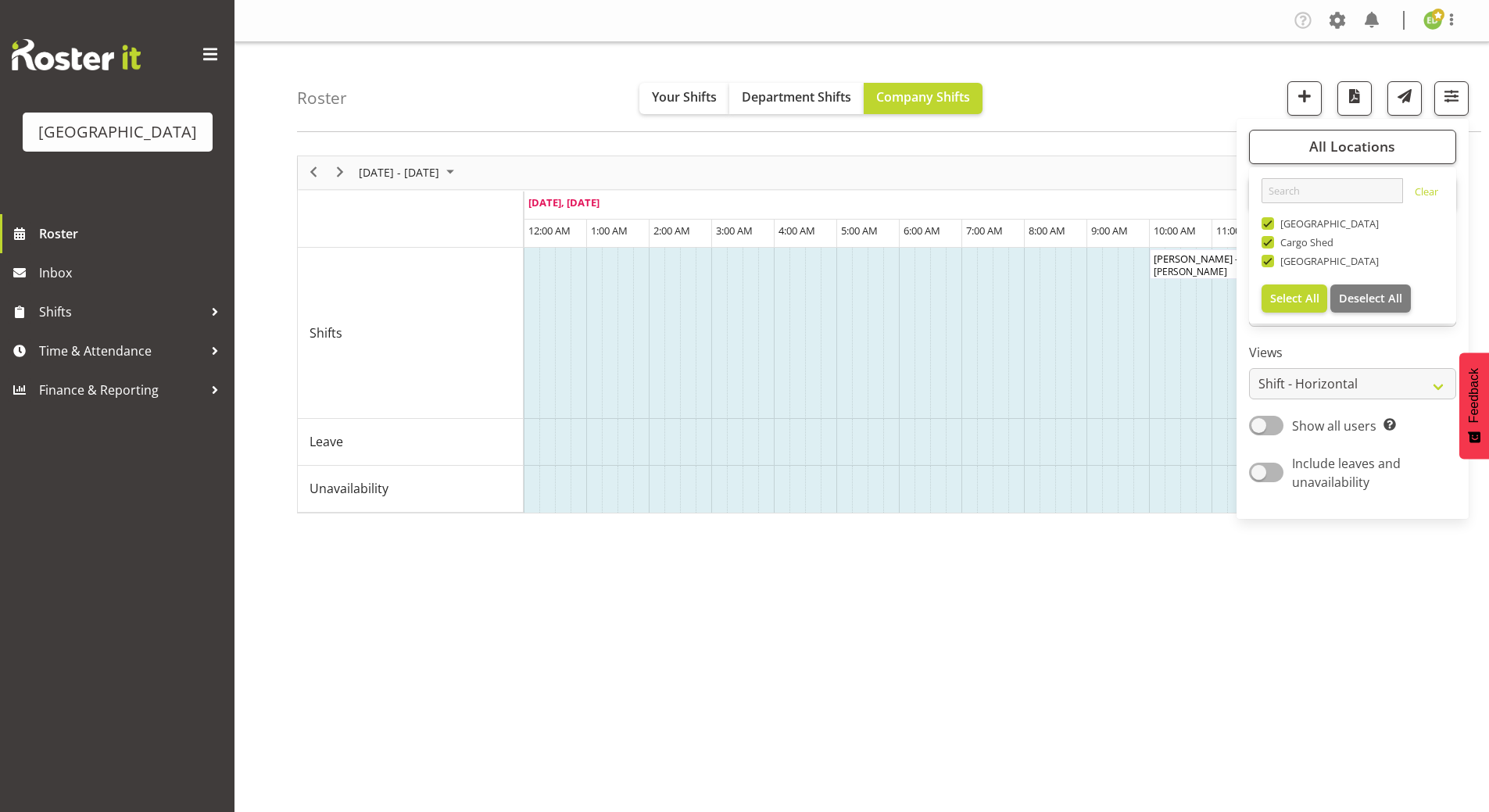
click at [1268, 220] on span at bounding box center [1268, 223] width 12 height 12
click at [1268, 220] on input "[GEOGRAPHIC_DATA]" at bounding box center [1267, 223] width 11 height 11
checkbox input "false"
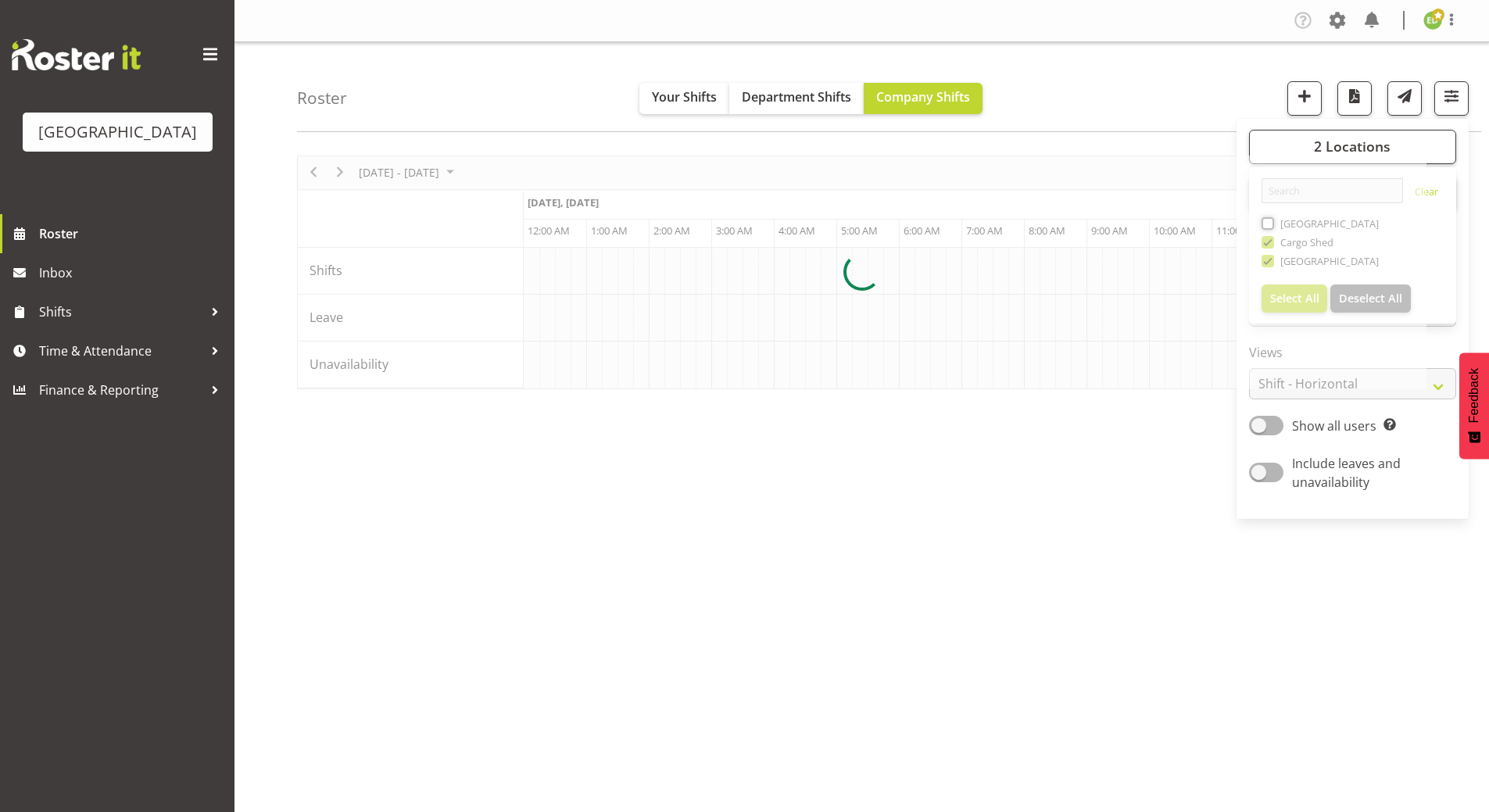
scroll to position [0, 3002]
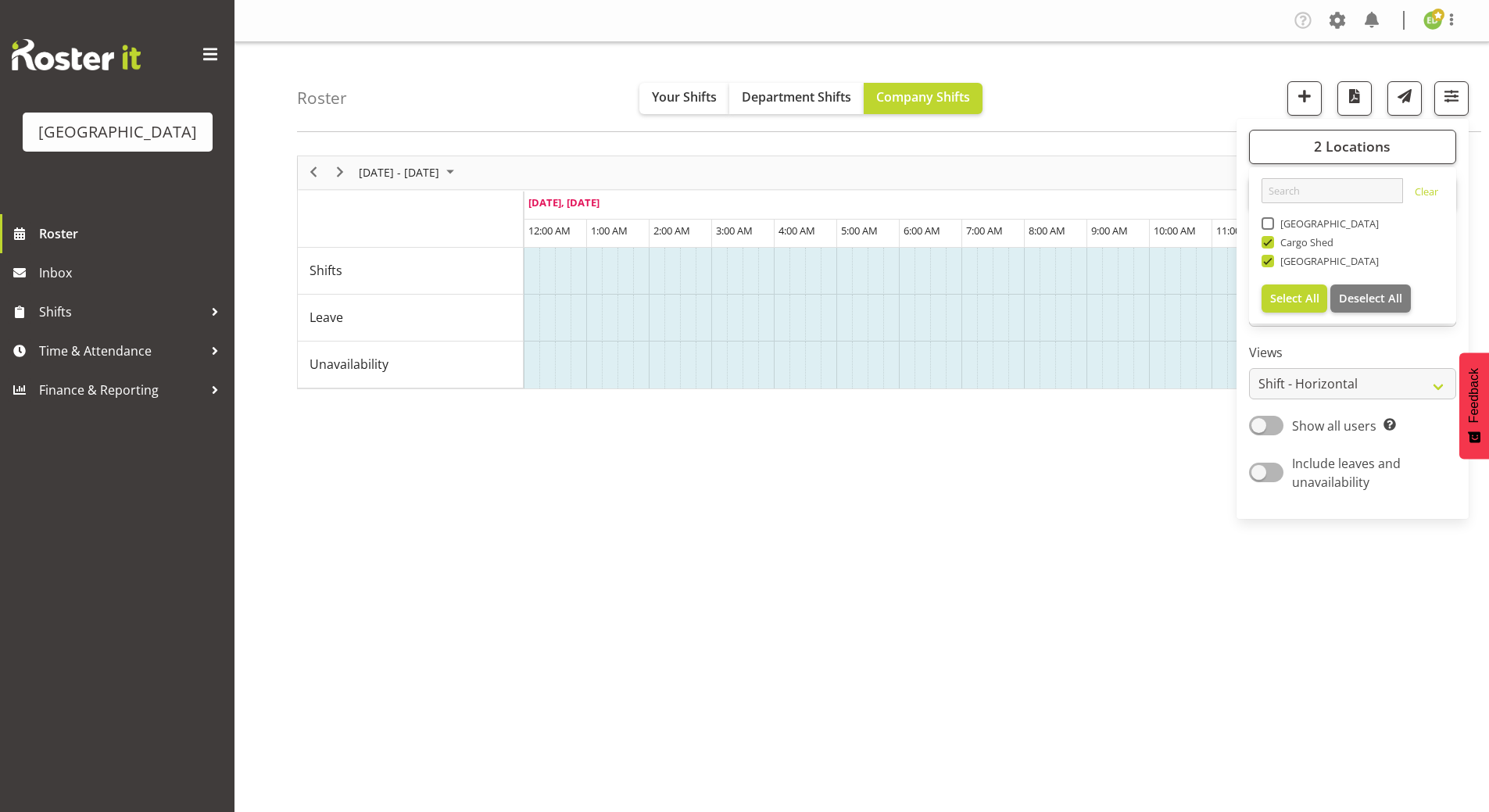
click at [1273, 244] on span at bounding box center [1268, 242] width 12 height 12
click at [1272, 244] on input "Cargo Shed" at bounding box center [1267, 241] width 11 height 11
checkbox input "false"
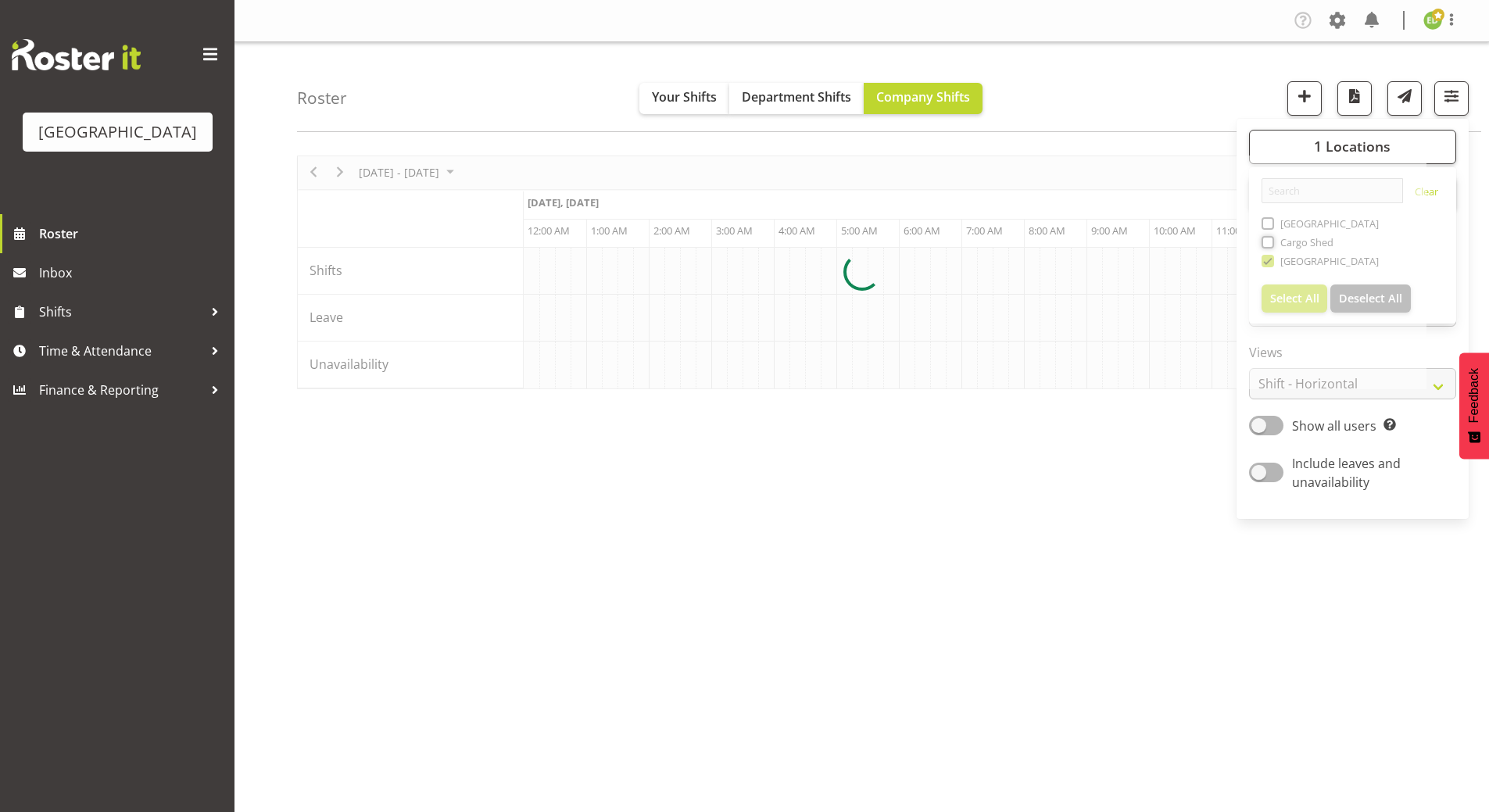
scroll to position [0, 3002]
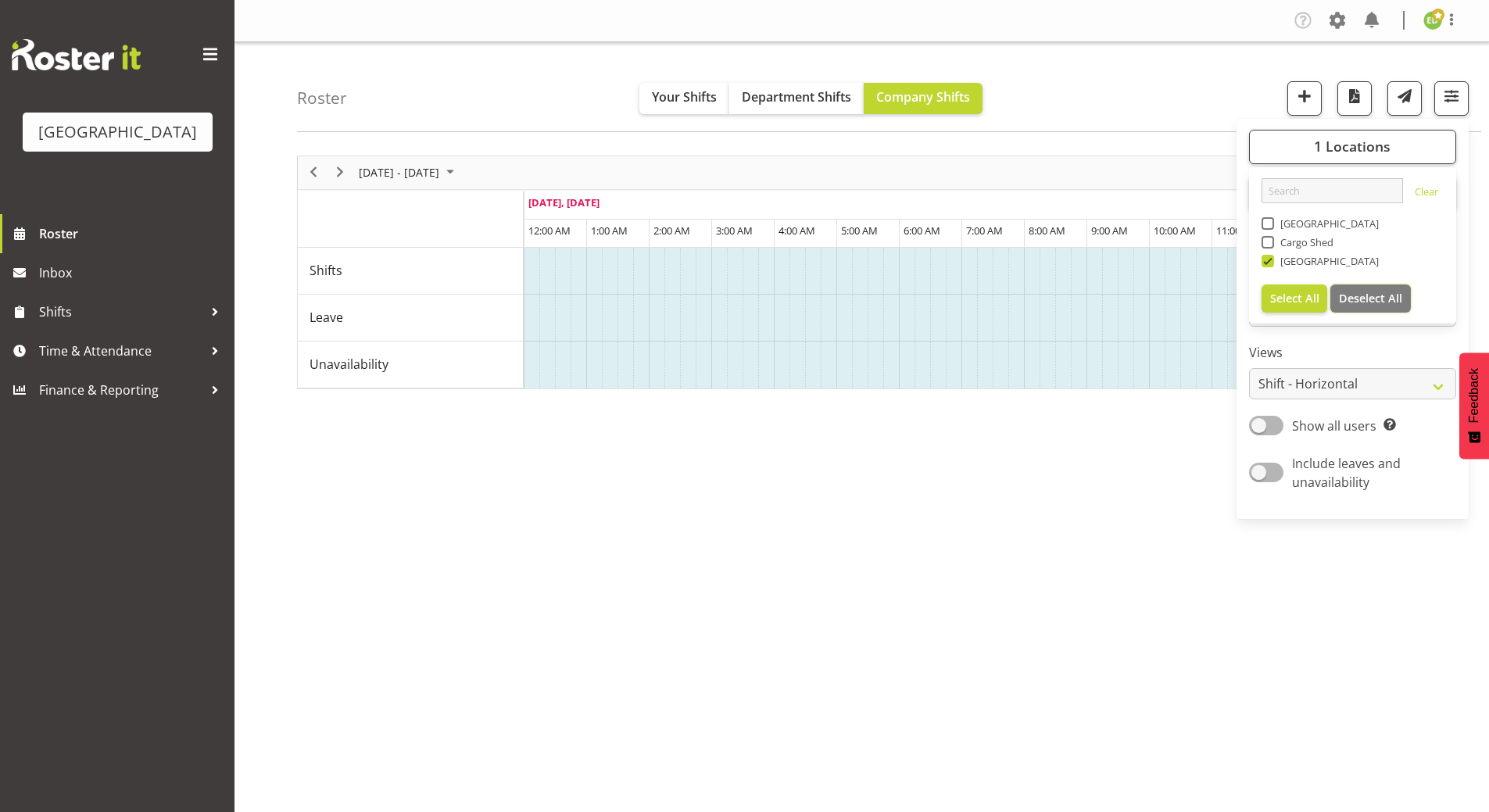
click at [1381, 295] on span "Deselect All" at bounding box center [1371, 298] width 63 height 14
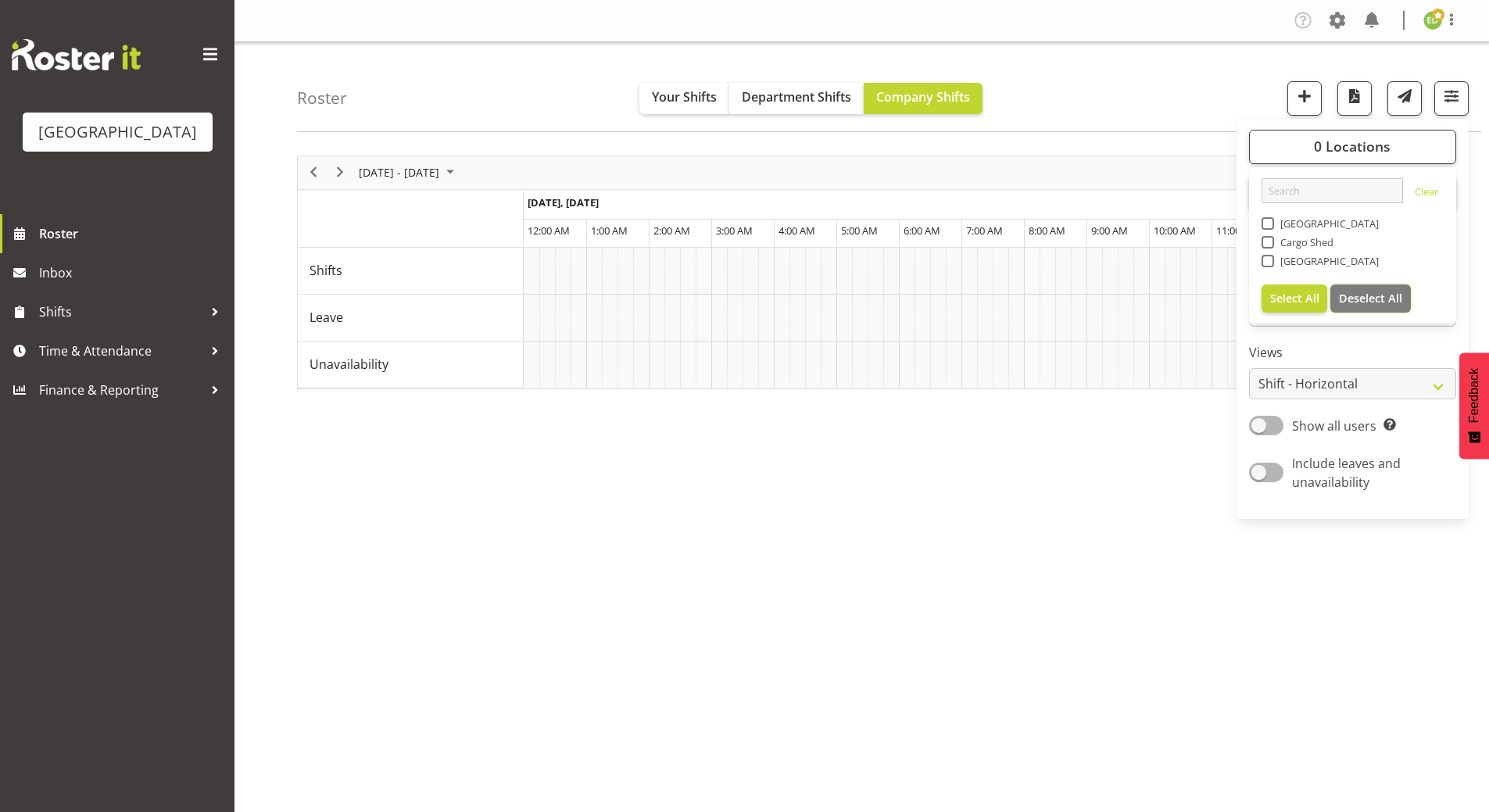
scroll to position [0, 3002]
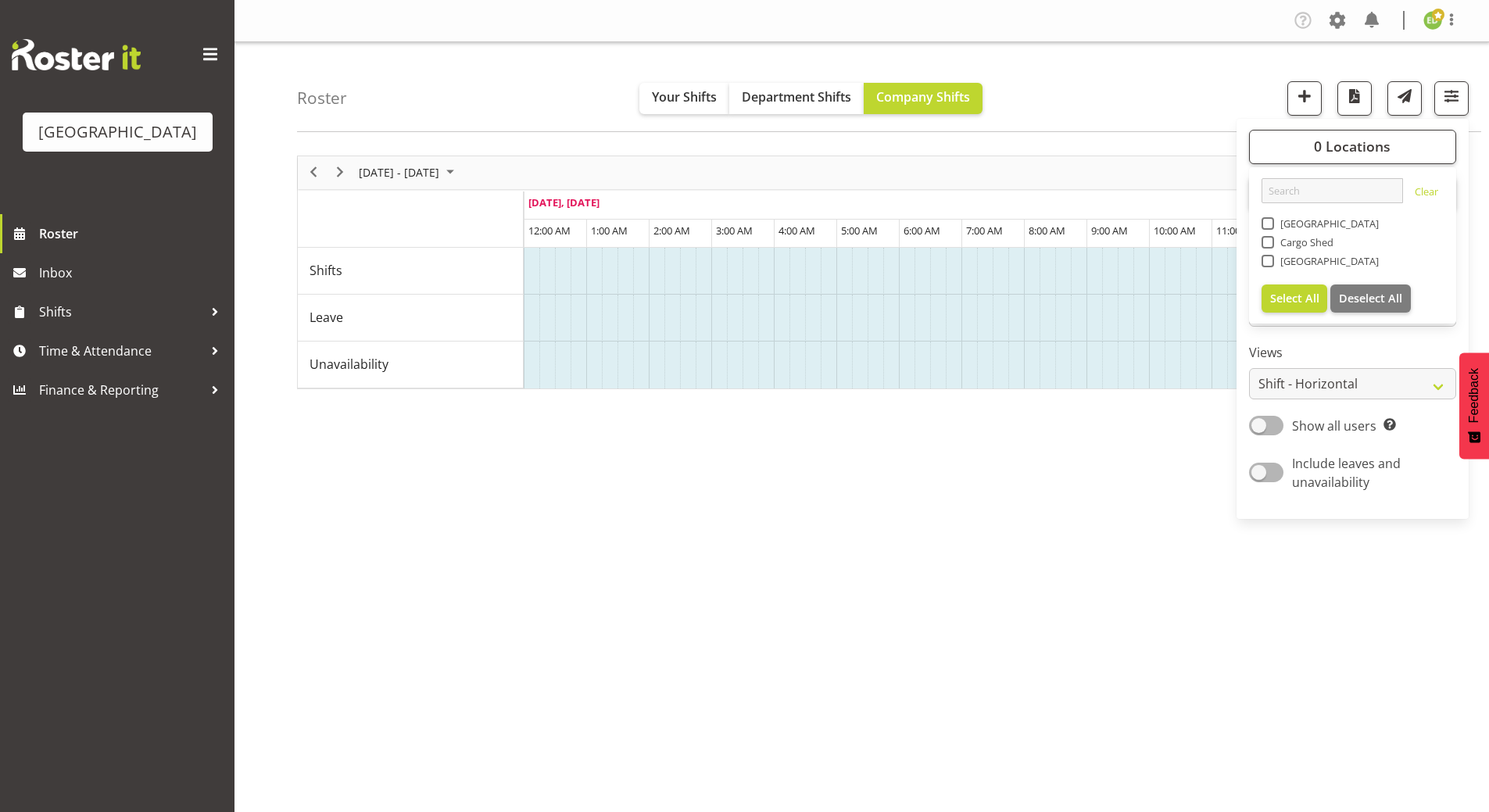
click at [1268, 258] on span at bounding box center [1268, 260] width 12 height 12
click at [1268, 258] on input "[GEOGRAPHIC_DATA]" at bounding box center [1267, 260] width 11 height 11
checkbox input "true"
click at [1172, 535] on div "[DATE] - [DATE] [DATE] Timeline Day Timeline Week Timeline Fortnight Timeline M…" at bounding box center [893, 456] width 1192 height 626
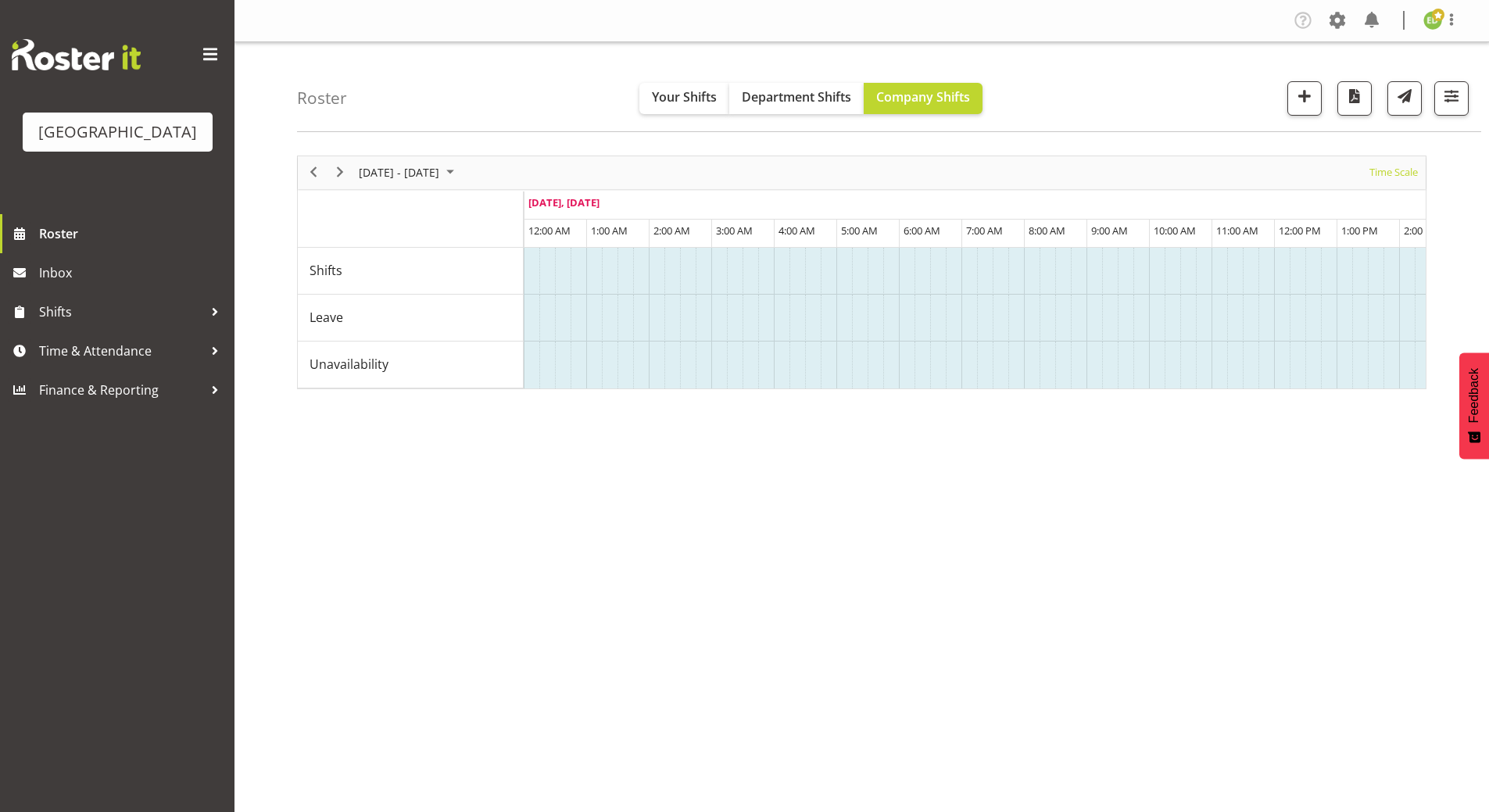
click at [207, 48] on span at bounding box center [211, 55] width 25 height 25
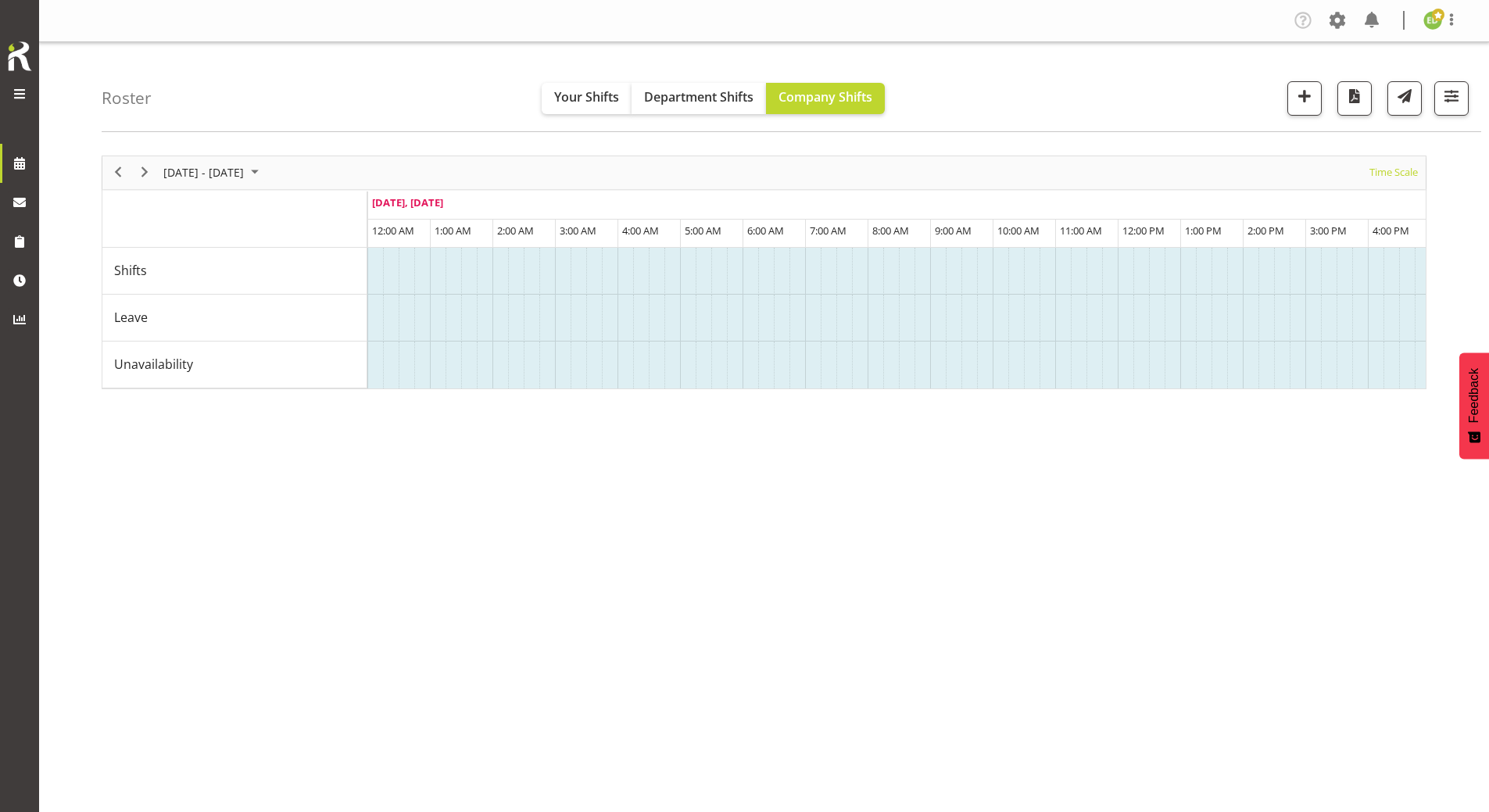
click at [19, 93] on span at bounding box center [20, 94] width 19 height 19
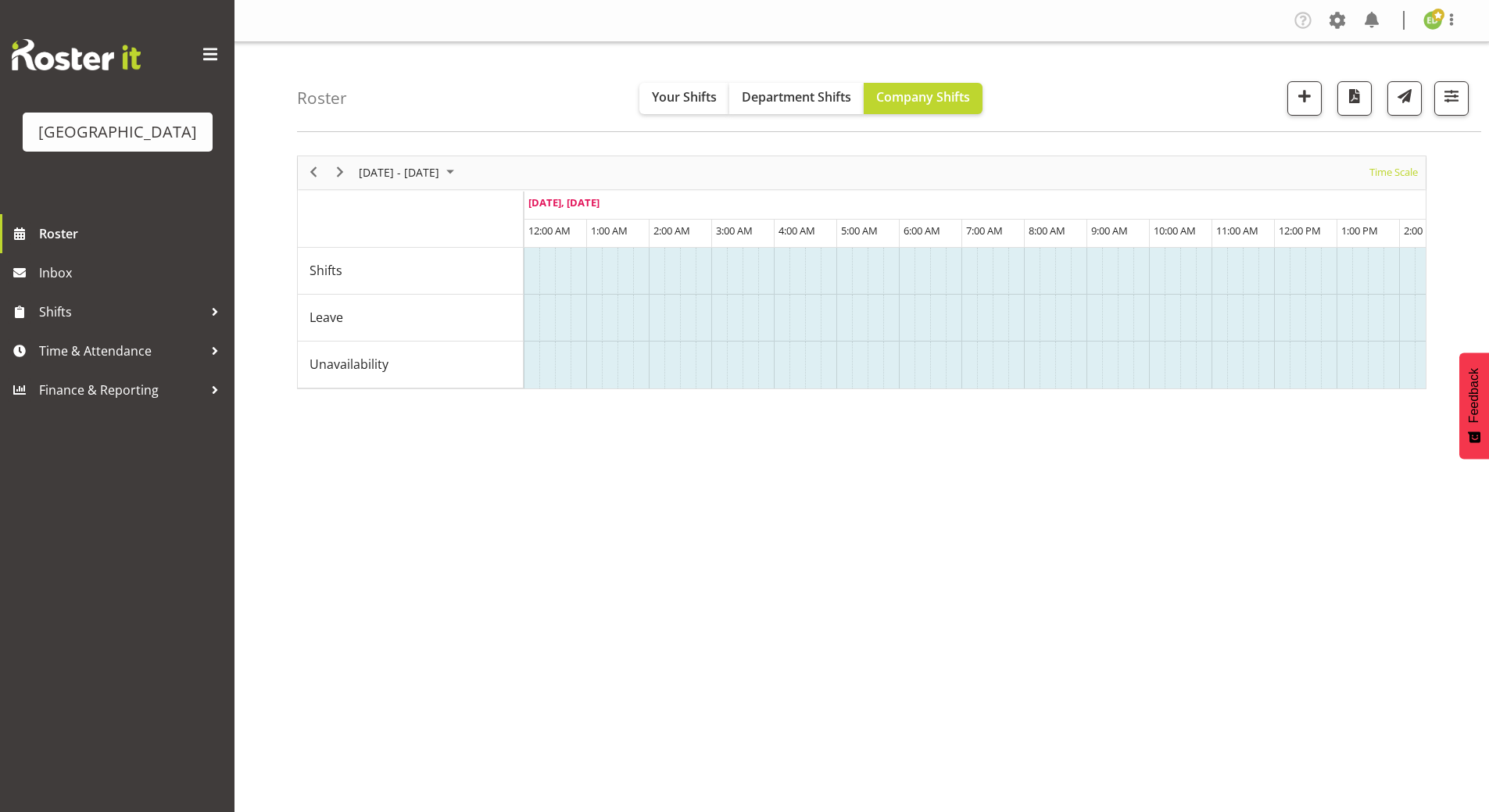
click at [871, 532] on div "[DATE] - [DATE] [DATE] Timeline Day Timeline Week Timeline Fortnight Timeline M…" at bounding box center [893, 456] width 1192 height 626
